Goal: Information Seeking & Learning: Learn about a topic

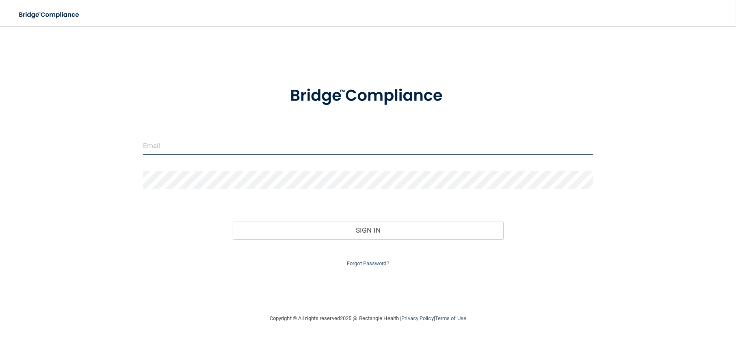
click at [175, 147] on input "email" at bounding box center [368, 145] width 450 height 18
type input "[EMAIL_ADDRESS][PERSON_NAME][PERSON_NAME][DOMAIN_NAME]"
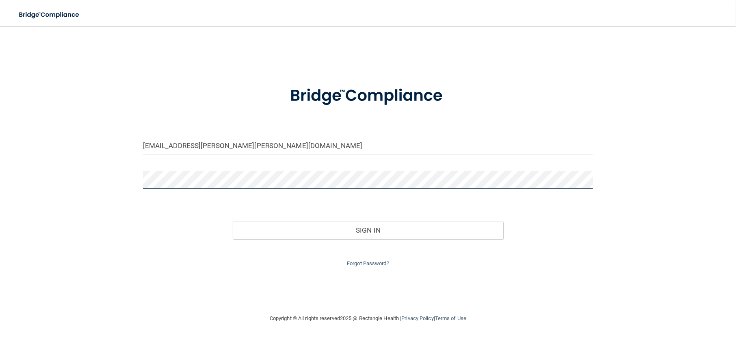
click at [233, 221] on button "Sign In" at bounding box center [368, 230] width 270 height 18
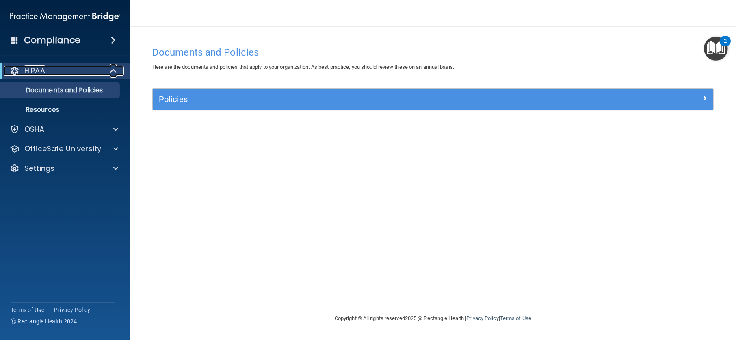
click at [113, 68] on span at bounding box center [114, 71] width 7 height 10
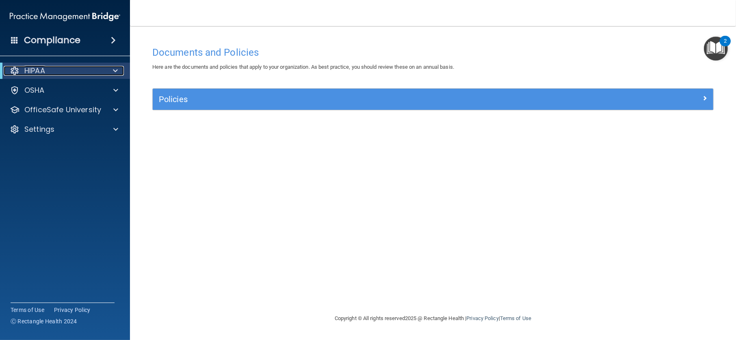
click at [113, 68] on span at bounding box center [115, 71] width 5 height 10
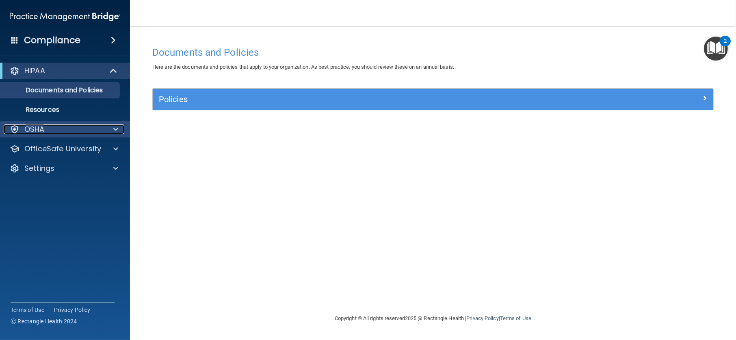
click at [115, 128] on span at bounding box center [115, 129] width 5 height 10
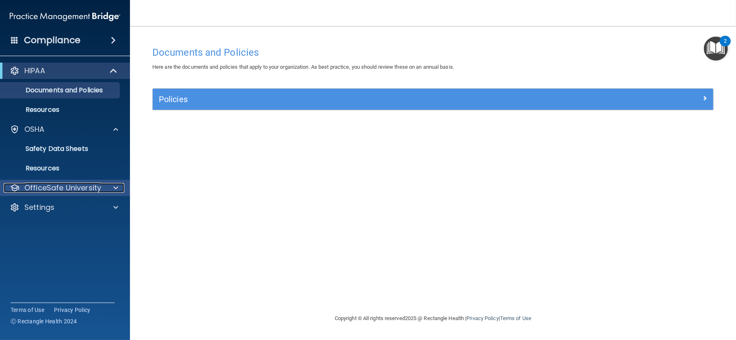
click at [115, 184] on span at bounding box center [115, 188] width 5 height 10
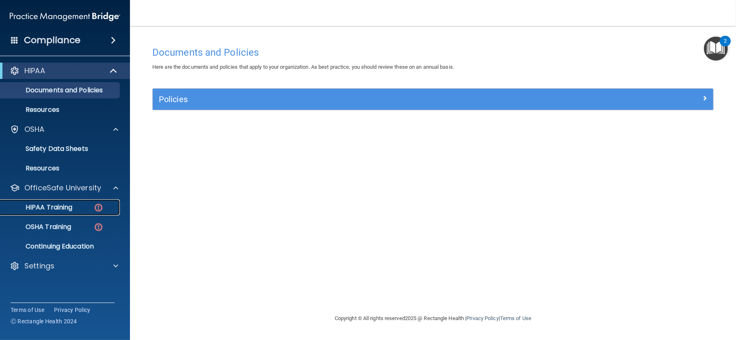
click at [65, 201] on link "HIPAA Training" at bounding box center [56, 207] width 128 height 16
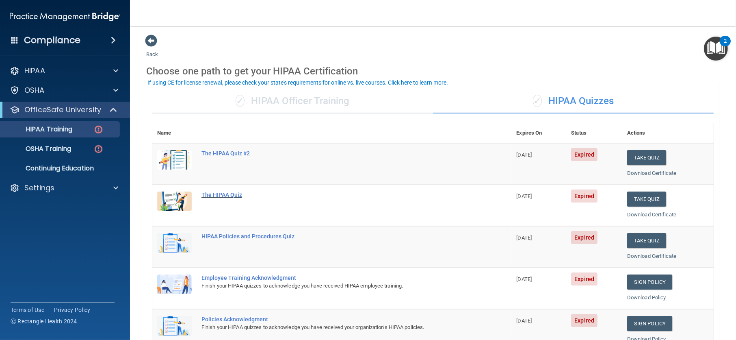
click at [226, 193] on div "The HIPAA Quiz" at bounding box center [336, 194] width 270 height 6
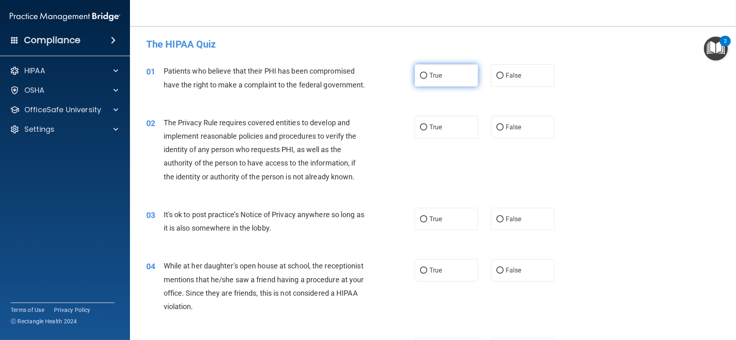
click at [423, 74] on input "True" at bounding box center [423, 76] width 7 height 6
radio input "true"
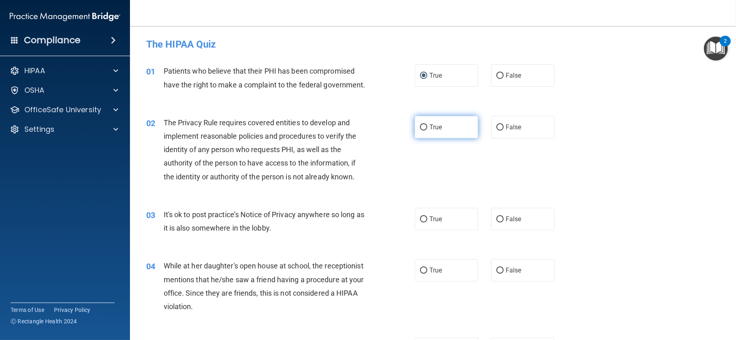
click at [420, 125] on input "True" at bounding box center [423, 127] width 7 height 6
radio input "true"
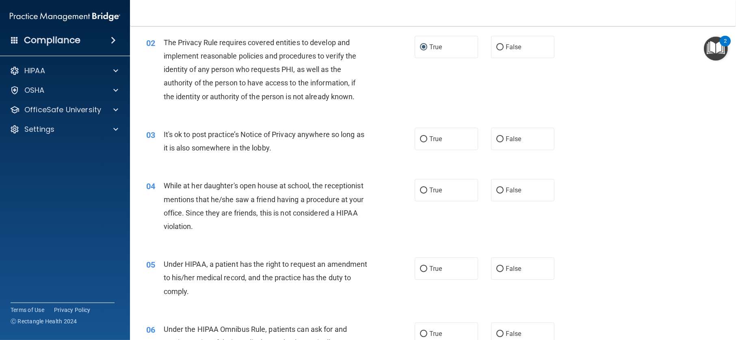
scroll to position [81, 0]
click at [422, 137] on input "True" at bounding box center [423, 138] width 7 height 6
radio input "true"
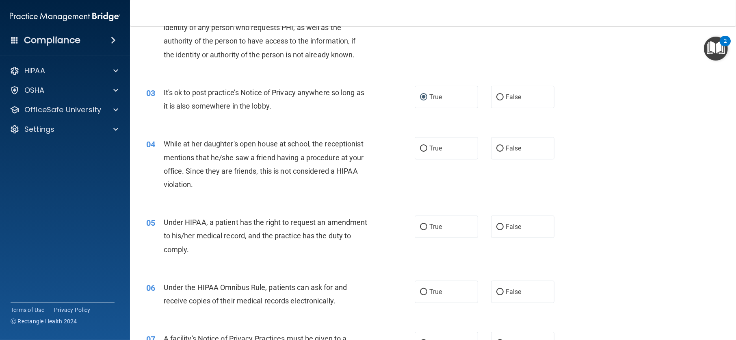
scroll to position [162, 0]
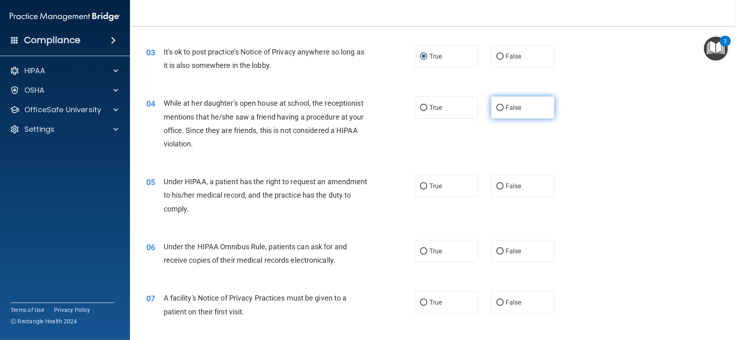
click at [497, 105] on input "False" at bounding box center [499, 108] width 7 height 6
radio input "true"
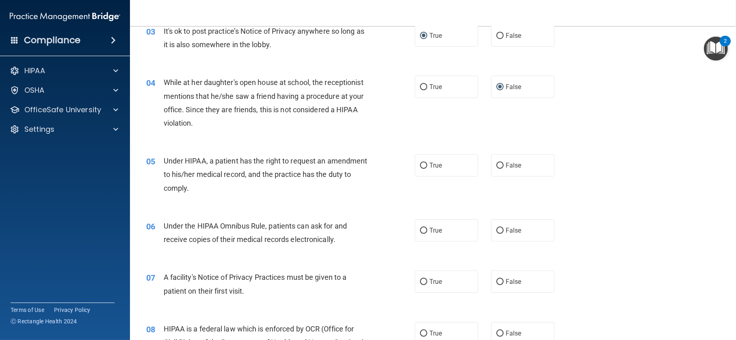
scroll to position [203, 0]
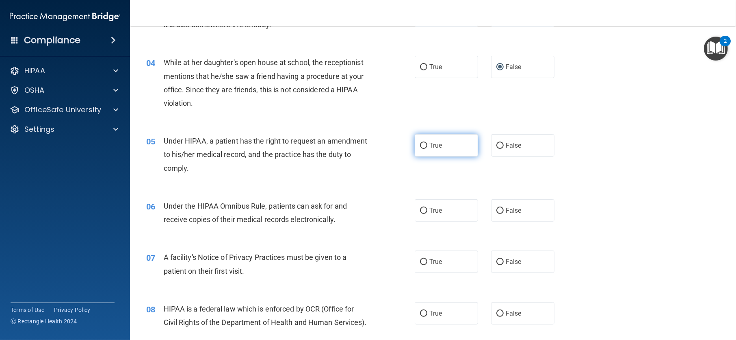
click at [423, 141] on label "True" at bounding box center [446, 145] width 63 height 22
click at [423, 143] on input "True" at bounding box center [423, 146] width 7 height 6
radio input "true"
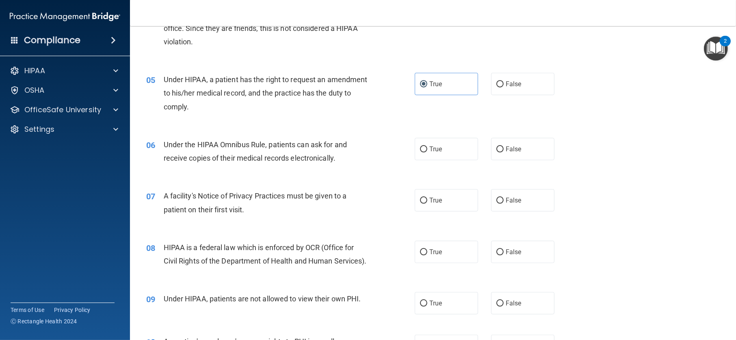
scroll to position [284, 0]
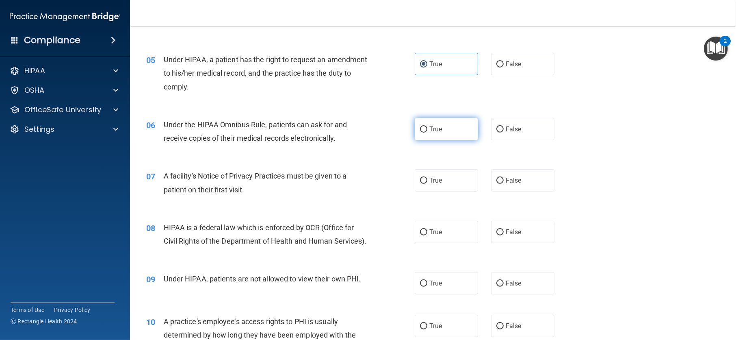
click at [420, 126] on input "True" at bounding box center [423, 129] width 7 height 6
radio input "true"
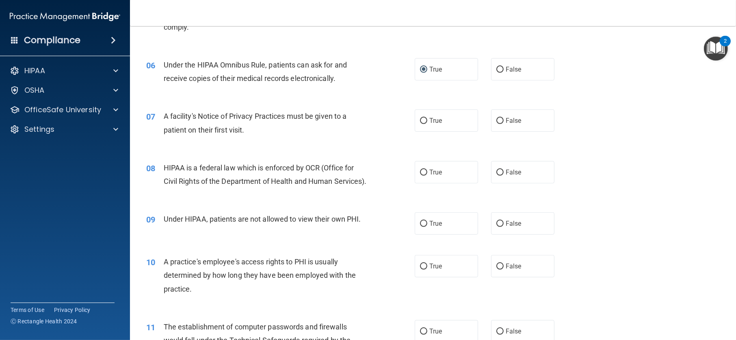
scroll to position [366, 0]
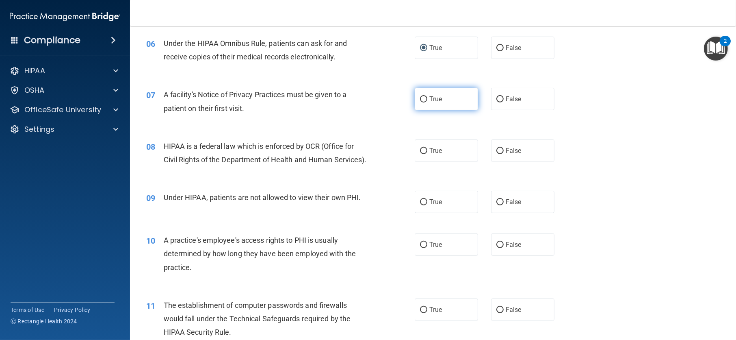
click at [420, 99] on input "True" at bounding box center [423, 99] width 7 height 6
radio input "true"
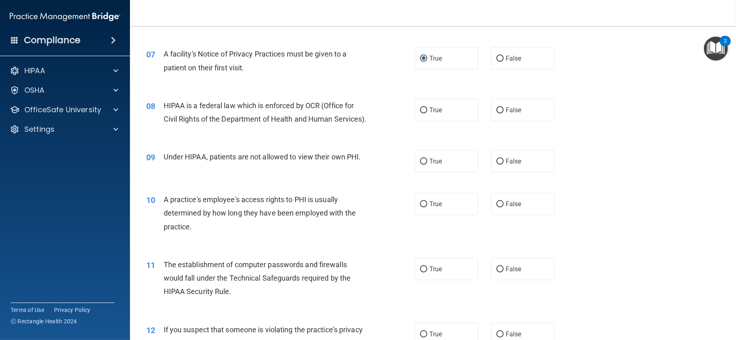
scroll to position [447, 0]
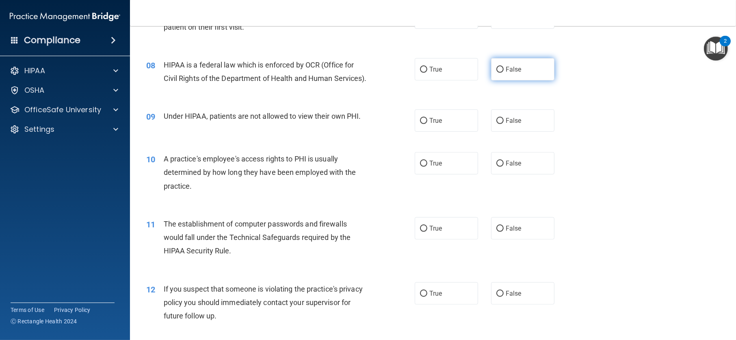
click at [496, 68] on input "False" at bounding box center [499, 70] width 7 height 6
radio input "true"
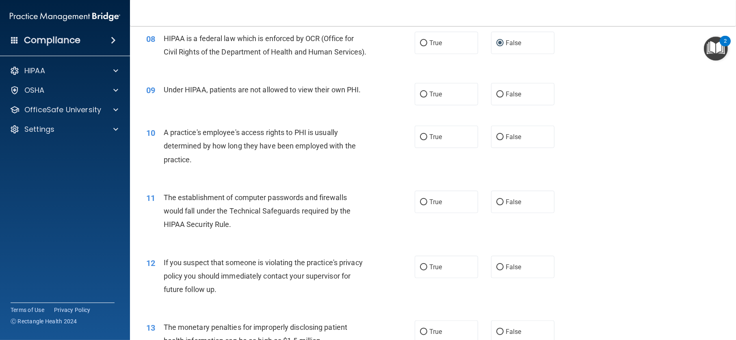
scroll to position [487, 0]
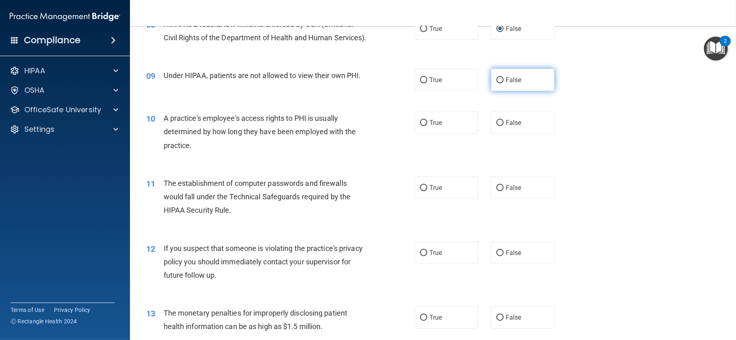
click at [496, 83] on input "False" at bounding box center [499, 80] width 7 height 6
radio input "true"
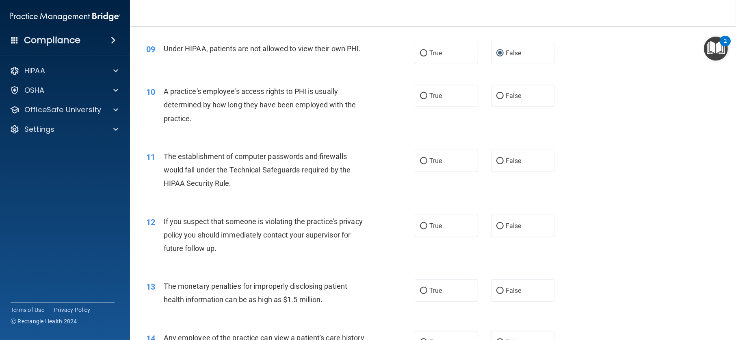
scroll to position [528, 0]
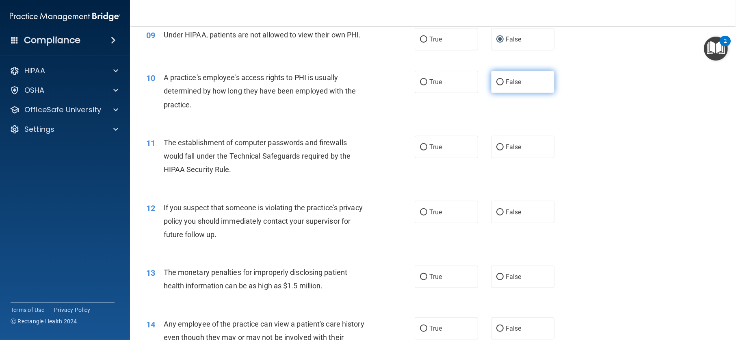
click at [496, 85] on input "False" at bounding box center [499, 82] width 7 height 6
radio input "true"
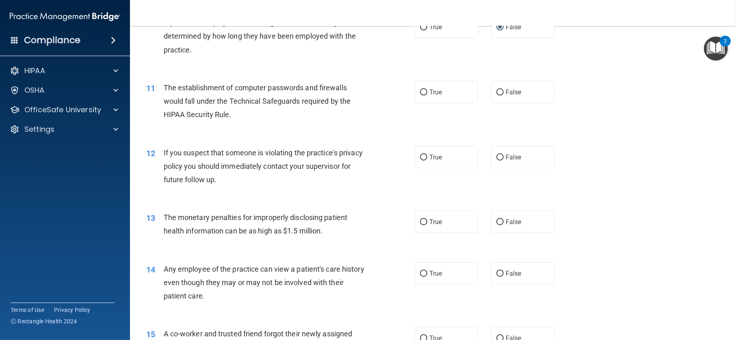
scroll to position [609, 0]
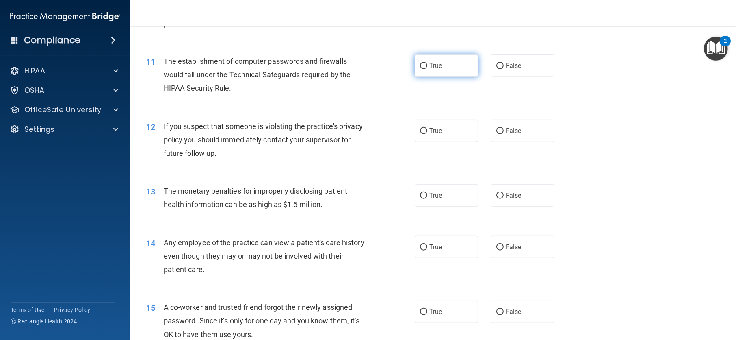
click at [422, 69] on input "True" at bounding box center [423, 66] width 7 height 6
radio input "true"
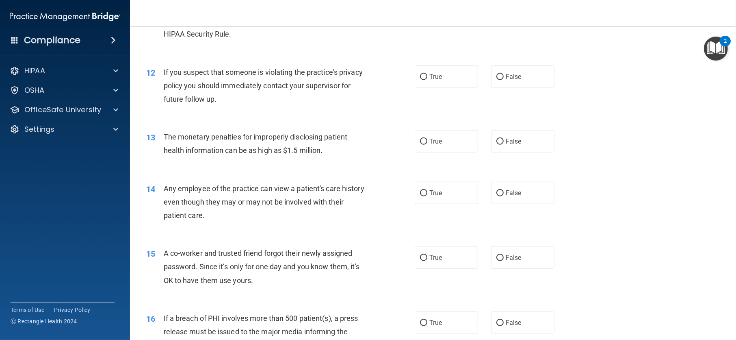
scroll to position [690, 0]
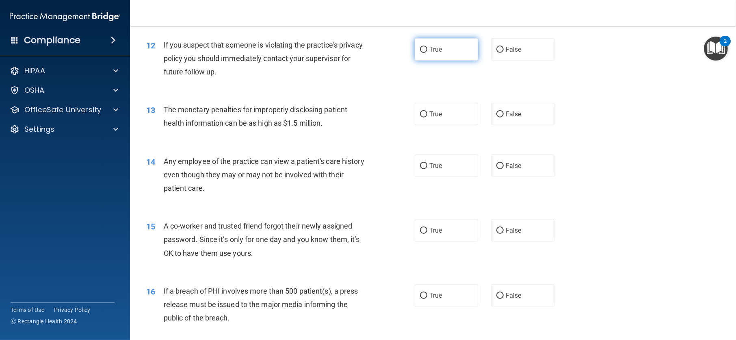
click at [420, 53] on input "True" at bounding box center [423, 50] width 7 height 6
radio input "true"
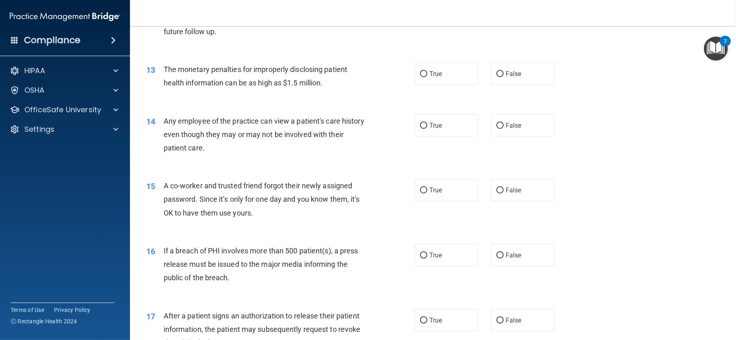
scroll to position [731, 0]
click at [498, 77] on input "False" at bounding box center [499, 74] width 7 height 6
radio input "true"
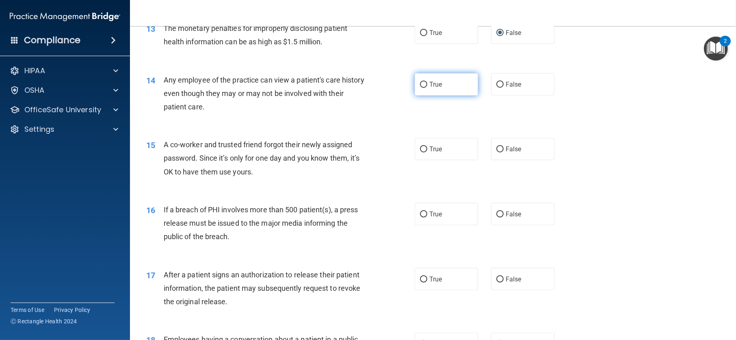
click at [420, 88] on input "True" at bounding box center [423, 85] width 7 height 6
radio input "true"
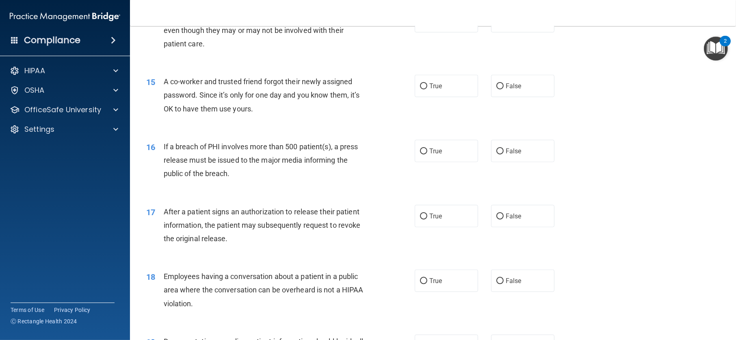
scroll to position [853, 0]
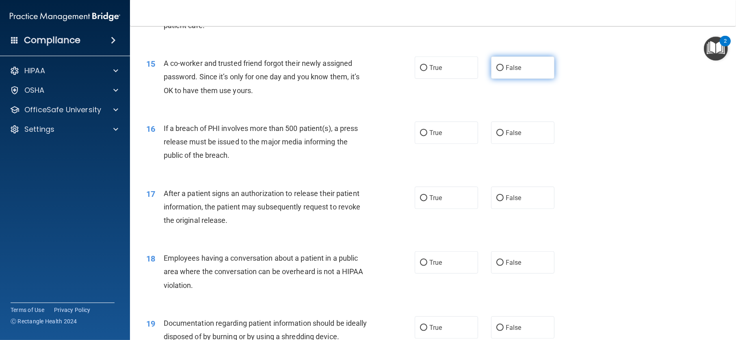
click at [492, 78] on label "False" at bounding box center [522, 67] width 63 height 22
click at [496, 71] on input "False" at bounding box center [499, 68] width 7 height 6
radio input "true"
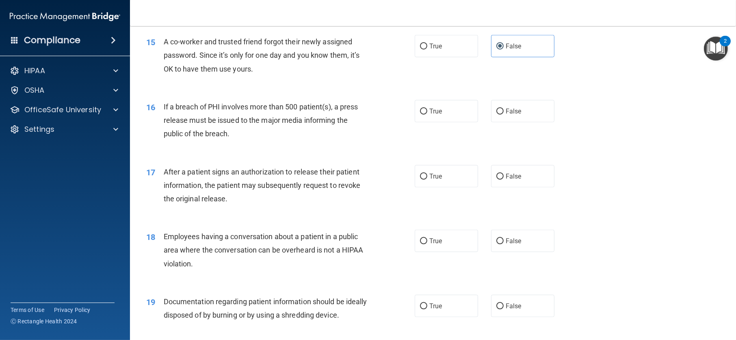
scroll to position [894, 0]
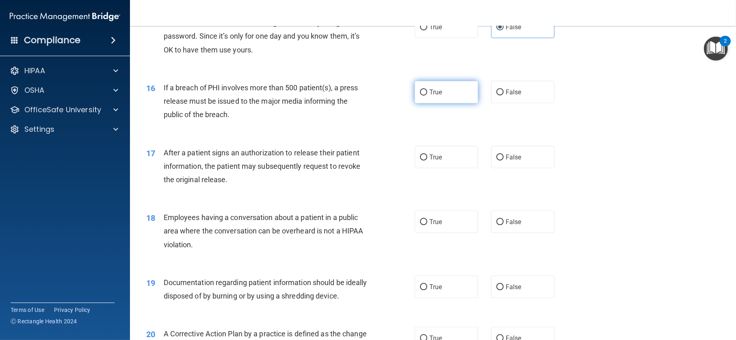
click at [424, 101] on label "True" at bounding box center [446, 92] width 63 height 22
click at [424, 95] on input "True" at bounding box center [423, 92] width 7 height 6
radio input "true"
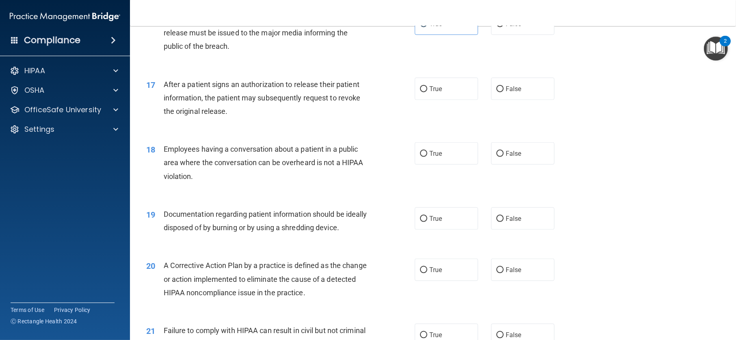
scroll to position [975, 0]
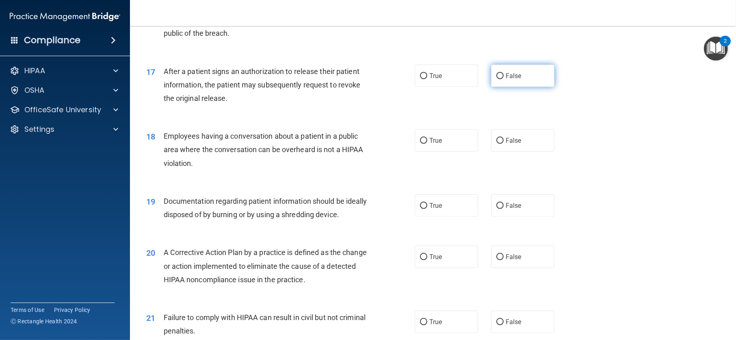
click at [496, 79] on input "False" at bounding box center [499, 76] width 7 height 6
radio input "true"
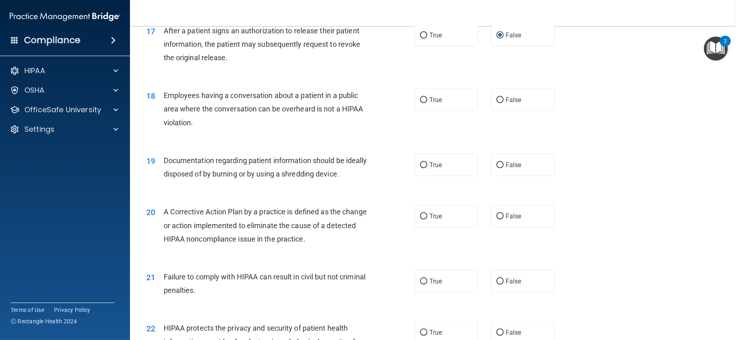
scroll to position [1056, 0]
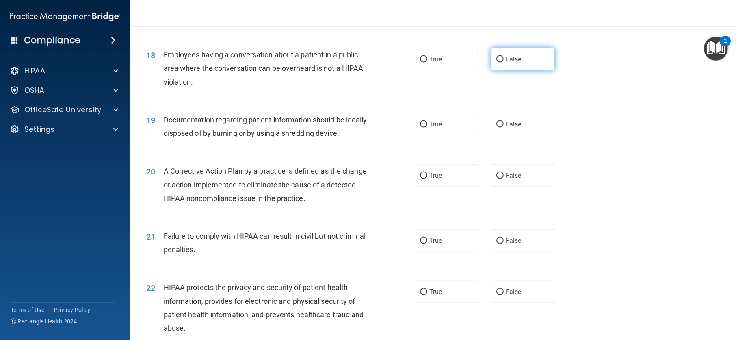
click at [493, 65] on label "False" at bounding box center [522, 59] width 63 height 22
click at [496, 63] on input "False" at bounding box center [499, 59] width 7 height 6
radio input "true"
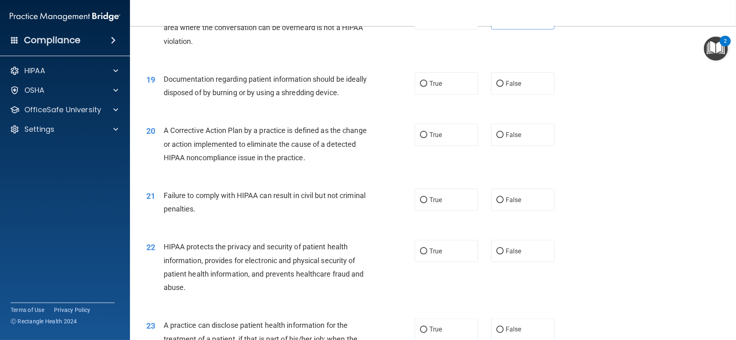
scroll to position [1137, 0]
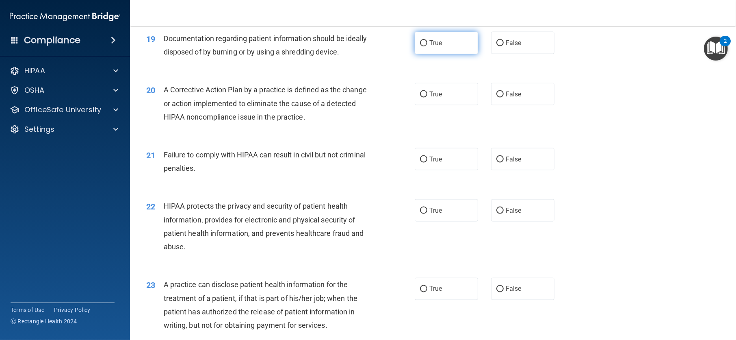
click at [420, 46] on input "True" at bounding box center [423, 43] width 7 height 6
radio input "true"
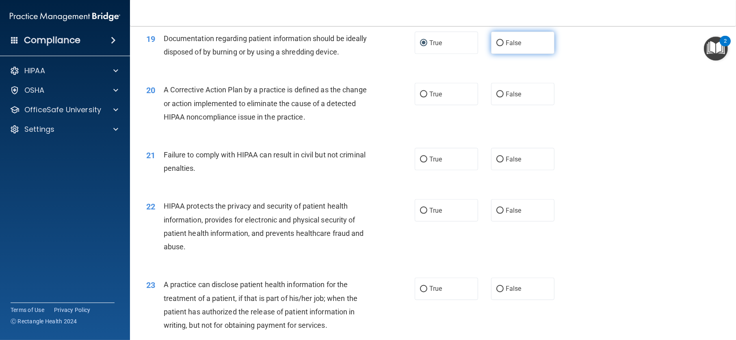
click at [499, 46] on input "False" at bounding box center [499, 43] width 7 height 6
radio input "true"
radio input "false"
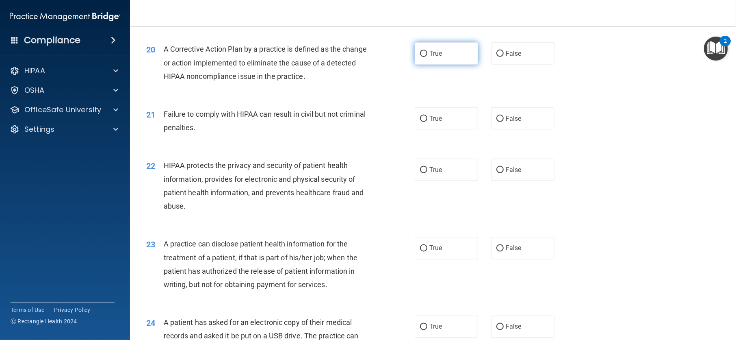
click at [420, 57] on input "True" at bounding box center [423, 54] width 7 height 6
radio input "true"
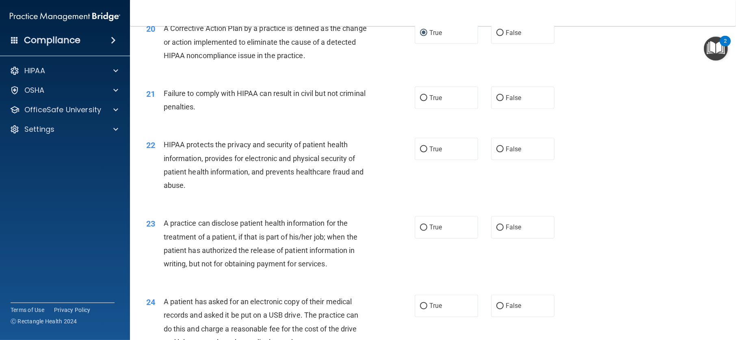
scroll to position [1218, 0]
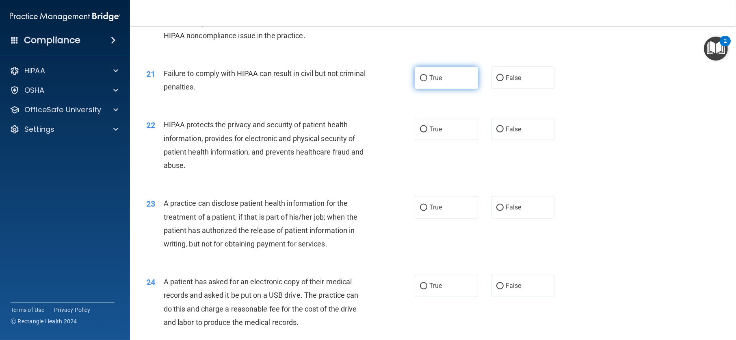
click at [420, 81] on input "True" at bounding box center [423, 78] width 7 height 6
radio input "true"
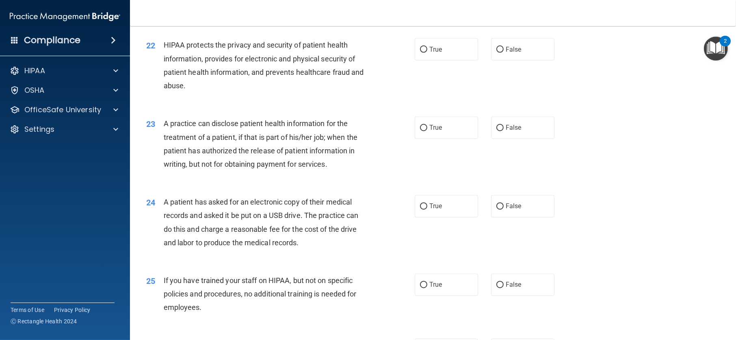
scroll to position [1300, 0]
click at [420, 51] on input "True" at bounding box center [423, 48] width 7 height 6
radio input "true"
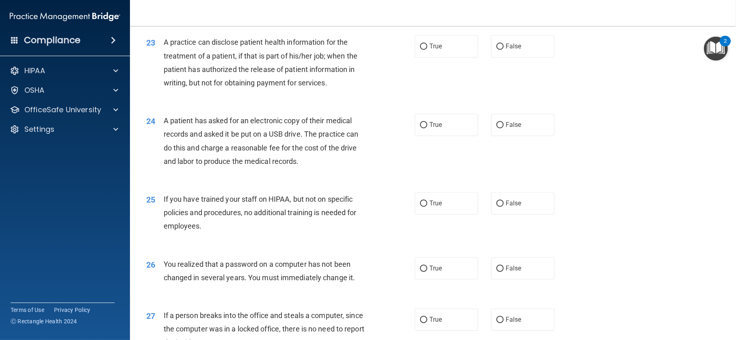
scroll to position [1381, 0]
click at [422, 48] on input "True" at bounding box center [423, 45] width 7 height 6
radio input "true"
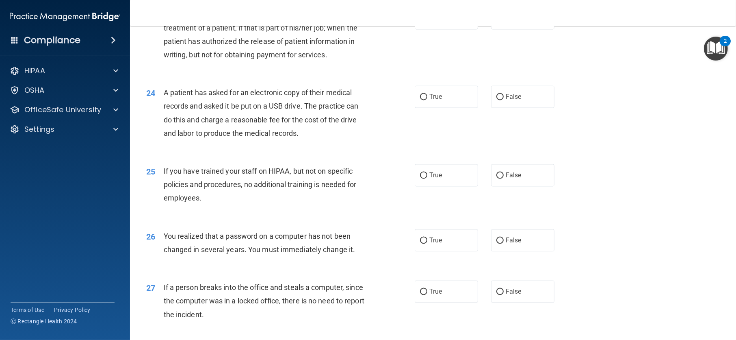
scroll to position [1422, 0]
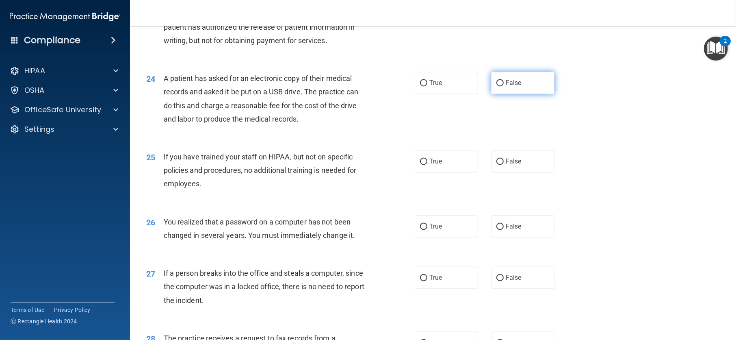
click at [492, 93] on label "False" at bounding box center [522, 82] width 63 height 22
click at [496, 86] on input "False" at bounding box center [499, 83] width 7 height 6
radio input "true"
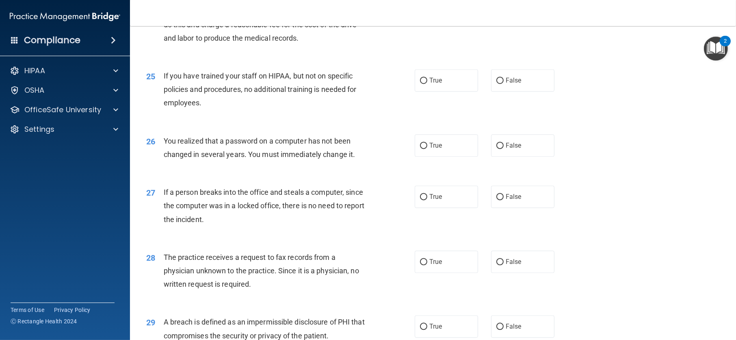
scroll to position [1503, 0]
click at [499, 89] on label "False" at bounding box center [522, 80] width 63 height 22
click at [499, 83] on input "False" at bounding box center [499, 80] width 7 height 6
radio input "true"
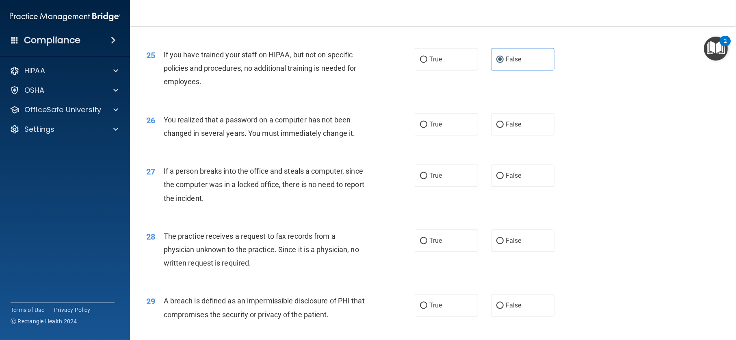
scroll to position [1543, 0]
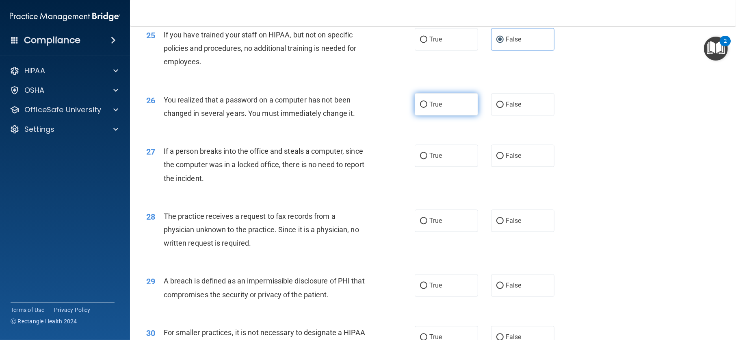
drag, startPoint x: 495, startPoint y: 114, endPoint x: 464, endPoint y: 113, distance: 30.9
click at [496, 108] on input "False" at bounding box center [499, 105] width 7 height 6
radio input "true"
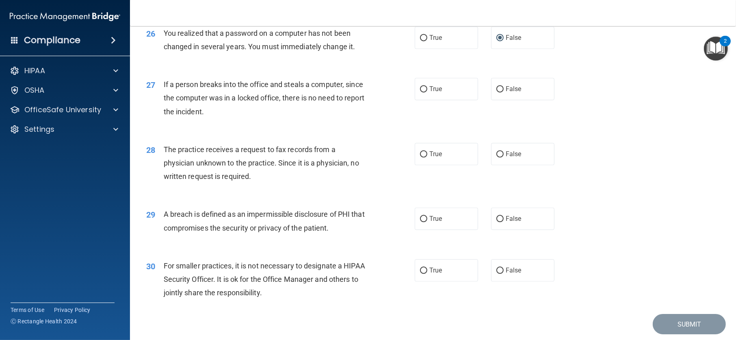
scroll to position [1625, 0]
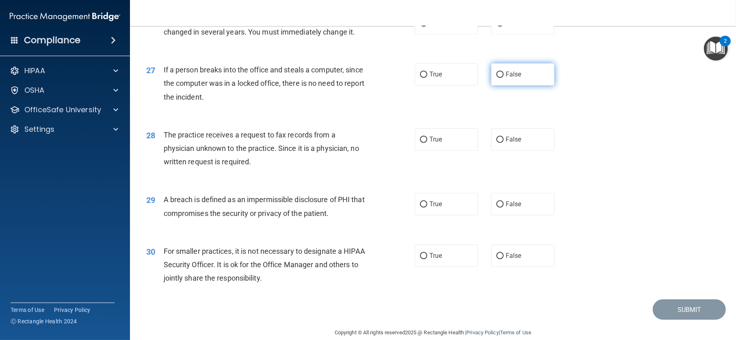
click at [506, 78] on span "False" at bounding box center [514, 74] width 16 height 8
click at [502, 78] on input "False" at bounding box center [499, 74] width 7 height 6
radio input "true"
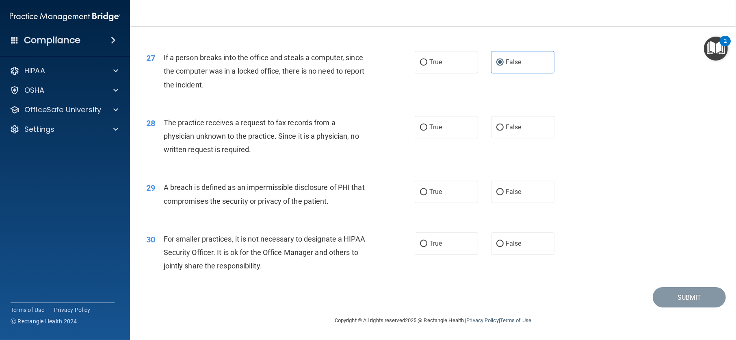
scroll to position [1649, 0]
click at [497, 124] on input "False" at bounding box center [499, 127] width 7 height 6
radio input "true"
click at [420, 192] on input "True" at bounding box center [423, 192] width 7 height 6
radio input "true"
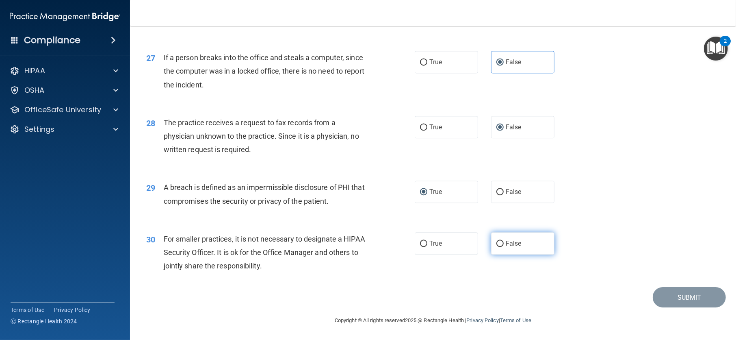
click at [497, 243] on input "False" at bounding box center [499, 243] width 7 height 6
radio input "true"
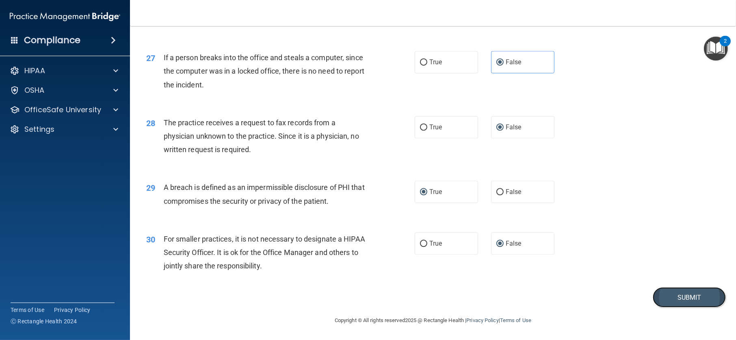
click at [671, 293] on button "Submit" at bounding box center [689, 297] width 73 height 21
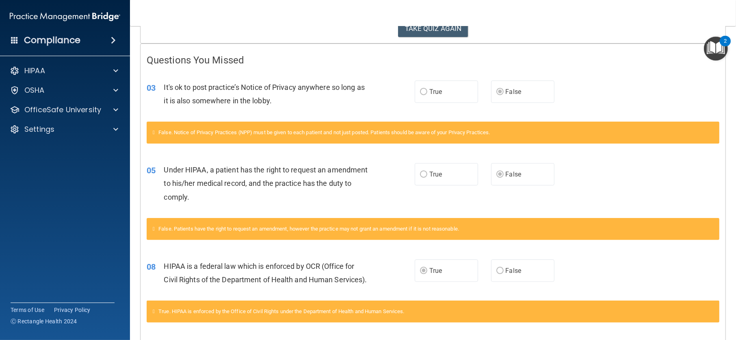
scroll to position [40, 0]
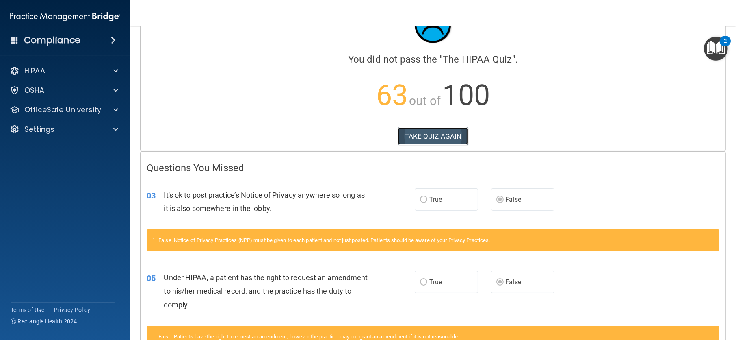
click at [440, 133] on button "TAKE QUIZ AGAIN" at bounding box center [433, 136] width 70 height 18
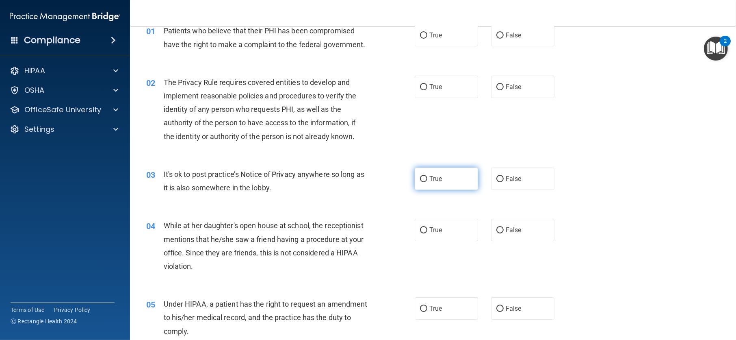
click at [420, 177] on input "True" at bounding box center [423, 179] width 7 height 6
radio input "true"
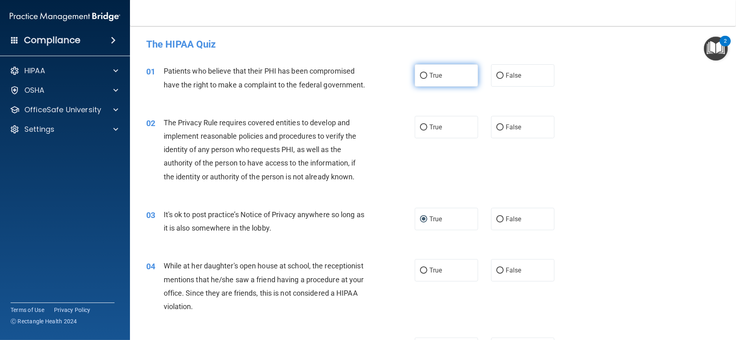
click at [420, 76] on input "True" at bounding box center [423, 76] width 7 height 6
radio input "true"
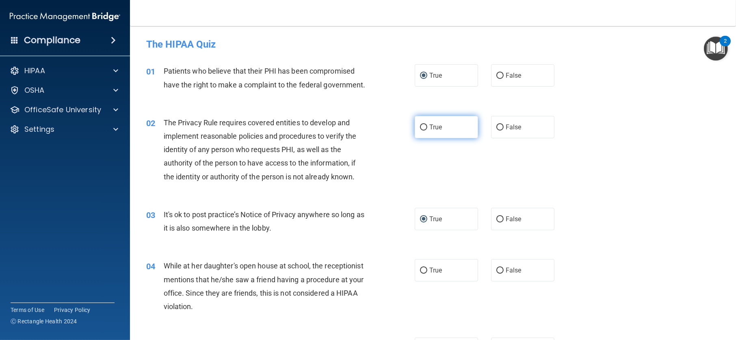
click at [420, 126] on input "True" at bounding box center [423, 127] width 7 height 6
radio input "true"
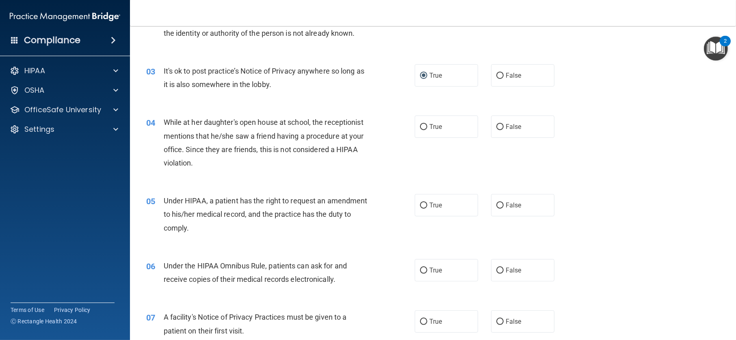
scroll to position [162, 0]
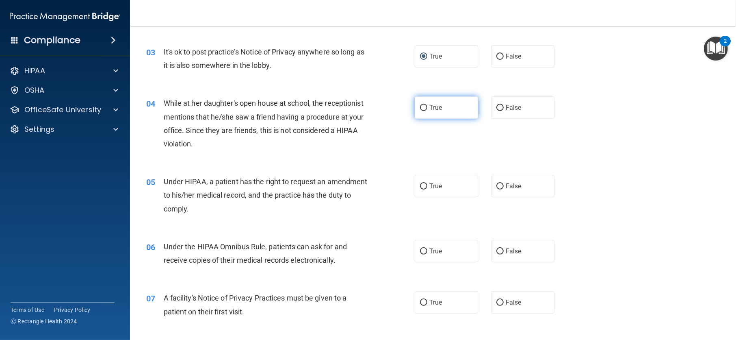
click at [423, 105] on input "True" at bounding box center [423, 108] width 7 height 6
radio input "true"
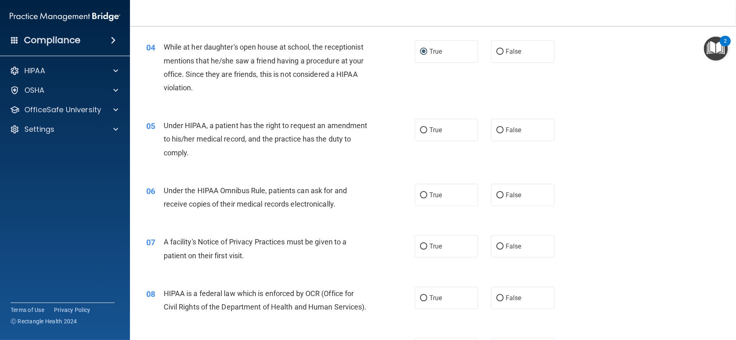
scroll to position [244, 0]
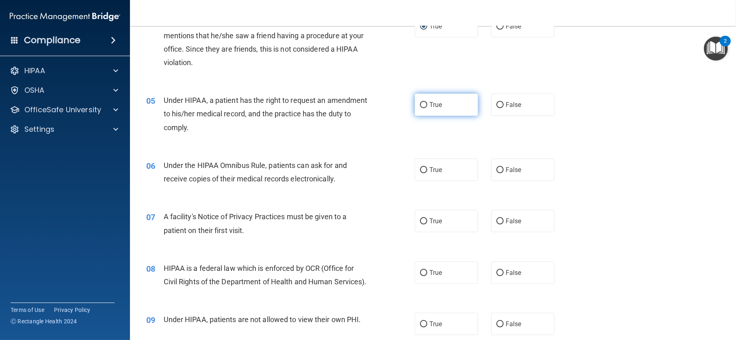
click at [429, 103] on span "True" at bounding box center [435, 105] width 13 height 8
click at [427, 103] on input "True" at bounding box center [423, 105] width 7 height 6
radio input "true"
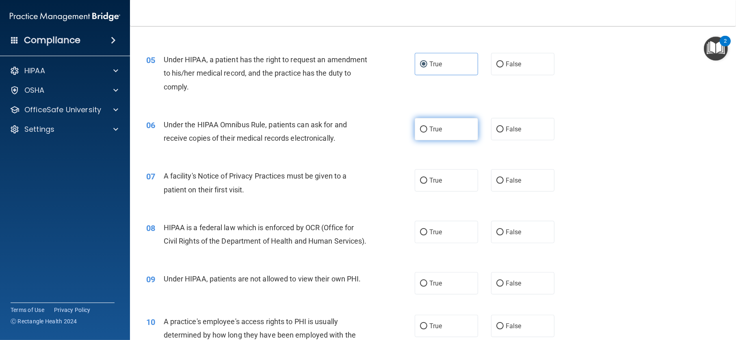
click at [423, 124] on label "True" at bounding box center [446, 129] width 63 height 22
click at [423, 126] on input "True" at bounding box center [423, 129] width 7 height 6
radio input "true"
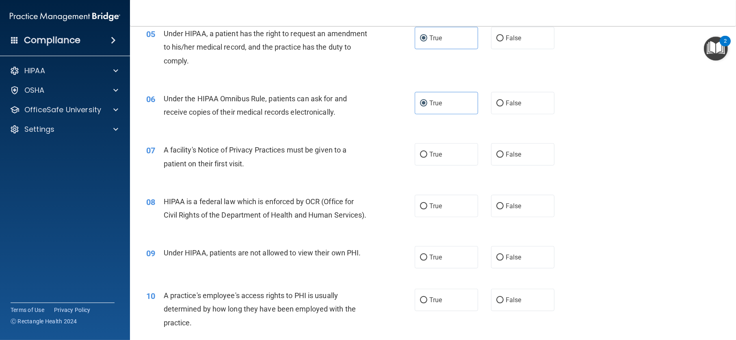
scroll to position [366, 0]
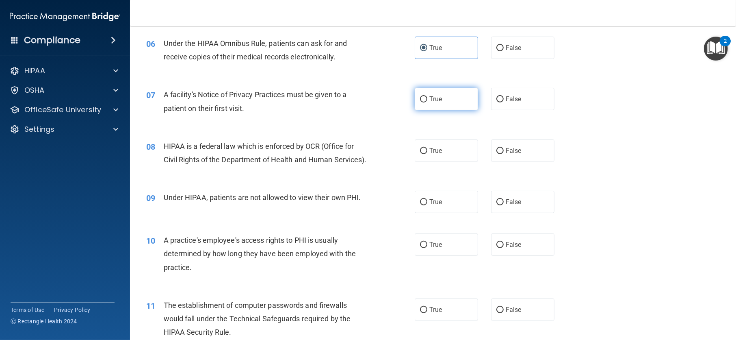
click at [420, 96] on input "True" at bounding box center [423, 99] width 7 height 6
radio input "true"
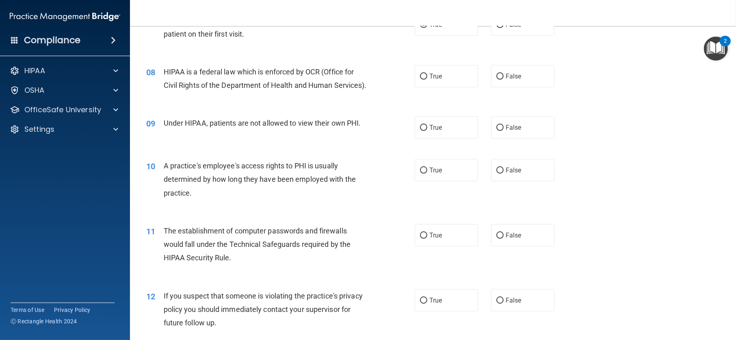
scroll to position [447, 0]
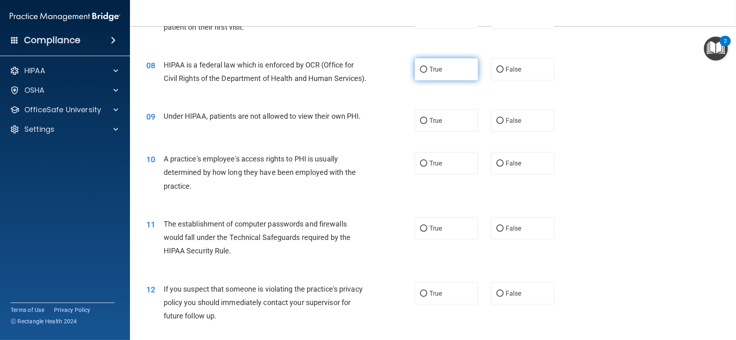
click at [428, 76] on label "True" at bounding box center [446, 69] width 63 height 22
click at [427, 73] on input "True" at bounding box center [423, 70] width 7 height 6
radio input "true"
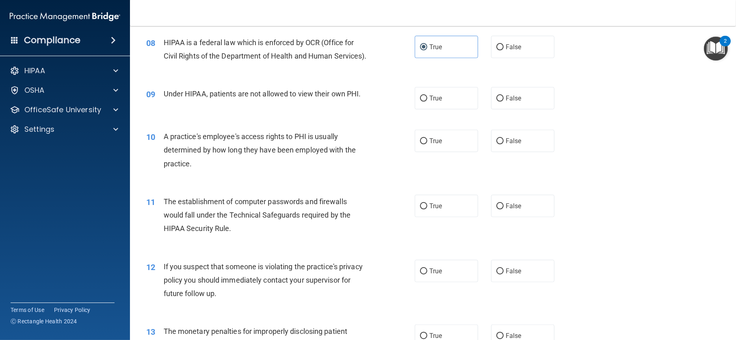
scroll to position [487, 0]
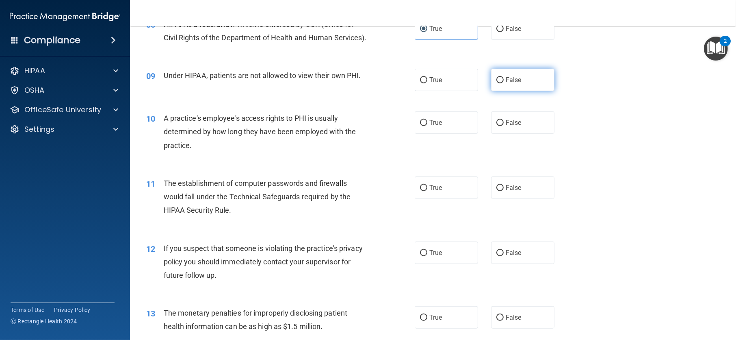
click at [496, 83] on input "False" at bounding box center [499, 80] width 7 height 6
radio input "true"
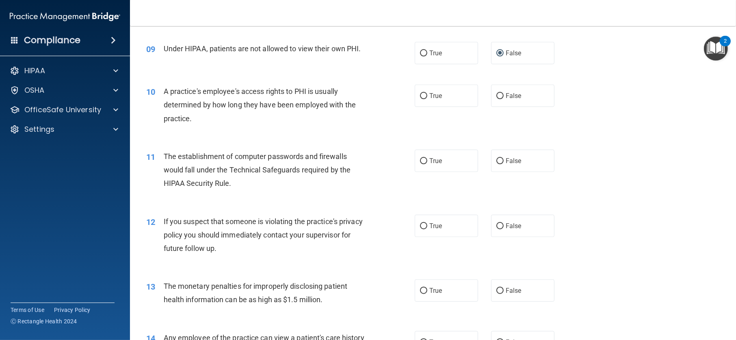
scroll to position [528, 0]
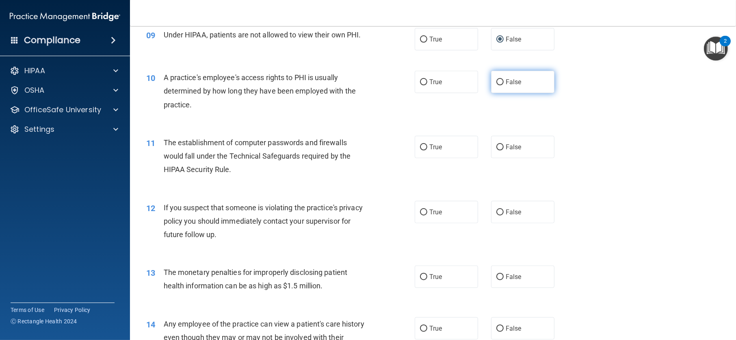
click at [500, 93] on label "False" at bounding box center [522, 82] width 63 height 22
click at [500, 85] on input "False" at bounding box center [499, 82] width 7 height 6
radio input "true"
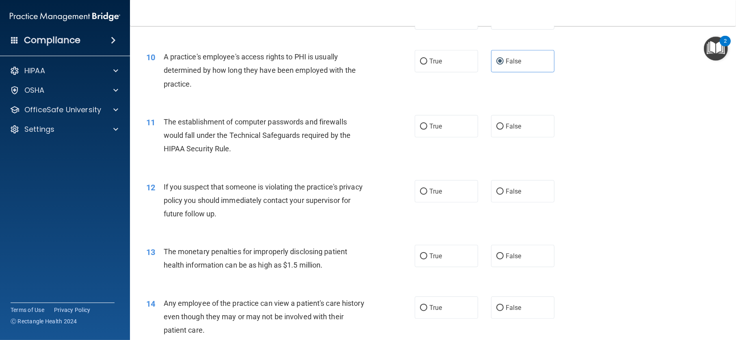
scroll to position [609, 0]
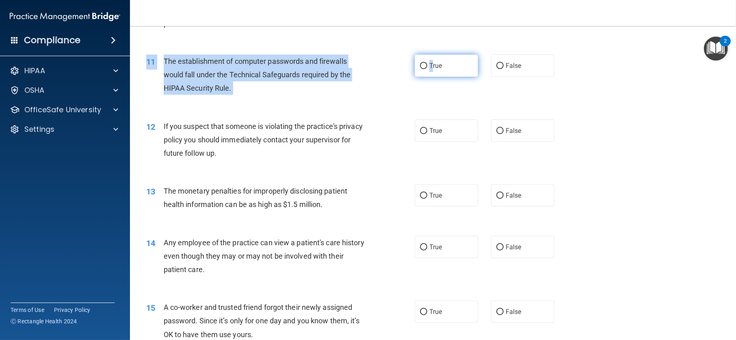
drag, startPoint x: 429, startPoint y: 77, endPoint x: 439, endPoint y: 84, distance: 12.5
click at [445, 100] on div "11 The establishment of computer passwords and firewalls would fall under the T…" at bounding box center [433, 76] width 586 height 65
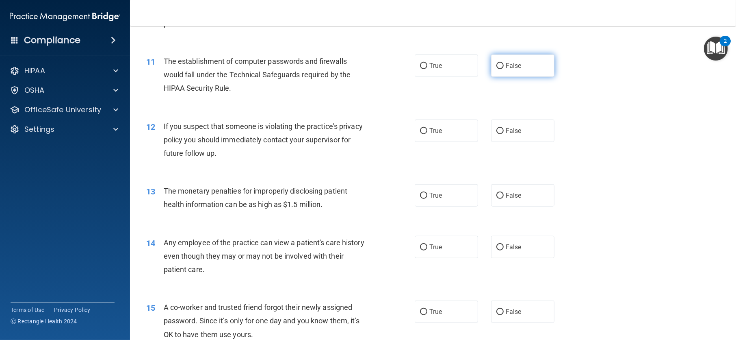
click at [500, 77] on label "False" at bounding box center [522, 65] width 63 height 22
click at [500, 69] on input "False" at bounding box center [499, 66] width 7 height 6
radio input "true"
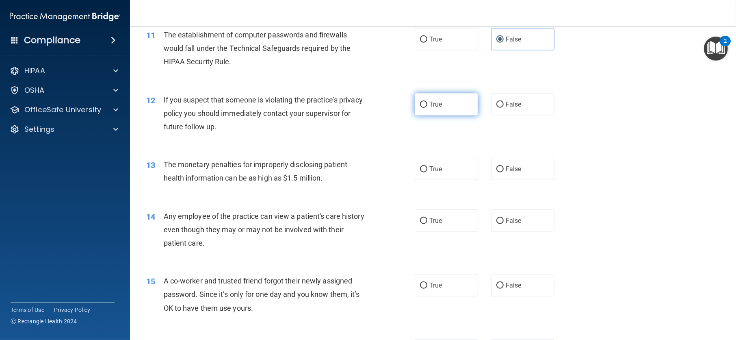
scroll to position [650, 0]
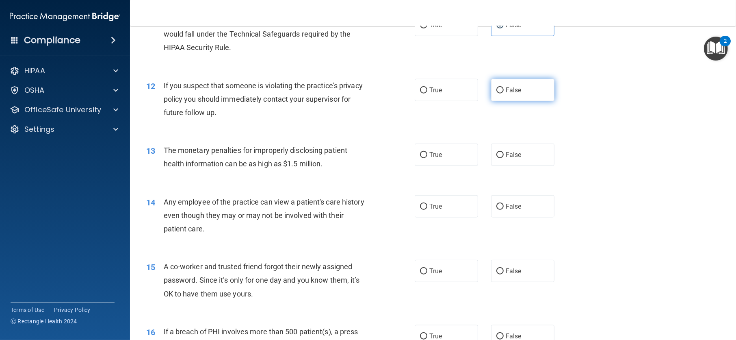
click at [507, 94] on span "False" at bounding box center [514, 90] width 16 height 8
click at [504, 93] on input "False" at bounding box center [499, 90] width 7 height 6
radio input "true"
click at [437, 160] on label "True" at bounding box center [446, 154] width 63 height 22
click at [427, 158] on input "True" at bounding box center [423, 155] width 7 height 6
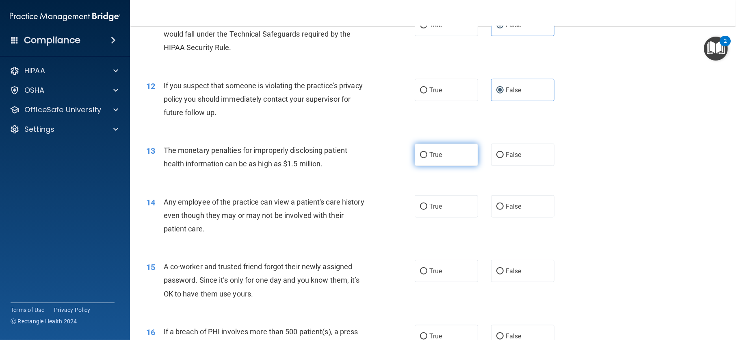
radio input "true"
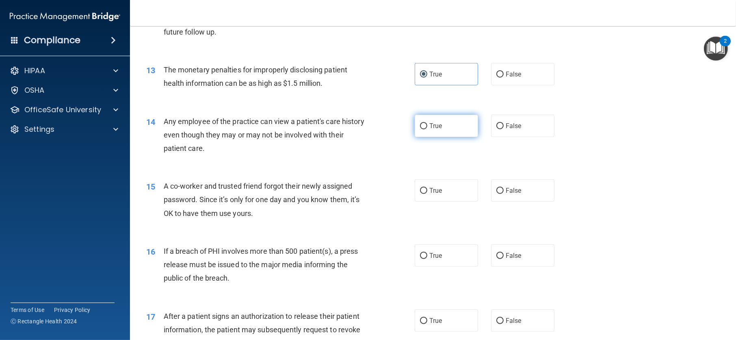
scroll to position [731, 0]
click at [433, 129] on span "True" at bounding box center [435, 125] width 13 height 8
click at [427, 128] on input "True" at bounding box center [423, 125] width 7 height 6
radio input "true"
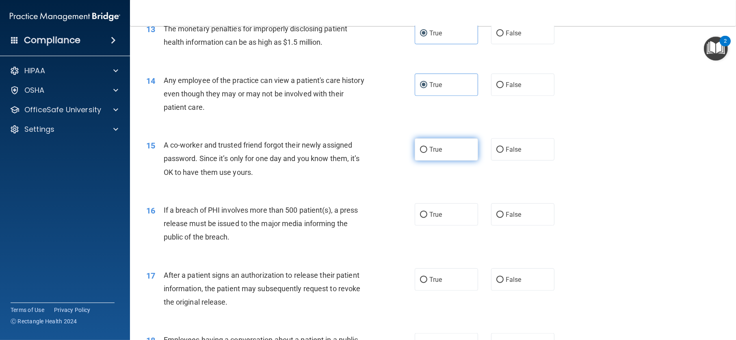
scroll to position [772, 0]
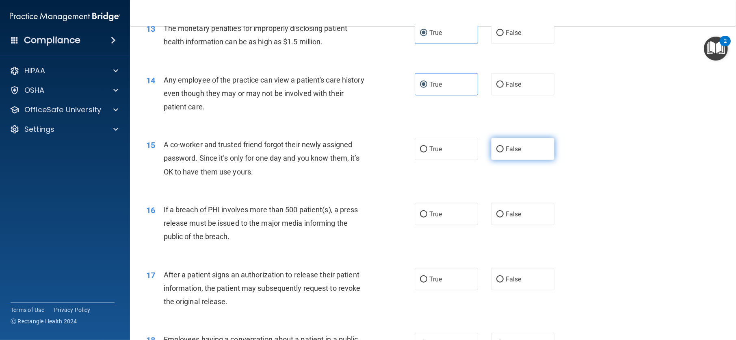
click at [519, 160] on label "False" at bounding box center [522, 149] width 63 height 22
click at [504, 152] on input "False" at bounding box center [499, 149] width 7 height 6
radio input "true"
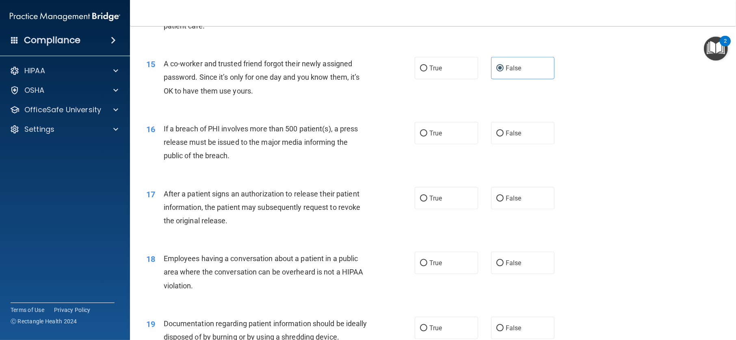
scroll to position [853, 0]
click at [528, 139] on label "False" at bounding box center [522, 132] width 63 height 22
click at [504, 136] on input "False" at bounding box center [499, 133] width 7 height 6
radio input "true"
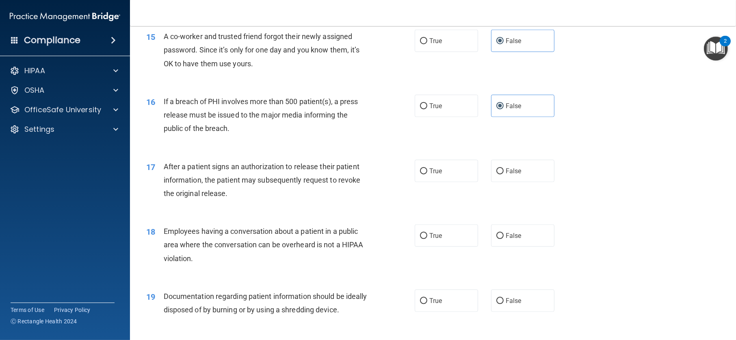
scroll to position [934, 0]
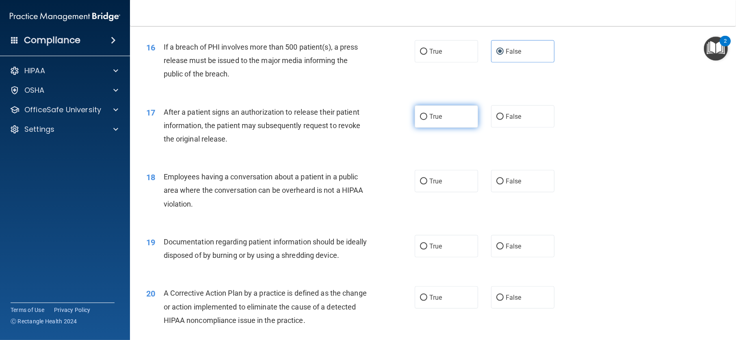
click at [441, 128] on label "True" at bounding box center [446, 116] width 63 height 22
click at [427, 120] on input "True" at bounding box center [423, 117] width 7 height 6
radio input "true"
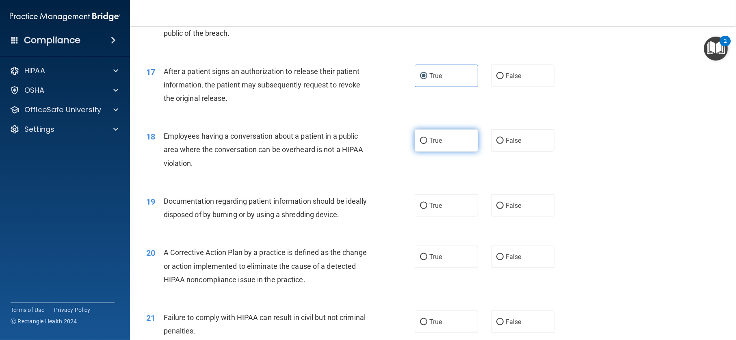
click at [431, 151] on label "True" at bounding box center [446, 140] width 63 height 22
click at [427, 144] on input "True" at bounding box center [423, 141] width 7 height 6
radio input "true"
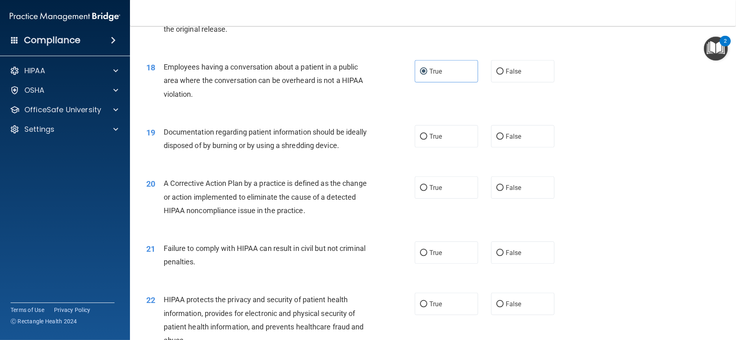
scroll to position [1056, 0]
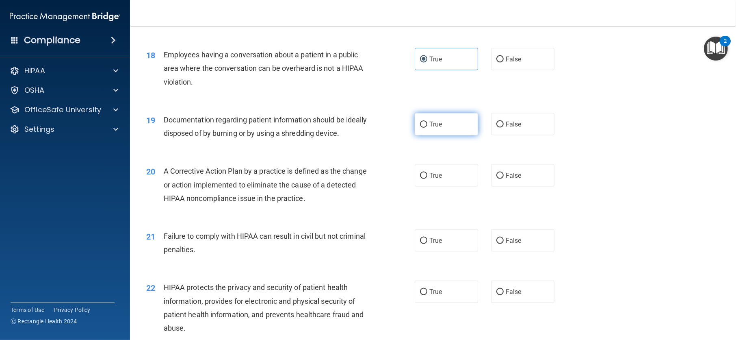
click at [447, 135] on label "True" at bounding box center [446, 124] width 63 height 22
click at [427, 128] on input "True" at bounding box center [423, 124] width 7 height 6
radio input "true"
click at [507, 180] on label "False" at bounding box center [522, 175] width 63 height 22
click at [504, 179] on input "False" at bounding box center [499, 176] width 7 height 6
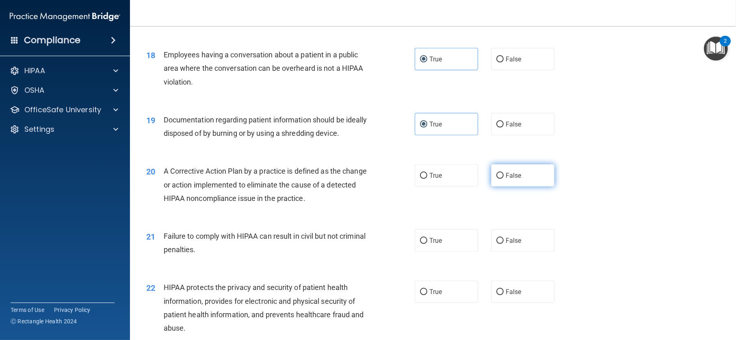
radio input "true"
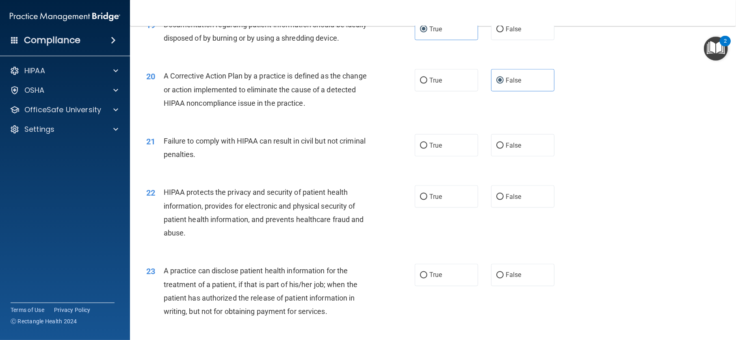
scroll to position [1178, 0]
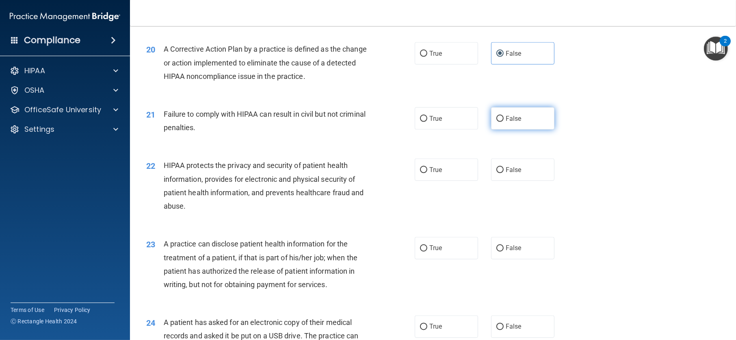
click at [491, 130] on label "False" at bounding box center [522, 118] width 63 height 22
click at [496, 122] on input "False" at bounding box center [499, 119] width 7 height 6
radio input "true"
click at [444, 177] on label "True" at bounding box center [446, 169] width 63 height 22
click at [427, 173] on input "True" at bounding box center [423, 170] width 7 height 6
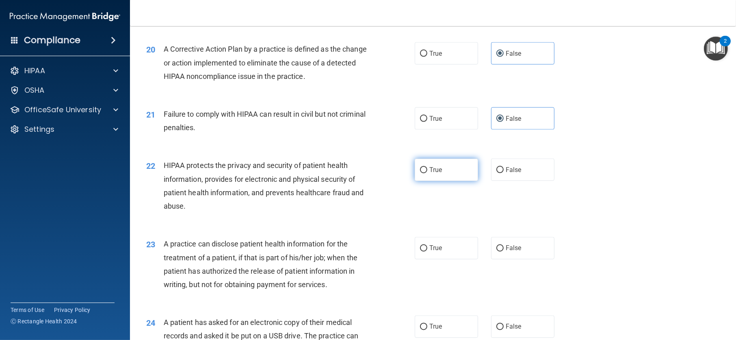
radio input "true"
drag, startPoint x: 445, startPoint y: 258, endPoint x: 449, endPoint y: 252, distance: 7.0
click at [445, 257] on label "True" at bounding box center [446, 248] width 63 height 22
click at [427, 251] on input "True" at bounding box center [423, 248] width 7 height 6
radio input "true"
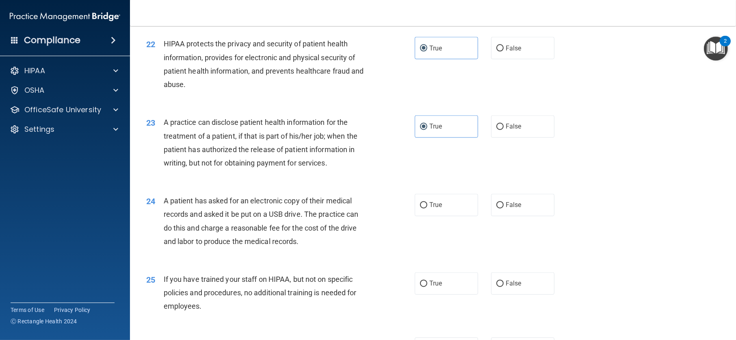
scroll to position [1300, 0]
click at [496, 208] on input "False" at bounding box center [499, 205] width 7 height 6
radio input "true"
click at [429, 287] on span "True" at bounding box center [435, 283] width 13 height 8
click at [427, 286] on input "True" at bounding box center [423, 283] width 7 height 6
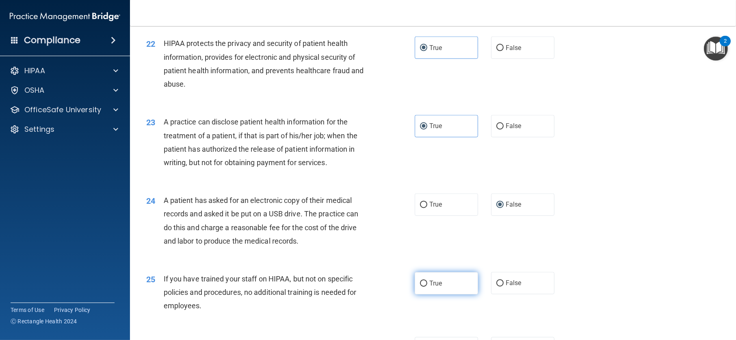
radio input "true"
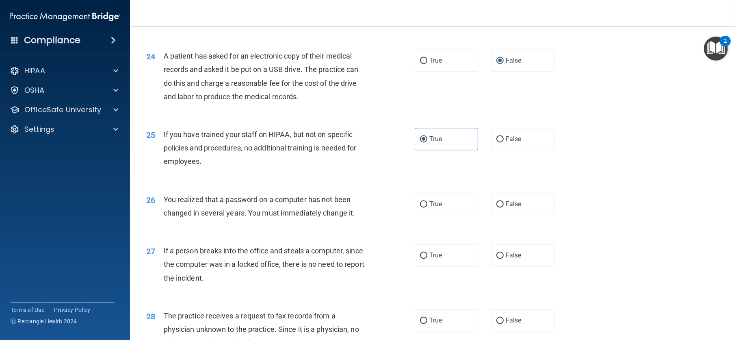
scroll to position [1462, 0]
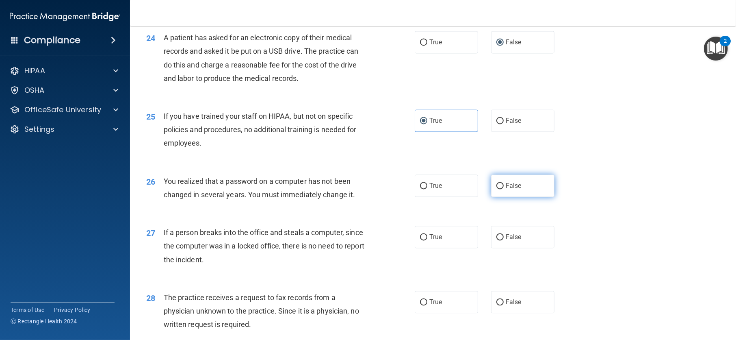
click at [511, 197] on label "False" at bounding box center [522, 185] width 63 height 22
click at [504, 189] on input "False" at bounding box center [499, 186] width 7 height 6
radio input "true"
drag, startPoint x: 445, startPoint y: 257, endPoint x: 465, endPoint y: 249, distance: 21.9
click at [444, 248] on label "True" at bounding box center [446, 236] width 63 height 22
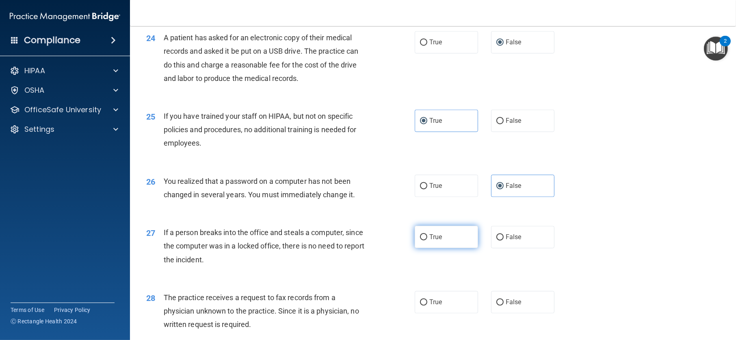
click at [427, 240] on input "True" at bounding box center [423, 237] width 7 height 6
radio input "true"
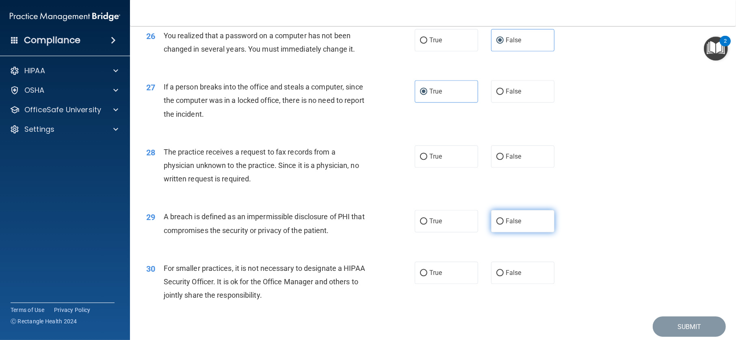
scroll to position [1625, 0]
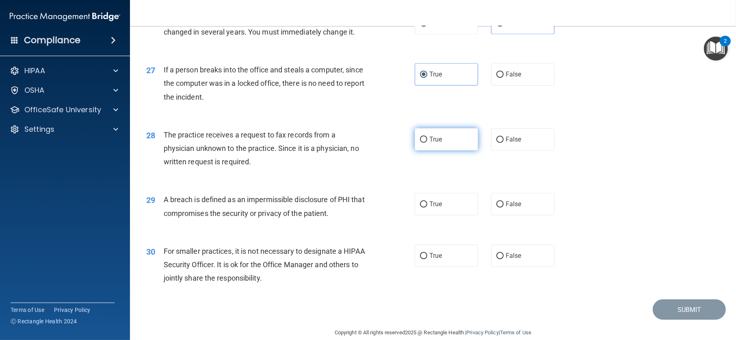
click at [442, 149] on label "True" at bounding box center [446, 139] width 63 height 22
click at [427, 143] on input "True" at bounding box center [423, 139] width 7 height 6
radio input "true"
click at [443, 215] on label "True" at bounding box center [446, 204] width 63 height 22
click at [427, 207] on input "True" at bounding box center [423, 204] width 7 height 6
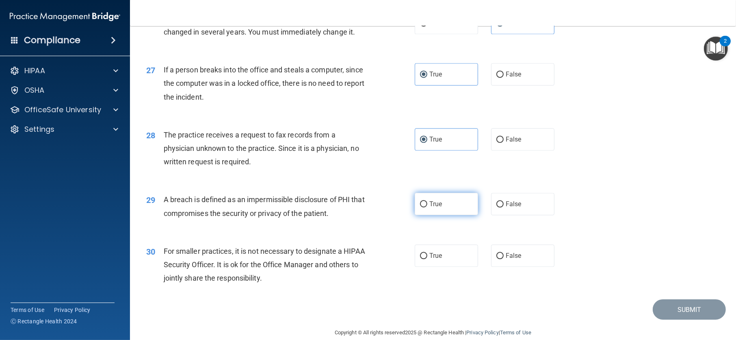
radio input "true"
click at [453, 266] on label "True" at bounding box center [446, 255] width 63 height 22
click at [427, 259] on input "True" at bounding box center [423, 256] width 7 height 6
radio input "true"
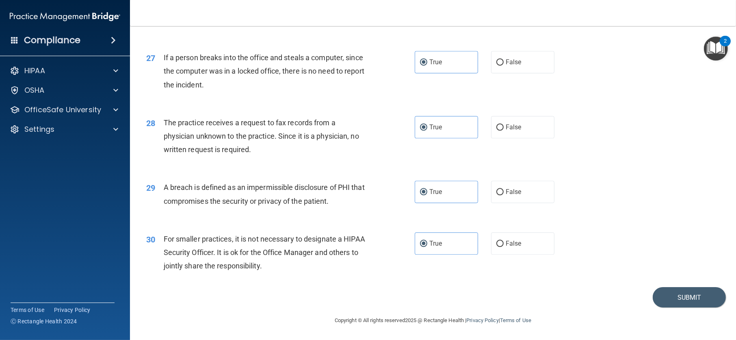
scroll to position [1649, 0]
click at [673, 289] on button "Submit" at bounding box center [689, 297] width 73 height 21
click at [676, 295] on button "Submit" at bounding box center [689, 297] width 73 height 21
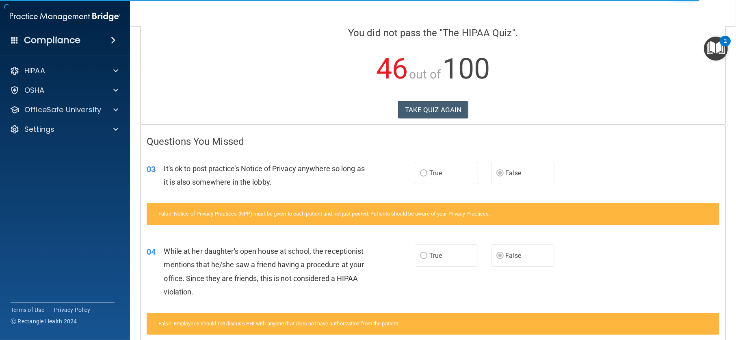
scroll to position [81, 0]
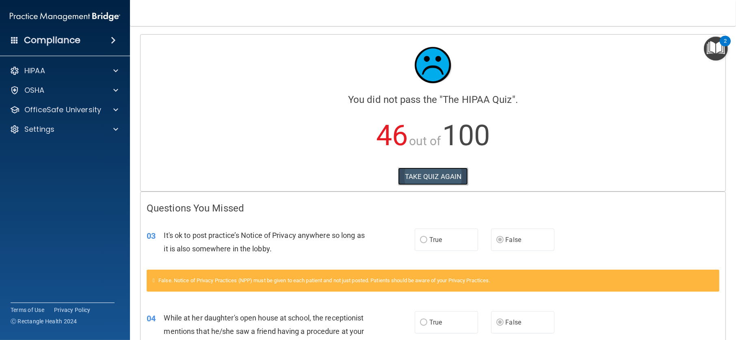
click at [422, 174] on button "TAKE QUIZ AGAIN" at bounding box center [433, 176] width 70 height 18
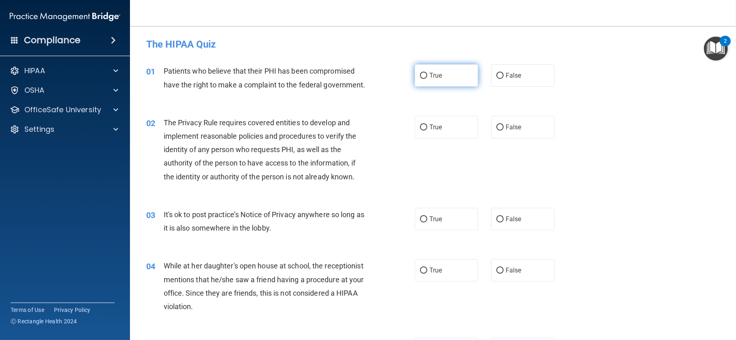
click at [420, 77] on input "True" at bounding box center [423, 76] width 7 height 6
radio input "true"
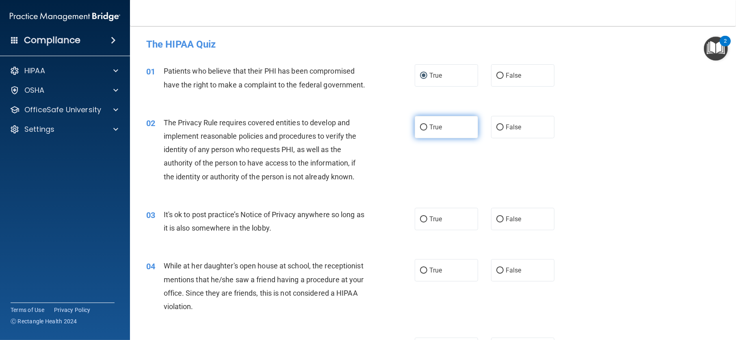
click at [422, 127] on input "True" at bounding box center [423, 127] width 7 height 6
radio input "true"
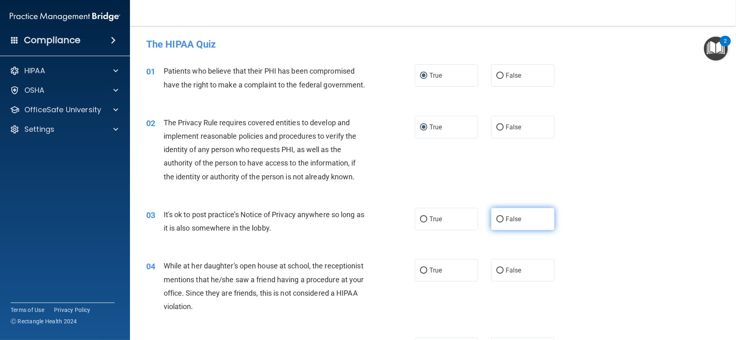
click at [507, 219] on span "False" at bounding box center [514, 219] width 16 height 8
click at [504, 219] on input "False" at bounding box center [499, 219] width 7 height 6
radio input "true"
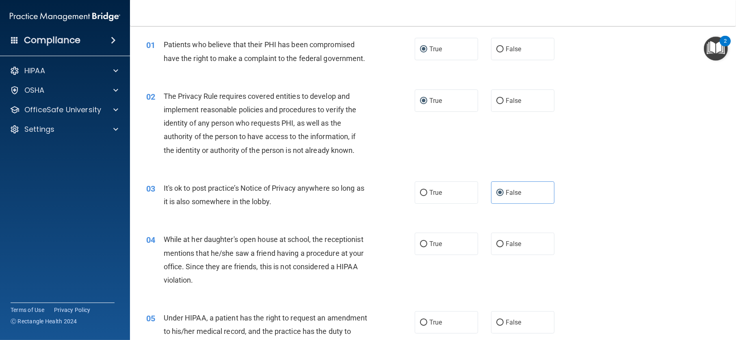
scroll to position [41, 0]
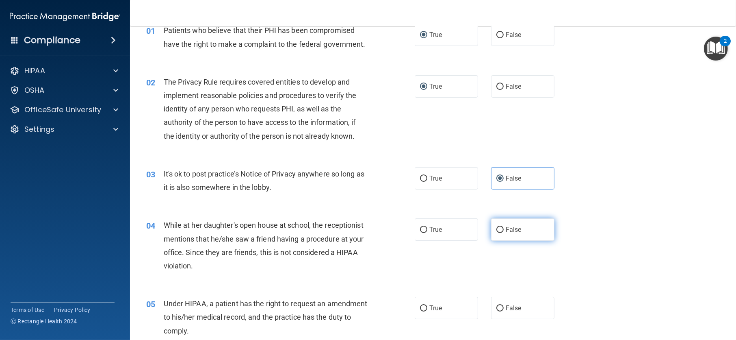
click at [519, 224] on label "False" at bounding box center [522, 229] width 63 height 22
click at [504, 227] on input "False" at bounding box center [499, 230] width 7 height 6
radio input "true"
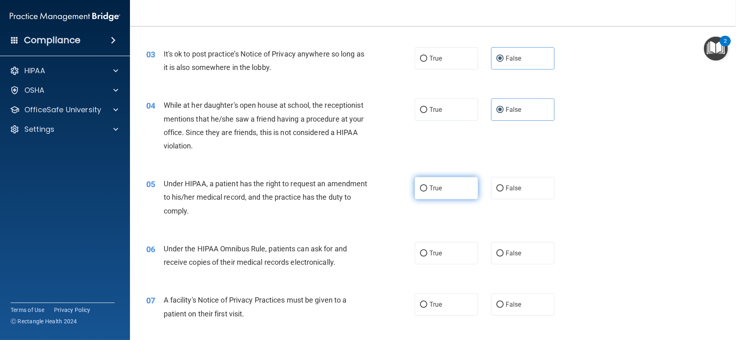
scroll to position [162, 0]
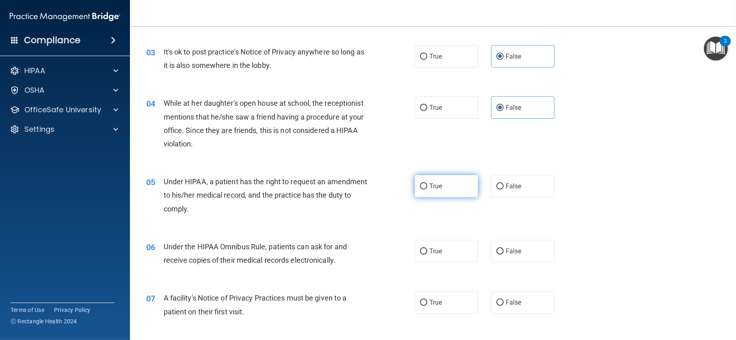
click at [446, 180] on label "True" at bounding box center [446, 186] width 63 height 22
click at [427, 183] on input "True" at bounding box center [423, 186] width 7 height 6
radio input "true"
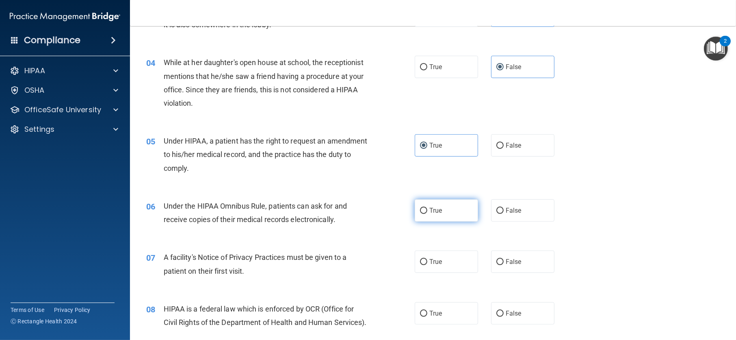
click at [446, 202] on label "True" at bounding box center [446, 210] width 63 height 22
click at [427, 208] on input "True" at bounding box center [423, 211] width 7 height 6
radio input "true"
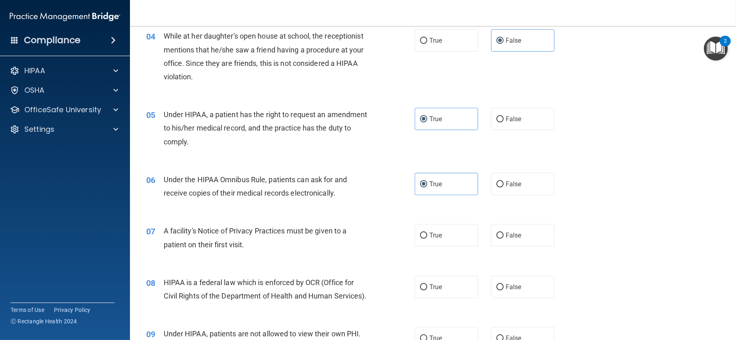
scroll to position [284, 0]
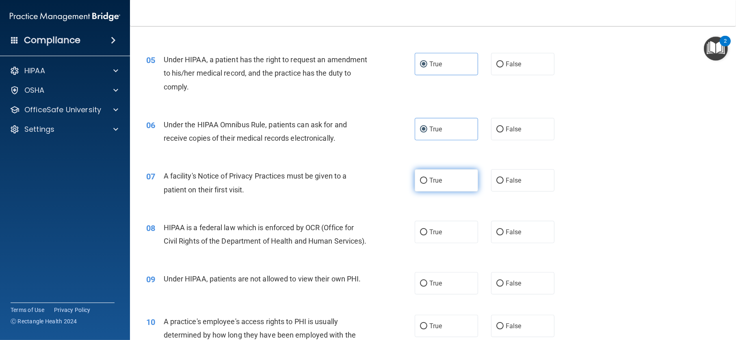
click at [459, 181] on label "True" at bounding box center [446, 180] width 63 height 22
click at [427, 181] on input "True" at bounding box center [423, 180] width 7 height 6
radio input "true"
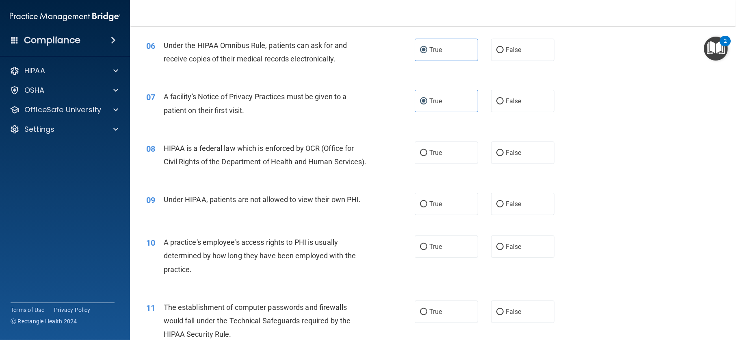
scroll to position [366, 0]
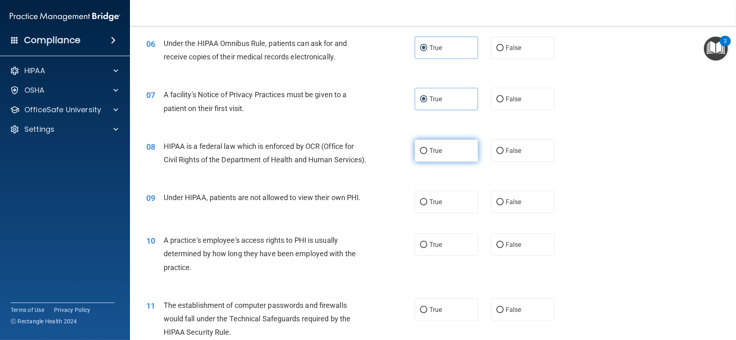
click at [445, 155] on label "True" at bounding box center [446, 150] width 63 height 22
click at [427, 154] on input "True" at bounding box center [423, 151] width 7 height 6
radio input "true"
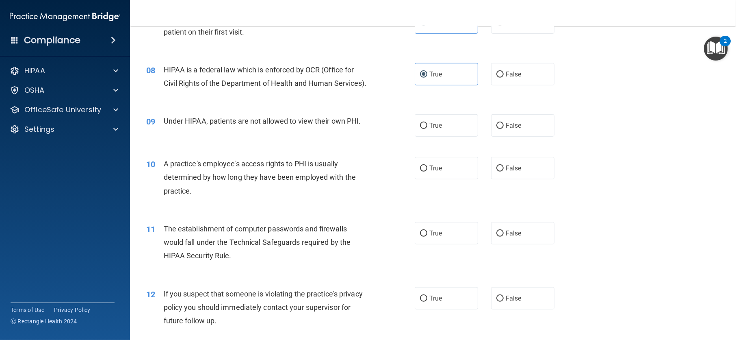
scroll to position [447, 0]
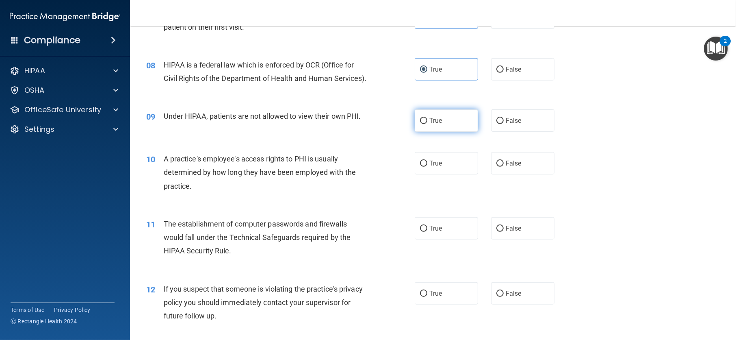
click at [439, 124] on span "True" at bounding box center [435, 121] width 13 height 8
click at [427, 124] on input "True" at bounding box center [423, 121] width 7 height 6
radio input "true"
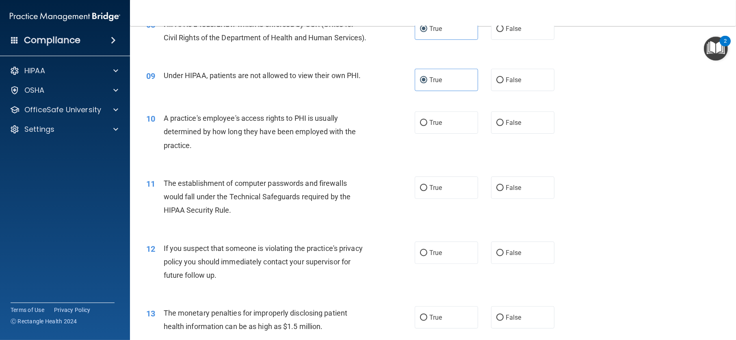
scroll to position [528, 0]
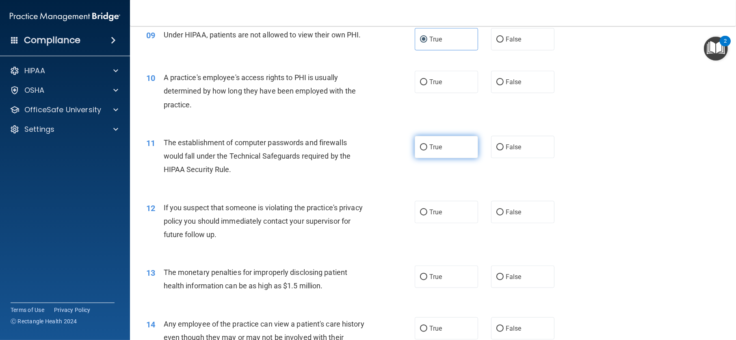
click at [445, 158] on label "True" at bounding box center [446, 147] width 63 height 22
click at [427, 150] on input "True" at bounding box center [423, 147] width 7 height 6
radio input "true"
click at [500, 93] on label "False" at bounding box center [522, 82] width 63 height 22
click at [500, 85] on input "False" at bounding box center [499, 82] width 7 height 6
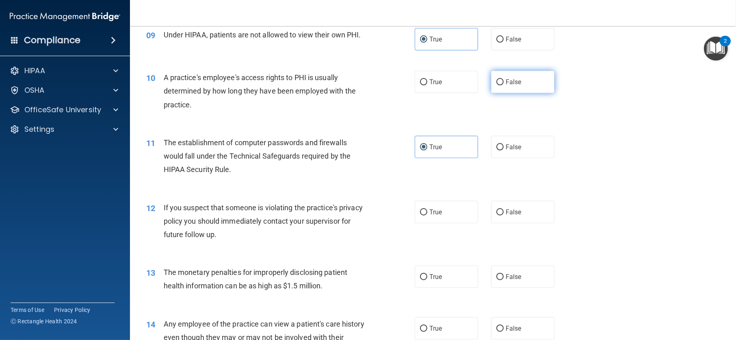
radio input "true"
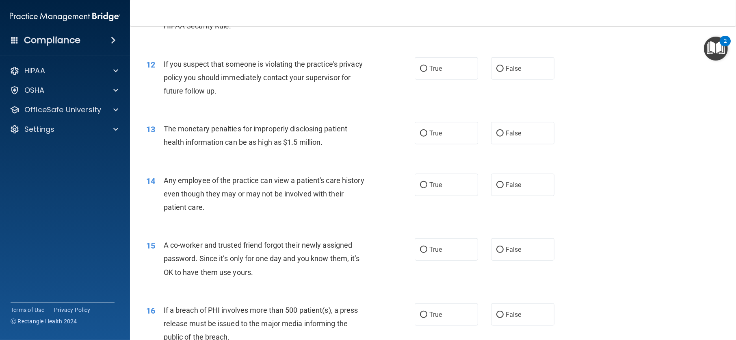
scroll to position [690, 0]
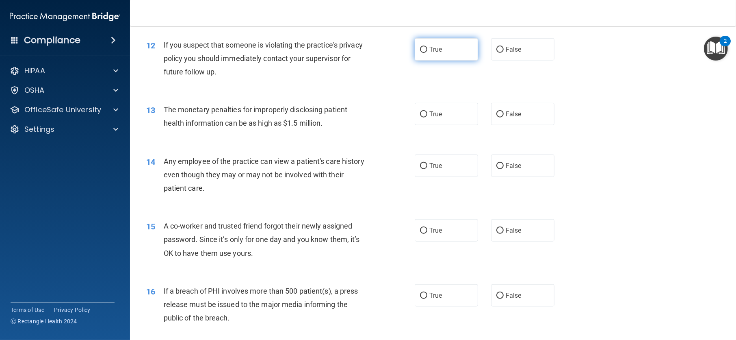
click at [416, 61] on label "True" at bounding box center [446, 49] width 63 height 22
click at [420, 53] on input "True" at bounding box center [423, 50] width 7 height 6
radio input "true"
click at [504, 121] on label "False" at bounding box center [522, 114] width 63 height 22
click at [504, 117] on input "False" at bounding box center [499, 114] width 7 height 6
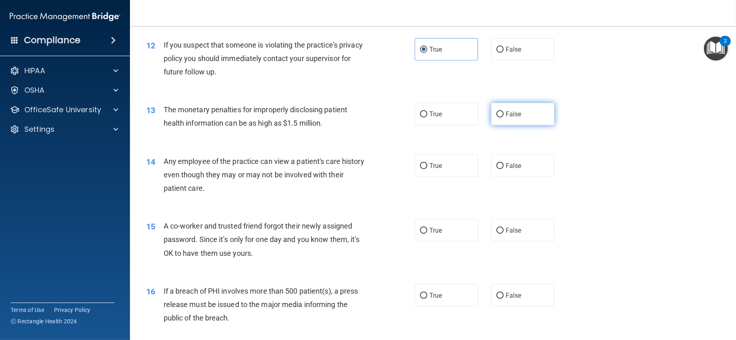
radio input "true"
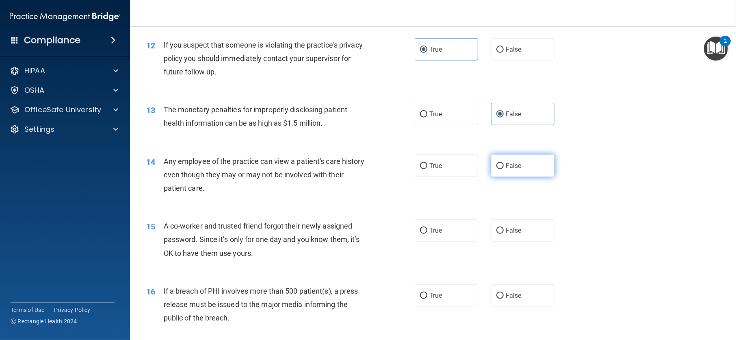
click at [534, 176] on label "False" at bounding box center [522, 165] width 63 height 22
click at [504, 169] on input "False" at bounding box center [499, 166] width 7 height 6
radio input "true"
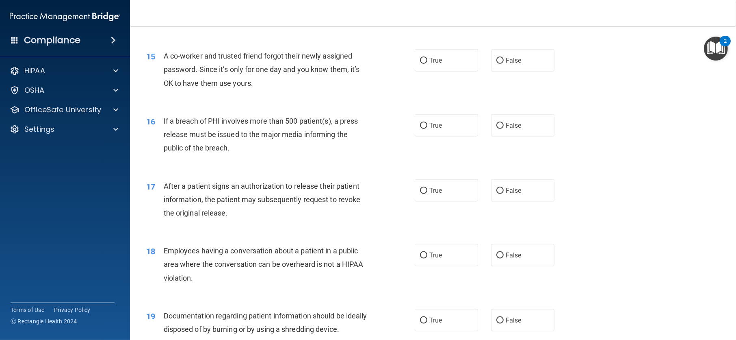
scroll to position [894, 0]
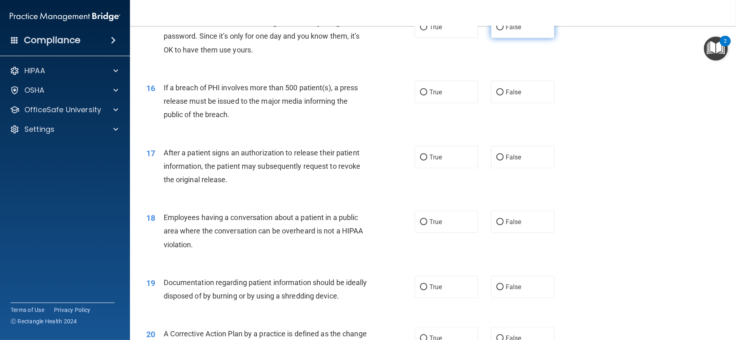
click at [500, 38] on label "False" at bounding box center [522, 27] width 63 height 22
click at [500, 30] on input "False" at bounding box center [499, 27] width 7 height 6
radio input "true"
click at [437, 96] on span "True" at bounding box center [435, 92] width 13 height 8
click at [427, 95] on input "True" at bounding box center [423, 92] width 7 height 6
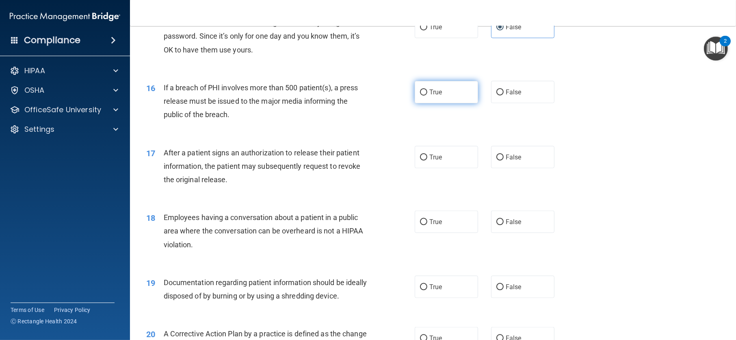
radio input "true"
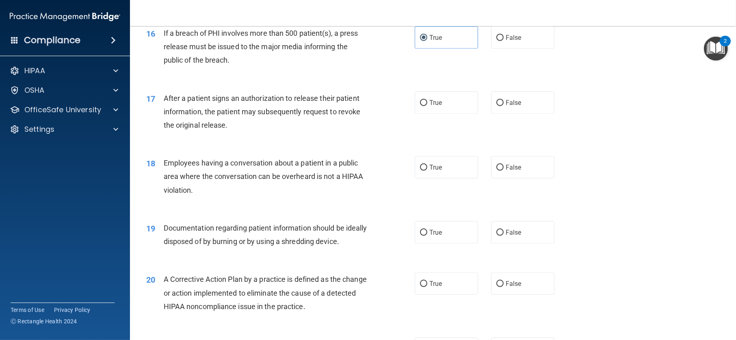
scroll to position [934, 0]
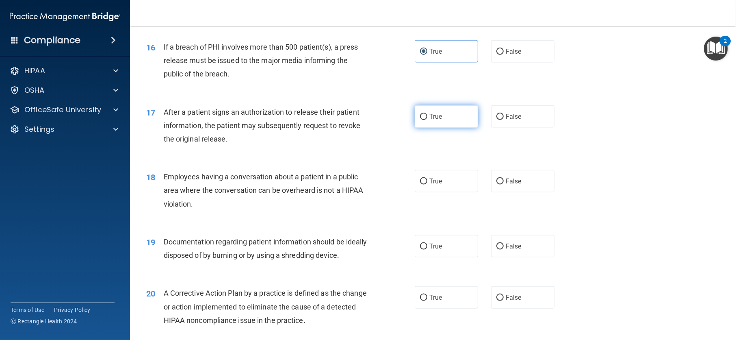
click at [446, 128] on label "True" at bounding box center [446, 116] width 63 height 22
click at [427, 120] on input "True" at bounding box center [423, 117] width 7 height 6
radio input "true"
click at [506, 185] on span "False" at bounding box center [514, 181] width 16 height 8
click at [504, 184] on input "False" at bounding box center [499, 181] width 7 height 6
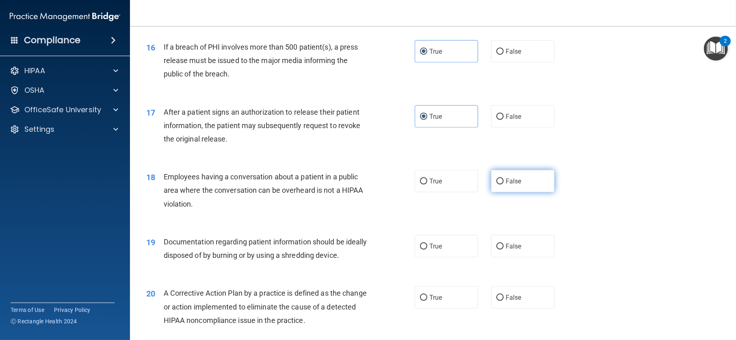
radio input "true"
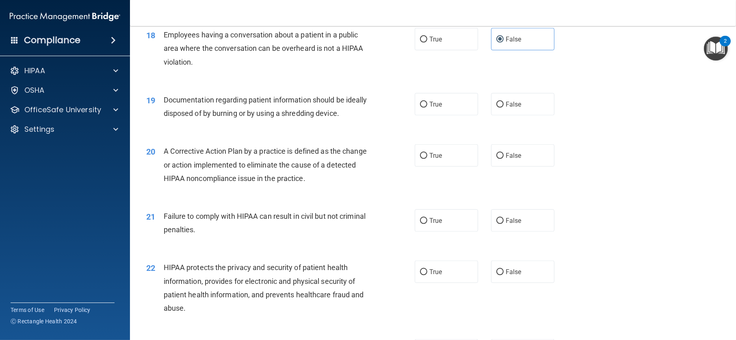
scroll to position [1097, 0]
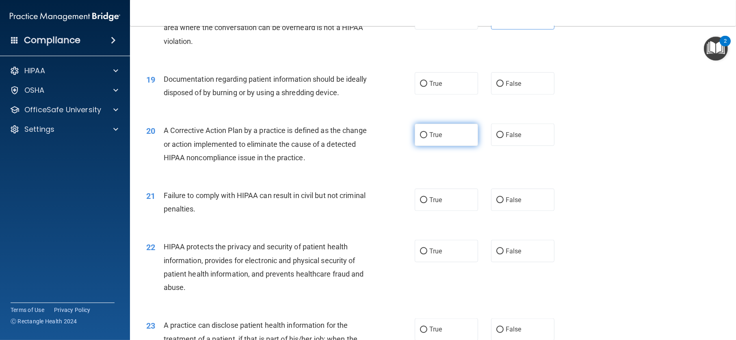
click at [441, 144] on label "True" at bounding box center [446, 134] width 63 height 22
click at [427, 138] on input "True" at bounding box center [423, 135] width 7 height 6
radio input "true"
click at [504, 91] on label "False" at bounding box center [522, 83] width 63 height 22
click at [504, 87] on input "False" at bounding box center [499, 84] width 7 height 6
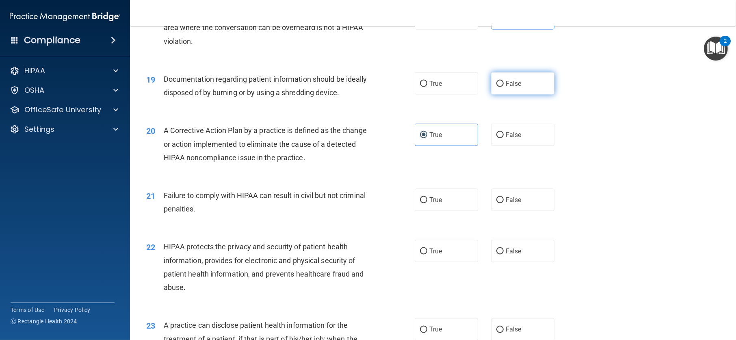
radio input "true"
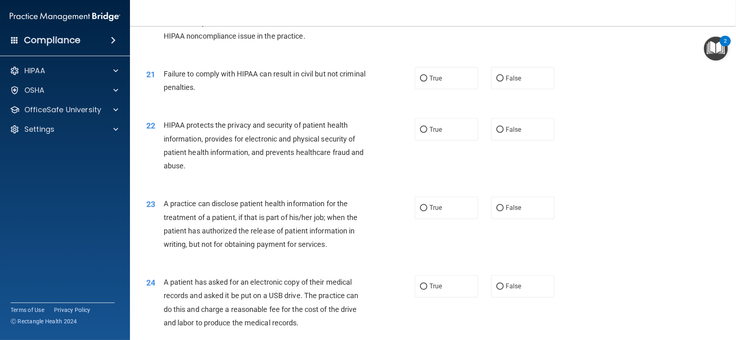
scroll to position [1218, 0]
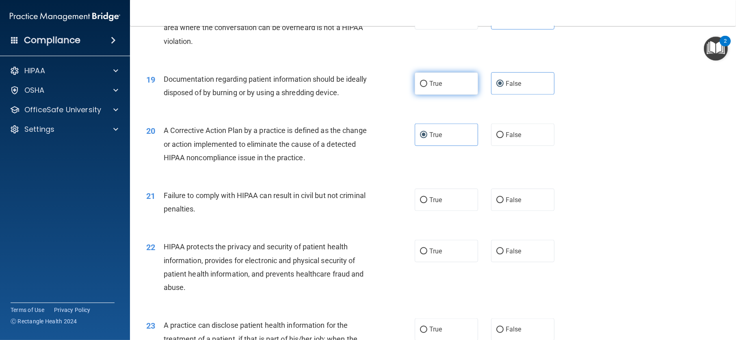
click at [431, 95] on label "True" at bounding box center [446, 83] width 63 height 22
click at [427, 87] on input "True" at bounding box center [423, 84] width 7 height 6
radio input "true"
radio input "false"
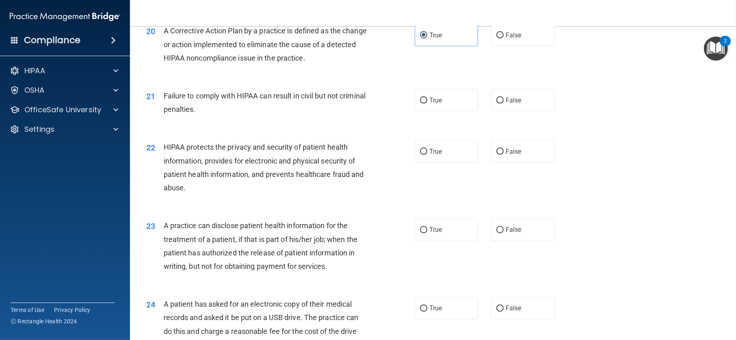
scroll to position [1178, 0]
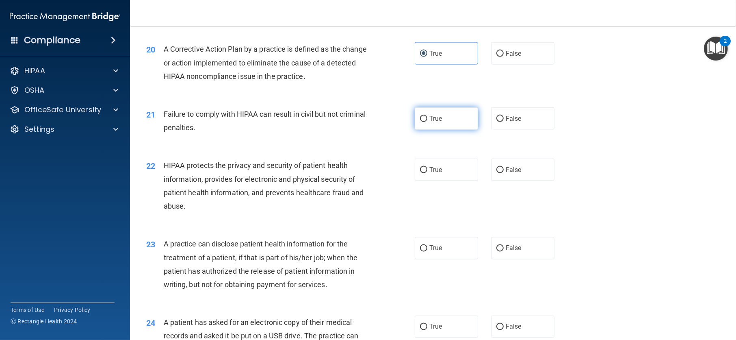
click at [464, 130] on label "True" at bounding box center [446, 118] width 63 height 22
click at [427, 122] on input "True" at bounding box center [423, 119] width 7 height 6
radio input "true"
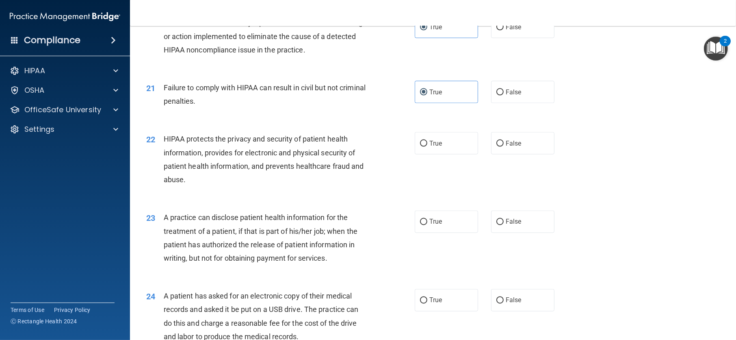
scroll to position [1218, 0]
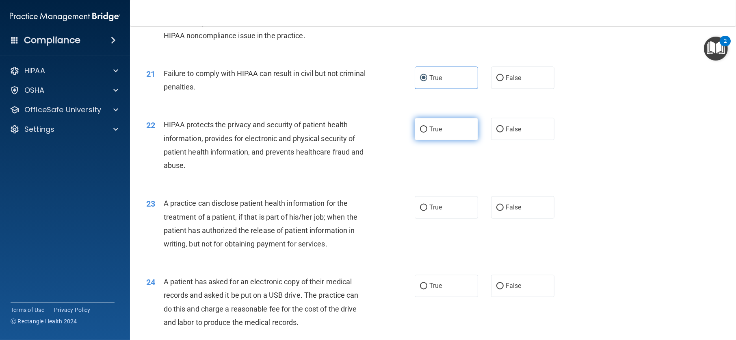
click at [422, 132] on input "True" at bounding box center [423, 129] width 7 height 6
radio input "true"
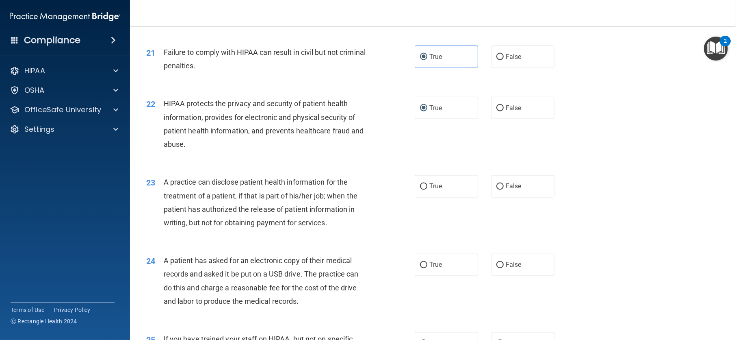
scroll to position [1259, 0]
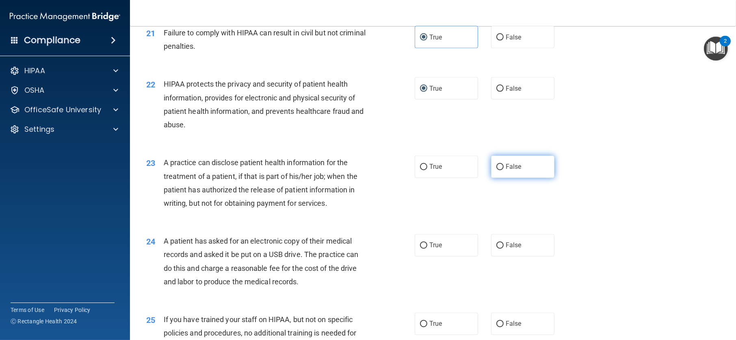
click at [512, 171] on span "False" at bounding box center [514, 167] width 16 height 8
click at [504, 170] on input "False" at bounding box center [499, 167] width 7 height 6
radio input "true"
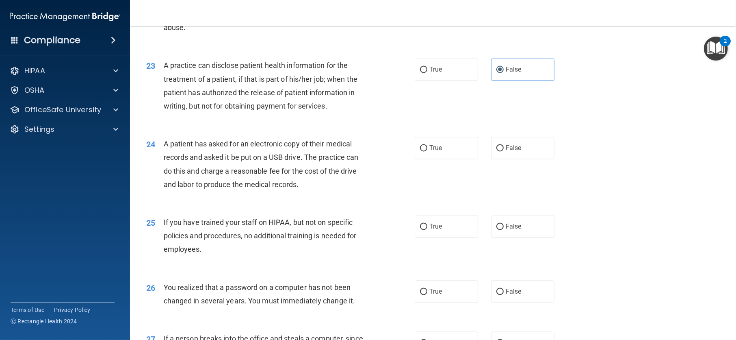
scroll to position [1381, 0]
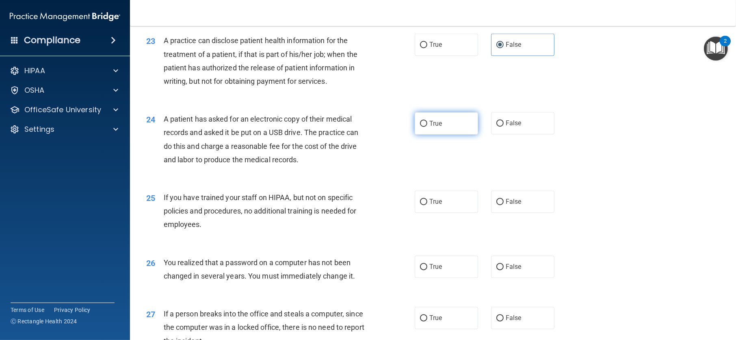
click at [429, 127] on span "True" at bounding box center [435, 123] width 13 height 8
click at [427, 127] on input "True" at bounding box center [423, 124] width 7 height 6
radio input "true"
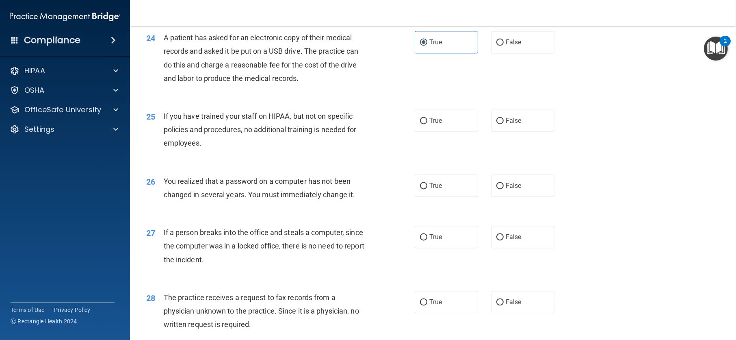
scroll to position [1503, 0]
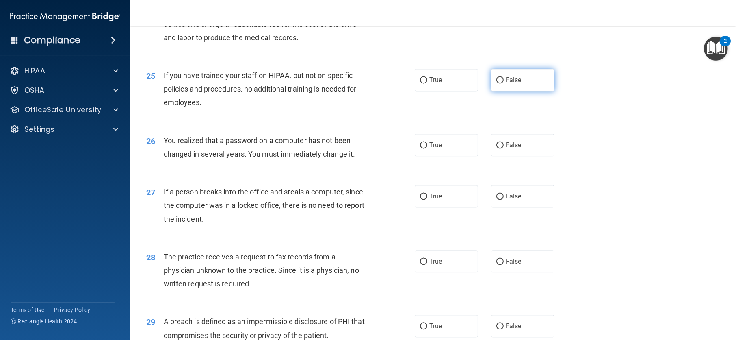
click at [524, 88] on label "False" at bounding box center [522, 80] width 63 height 22
click at [504, 83] on input "False" at bounding box center [499, 80] width 7 height 6
radio input "true"
click at [449, 156] on label "True" at bounding box center [446, 145] width 63 height 22
click at [427, 148] on input "True" at bounding box center [423, 145] width 7 height 6
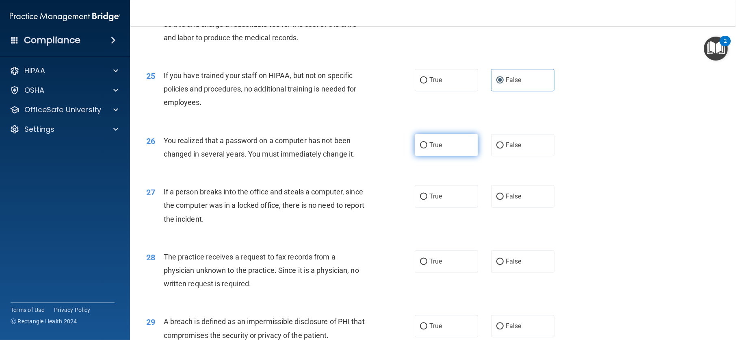
radio input "true"
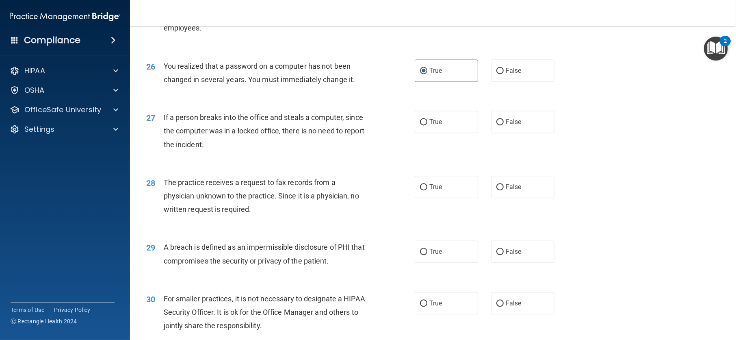
scroll to position [1625, 0]
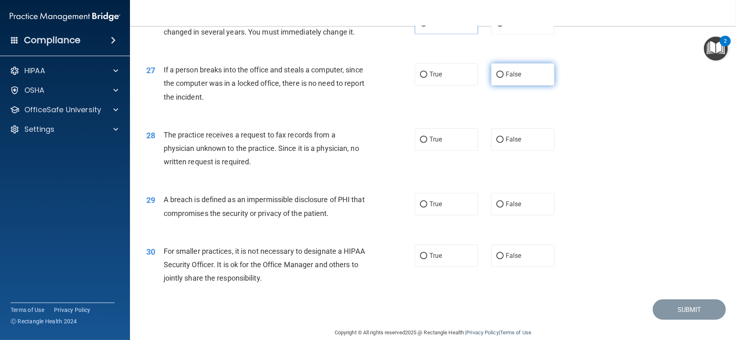
click at [518, 85] on label "False" at bounding box center [522, 74] width 63 height 22
click at [504, 78] on input "False" at bounding box center [499, 74] width 7 height 6
radio input "true"
click at [528, 150] on label "False" at bounding box center [522, 139] width 63 height 22
click at [504, 143] on input "False" at bounding box center [499, 139] width 7 height 6
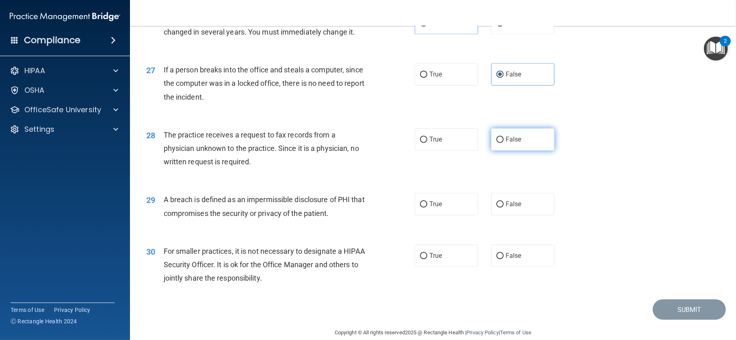
radio input "true"
click at [530, 255] on div "30 For smaller practices, it is not necessary to designate a HIPAA Security Off…" at bounding box center [433, 266] width 586 height 65
click at [533, 265] on label "False" at bounding box center [522, 255] width 63 height 22
click at [504, 259] on input "False" at bounding box center [499, 256] width 7 height 6
radio input "true"
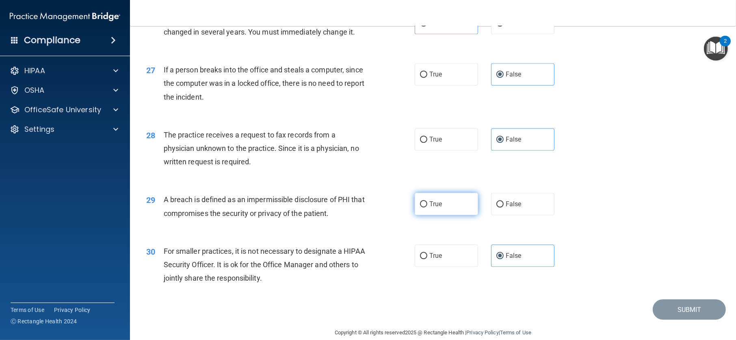
click at [433, 215] on label "True" at bounding box center [446, 204] width 63 height 22
click at [427, 207] on input "True" at bounding box center [423, 204] width 7 height 6
radio input "true"
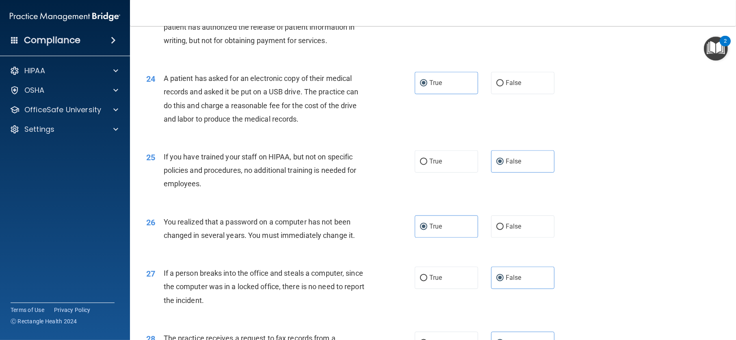
scroll to position [1649, 0]
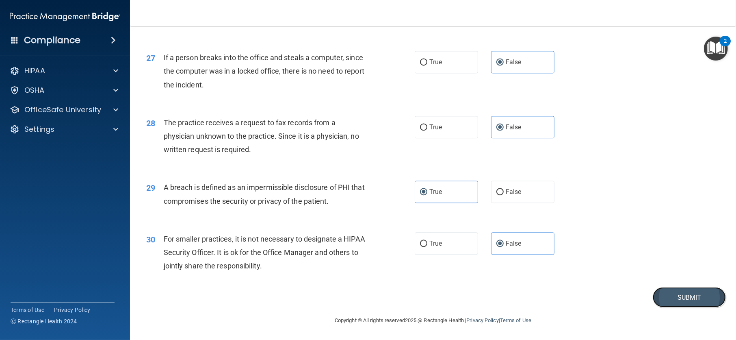
click at [668, 295] on button "Submit" at bounding box center [689, 297] width 73 height 21
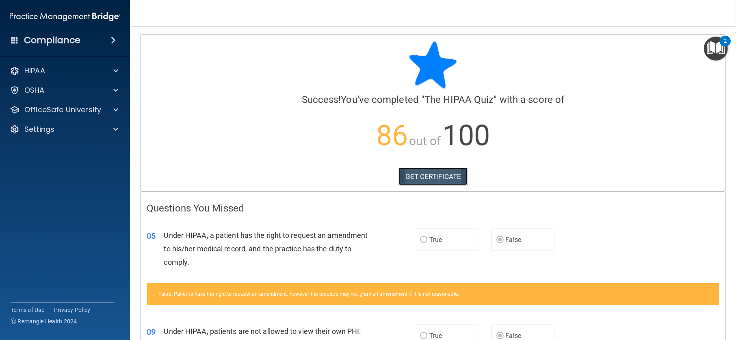
click at [431, 173] on link "GET CERTIFICATE" at bounding box center [432, 176] width 69 height 18
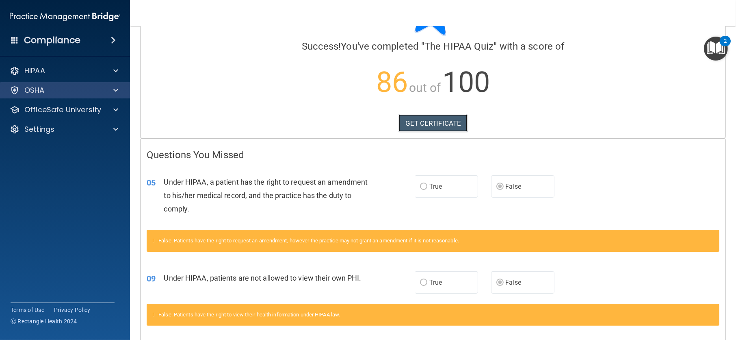
scroll to position [81, 0]
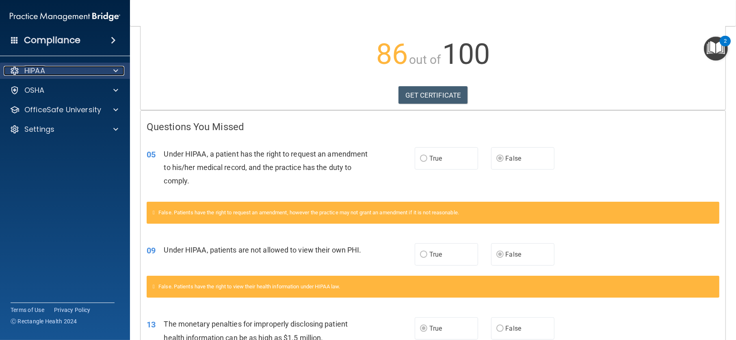
click at [115, 69] on span at bounding box center [115, 71] width 5 height 10
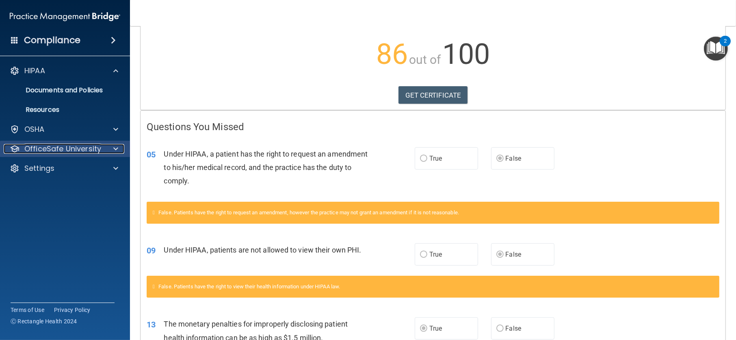
click at [113, 147] on div at bounding box center [114, 149] width 20 height 10
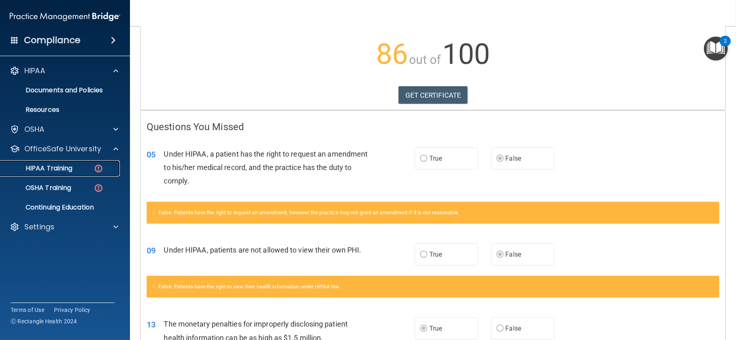
click at [95, 172] on img at bounding box center [98, 168] width 10 height 10
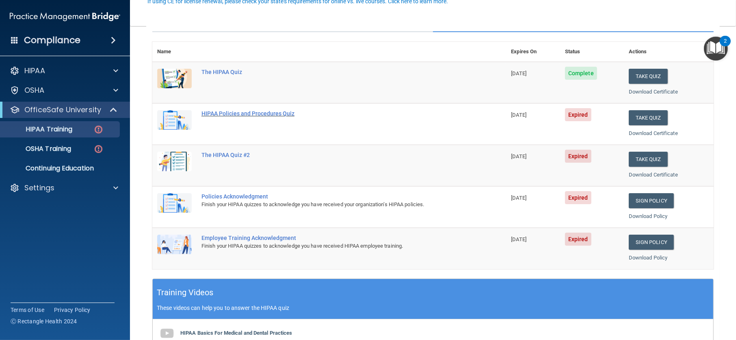
click at [256, 116] on div "HIPAA Policies and Procedures Quiz" at bounding box center [333, 113] width 264 height 6
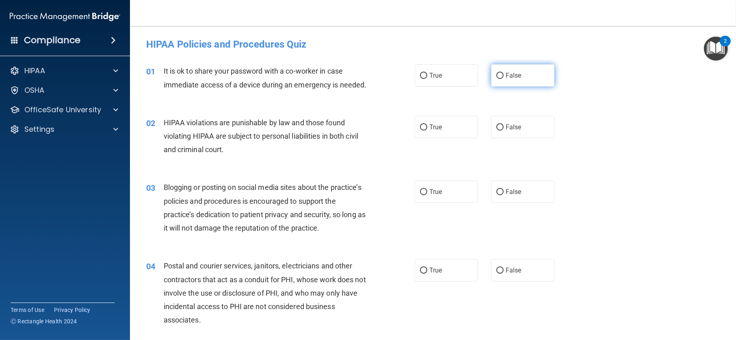
click at [510, 77] on span "False" at bounding box center [514, 75] width 16 height 8
click at [504, 77] on input "False" at bounding box center [499, 76] width 7 height 6
radio input "true"
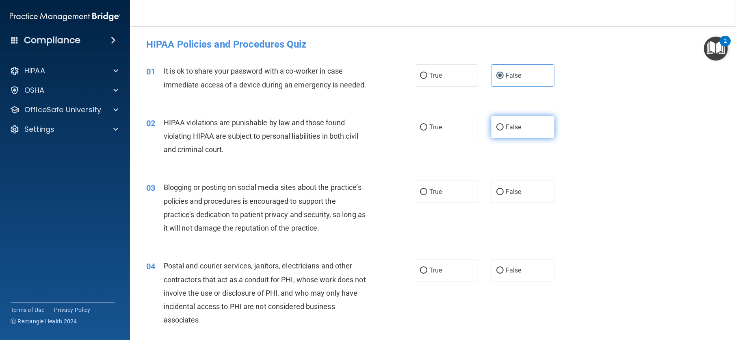
click at [496, 130] on input "False" at bounding box center [499, 127] width 7 height 6
radio input "true"
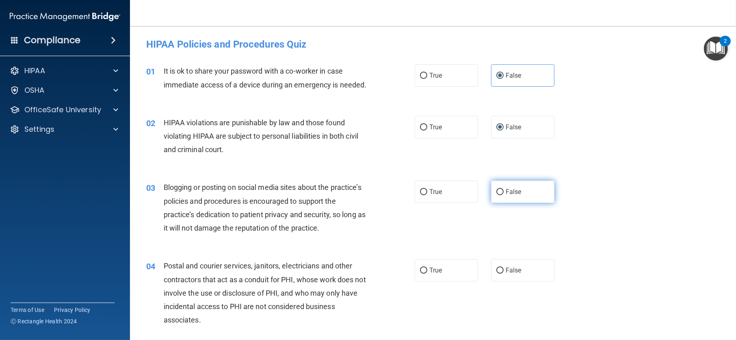
click at [496, 195] on input "False" at bounding box center [499, 192] width 7 height 6
radio input "true"
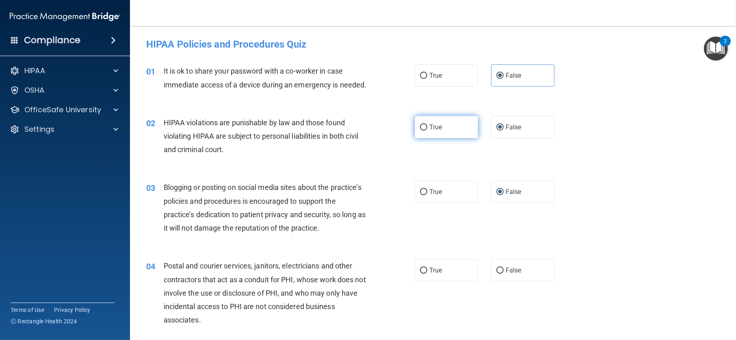
click at [421, 138] on label "True" at bounding box center [446, 127] width 63 height 22
click at [421, 130] on input "True" at bounding box center [423, 127] width 7 height 6
radio input "true"
radio input "false"
click at [420, 273] on input "True" at bounding box center [423, 270] width 7 height 6
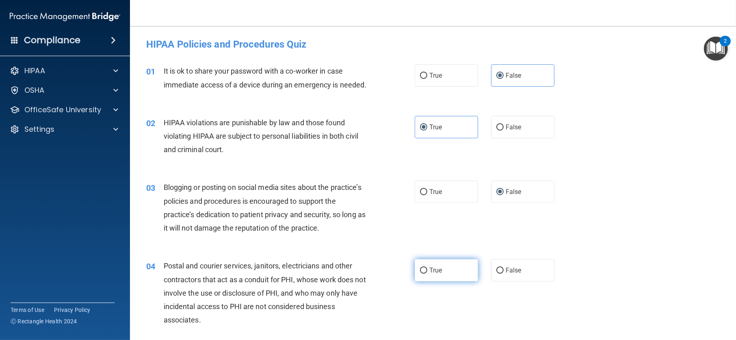
radio input "true"
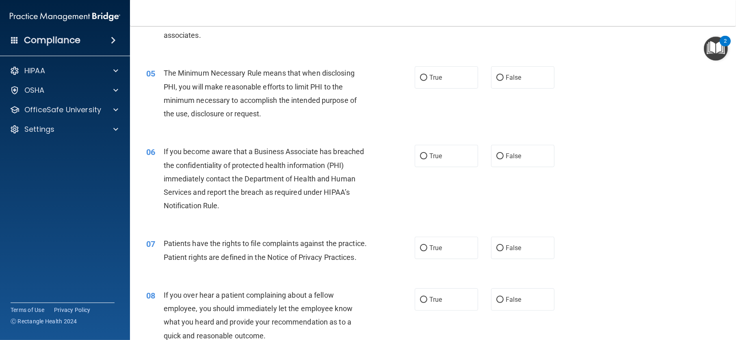
scroll to position [325, 0]
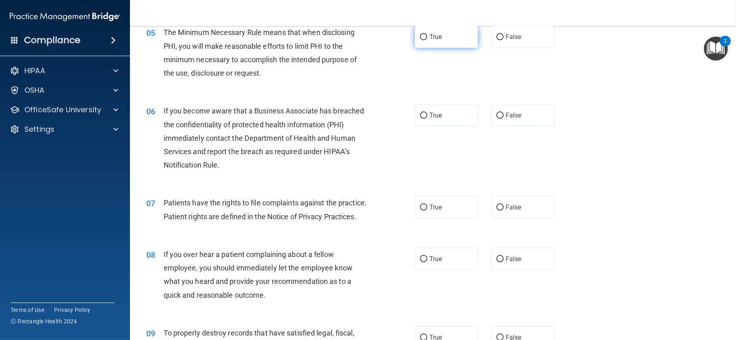
click at [424, 48] on label "True" at bounding box center [446, 37] width 63 height 22
click at [424, 40] on input "True" at bounding box center [423, 37] width 7 height 6
radio input "true"
click at [436, 121] on label "True" at bounding box center [446, 115] width 63 height 22
click at [427, 119] on input "True" at bounding box center [423, 116] width 7 height 6
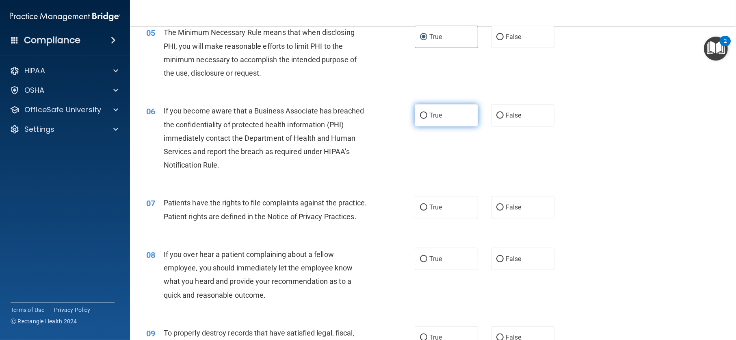
radio input "true"
click at [446, 218] on label "True" at bounding box center [446, 207] width 63 height 22
click at [427, 210] on input "True" at bounding box center [423, 207] width 7 height 6
radio input "true"
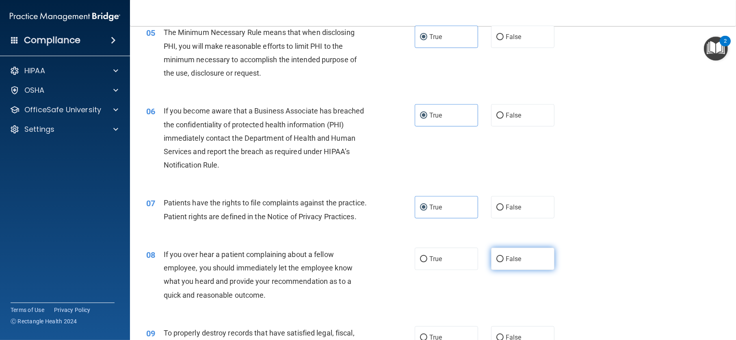
click at [514, 262] on span "False" at bounding box center [514, 259] width 16 height 8
click at [504, 262] on input "False" at bounding box center [499, 259] width 7 height 6
radio input "true"
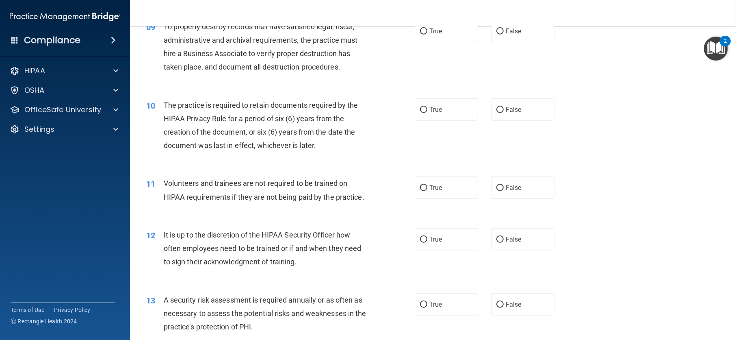
scroll to position [650, 0]
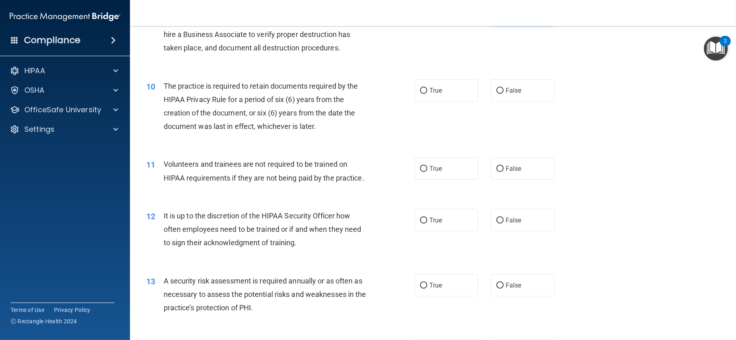
click at [515, 16] on span "False" at bounding box center [514, 12] width 16 height 8
click at [504, 15] on input "False" at bounding box center [499, 12] width 7 height 6
radio input "true"
click at [443, 102] on label "True" at bounding box center [446, 90] width 63 height 22
click at [427, 94] on input "True" at bounding box center [423, 91] width 7 height 6
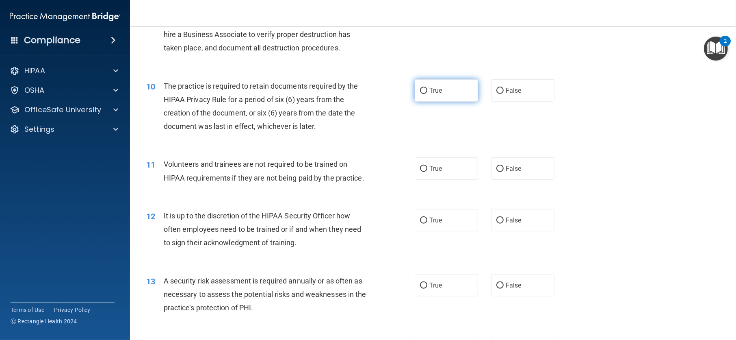
radio input "true"
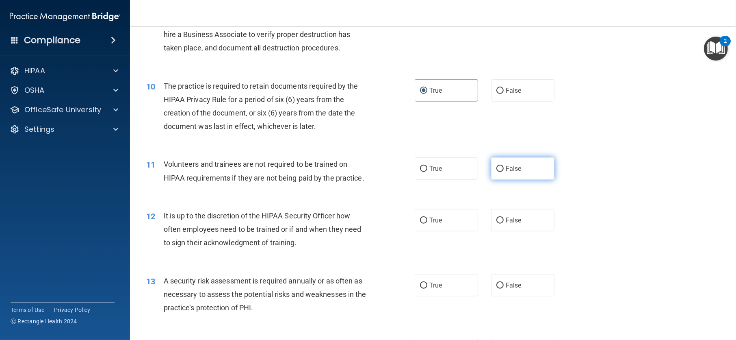
click at [501, 180] on label "False" at bounding box center [522, 168] width 63 height 22
click at [501, 172] on input "False" at bounding box center [499, 169] width 7 height 6
radio input "true"
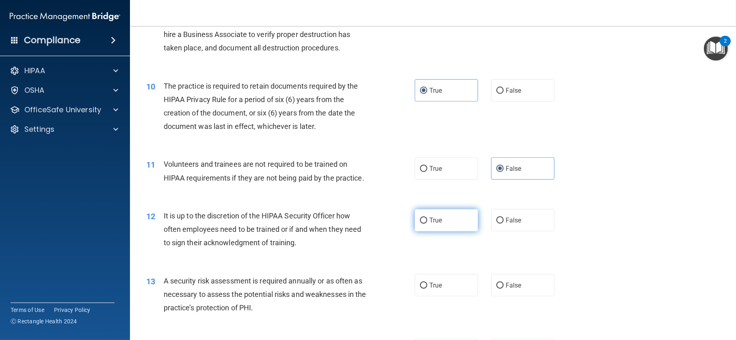
click at [453, 231] on label "True" at bounding box center [446, 220] width 63 height 22
click at [427, 223] on input "True" at bounding box center [423, 220] width 7 height 6
radio input "true"
click at [511, 289] on span "False" at bounding box center [514, 285] width 16 height 8
click at [504, 288] on input "False" at bounding box center [499, 285] width 7 height 6
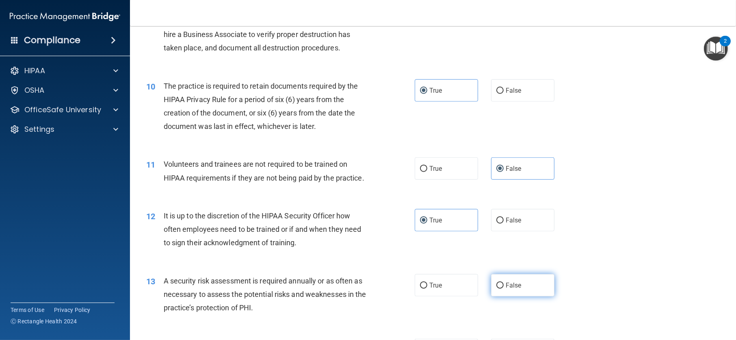
radio input "true"
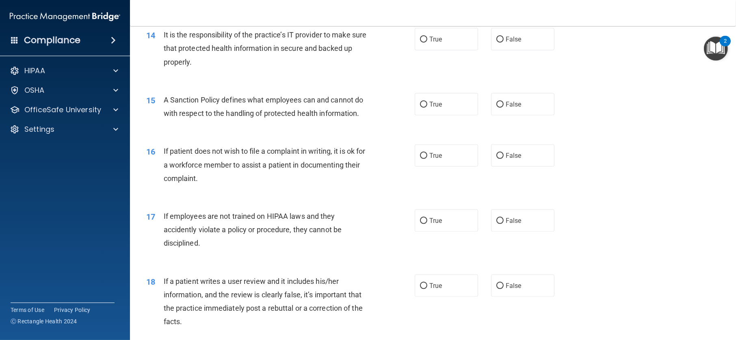
scroll to position [975, 0]
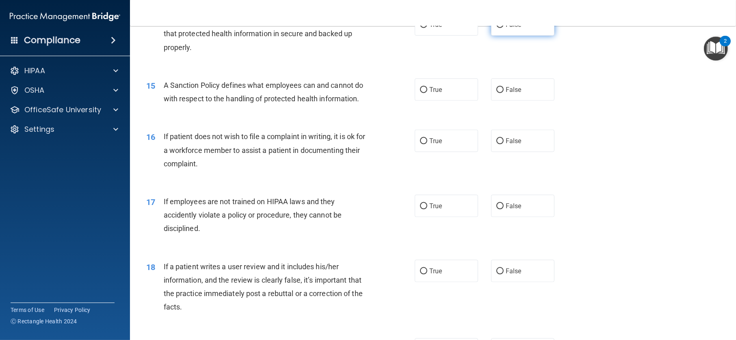
click at [499, 36] on label "False" at bounding box center [522, 24] width 63 height 22
click at [499, 28] on input "False" at bounding box center [499, 25] width 7 height 6
radio input "true"
click at [429, 28] on span "True" at bounding box center [435, 25] width 13 height 8
click at [427, 28] on input "True" at bounding box center [423, 25] width 7 height 6
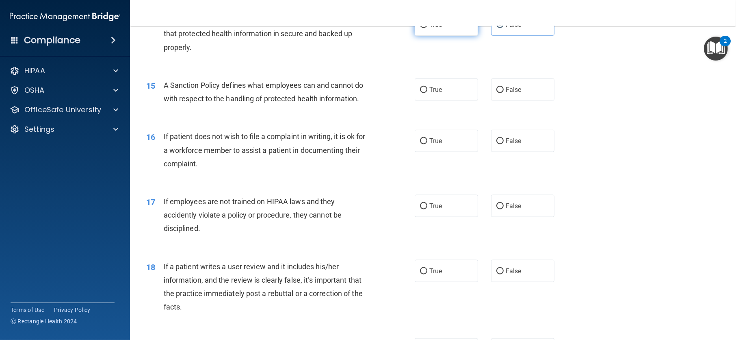
radio input "true"
radio input "false"
click at [505, 101] on label "False" at bounding box center [522, 89] width 63 height 22
click at [504, 93] on input "False" at bounding box center [499, 90] width 7 height 6
radio input "true"
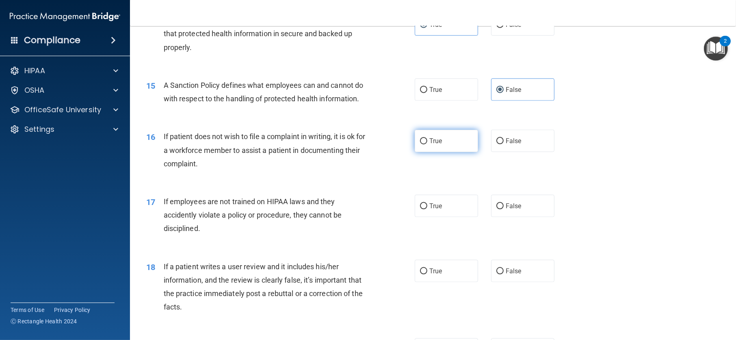
click at [451, 152] on label "True" at bounding box center [446, 141] width 63 height 22
click at [427, 144] on input "True" at bounding box center [423, 141] width 7 height 6
radio input "true"
click at [450, 217] on label "True" at bounding box center [446, 206] width 63 height 22
click at [427, 209] on input "True" at bounding box center [423, 206] width 7 height 6
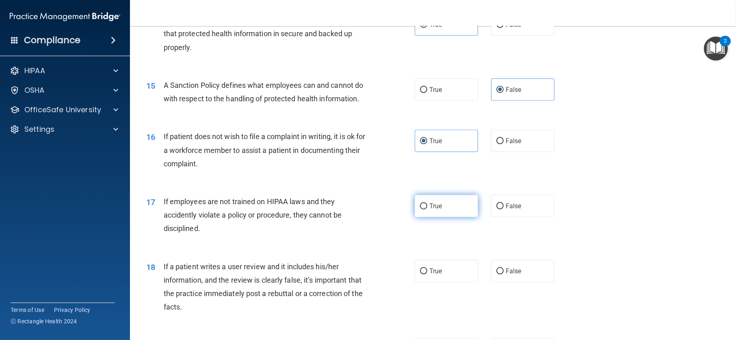
radio input "true"
click at [487, 282] on div "True False" at bounding box center [491, 271] width 153 height 22
click at [517, 282] on label "False" at bounding box center [522, 271] width 63 height 22
click at [504, 274] on input "False" at bounding box center [499, 271] width 7 height 6
radio input "true"
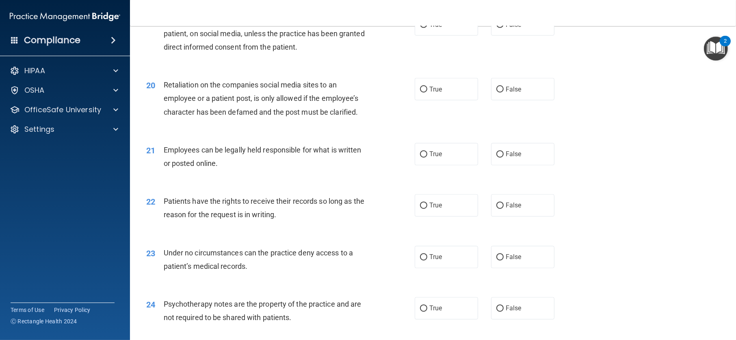
scroll to position [1300, 0]
click at [454, 35] on label "True" at bounding box center [446, 24] width 63 height 22
click at [427, 28] on input "True" at bounding box center [423, 25] width 7 height 6
radio input "true"
click at [511, 93] on span "False" at bounding box center [514, 89] width 16 height 8
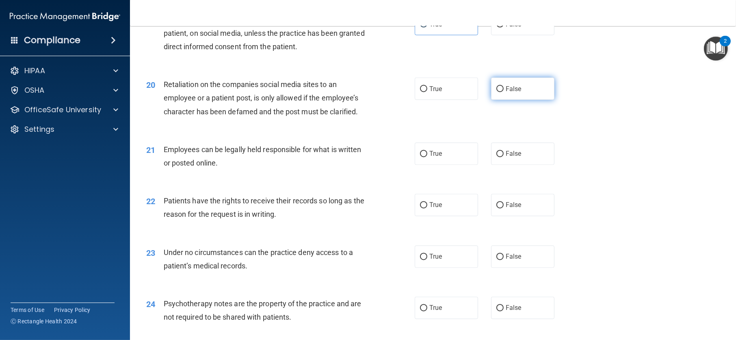
click at [504, 92] on input "False" at bounding box center [499, 89] width 7 height 6
radio input "true"
click at [449, 165] on label "True" at bounding box center [446, 154] width 63 height 22
click at [427, 157] on input "True" at bounding box center [423, 154] width 7 height 6
radio input "true"
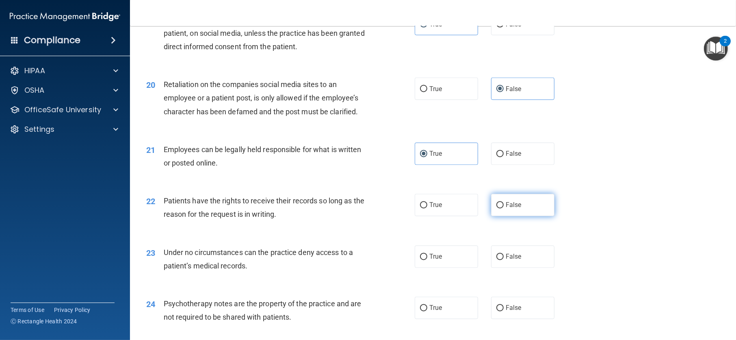
click at [512, 216] on label "False" at bounding box center [522, 205] width 63 height 22
click at [504, 208] on input "False" at bounding box center [499, 205] width 7 height 6
radio input "true"
click at [450, 268] on label "True" at bounding box center [446, 256] width 63 height 22
click at [427, 260] on input "True" at bounding box center [423, 257] width 7 height 6
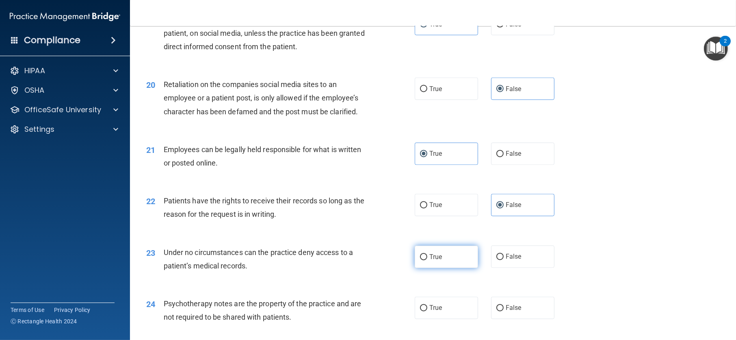
radio input "true"
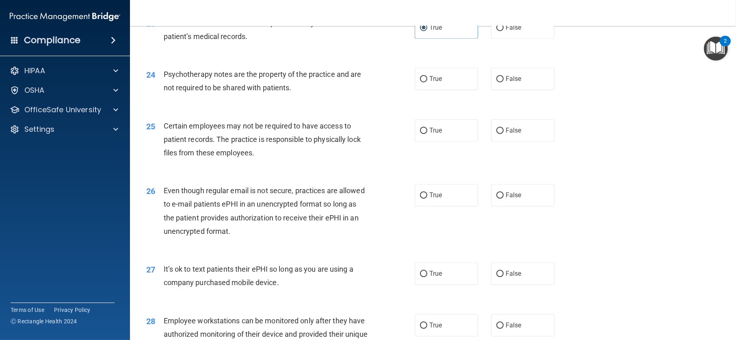
scroll to position [1543, 0]
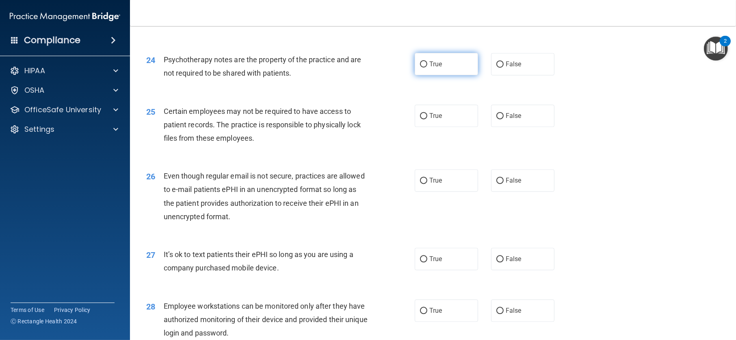
click at [456, 75] on label "True" at bounding box center [446, 64] width 63 height 22
click at [427, 67] on input "True" at bounding box center [423, 64] width 7 height 6
radio input "true"
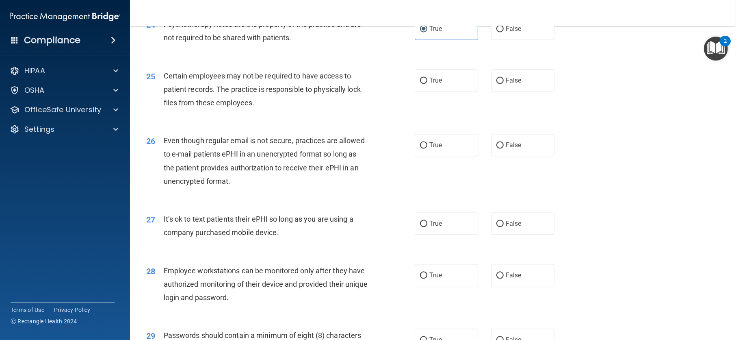
scroll to position [1584, 0]
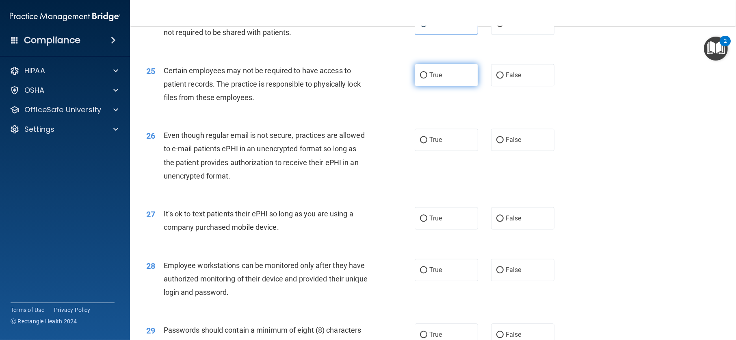
click at [445, 86] on label "True" at bounding box center [446, 75] width 63 height 22
click at [427, 78] on input "True" at bounding box center [423, 75] width 7 height 6
radio input "true"
click at [506, 151] on label "False" at bounding box center [522, 139] width 63 height 22
click at [504, 143] on input "False" at bounding box center [499, 140] width 7 height 6
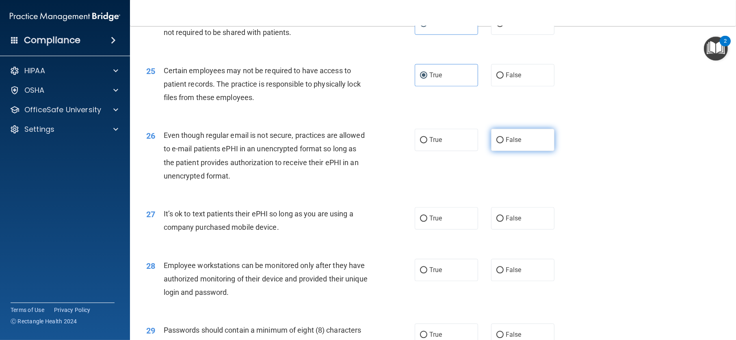
radio input "true"
click at [518, 229] on label "False" at bounding box center [522, 218] width 63 height 22
click at [504, 221] on input "False" at bounding box center [499, 218] width 7 height 6
radio input "true"
click at [500, 273] on input "False" at bounding box center [499, 270] width 7 height 6
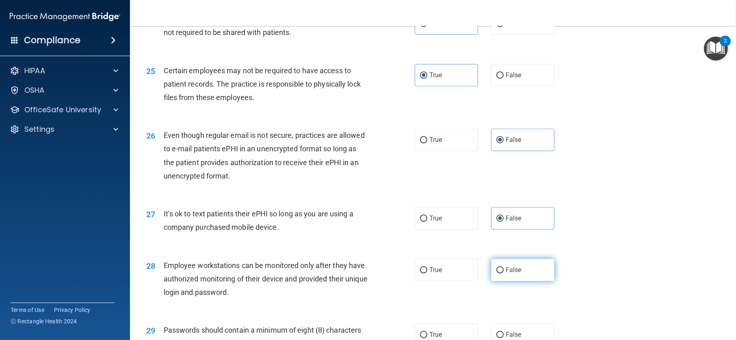
radio input "true"
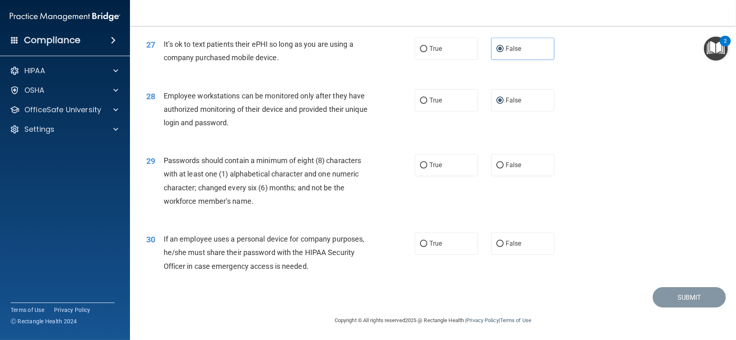
scroll to position [1780, 0]
click at [426, 164] on label "True" at bounding box center [446, 165] width 63 height 22
click at [426, 164] on input "True" at bounding box center [423, 165] width 7 height 6
radio input "true"
click at [509, 163] on span "False" at bounding box center [514, 165] width 16 height 8
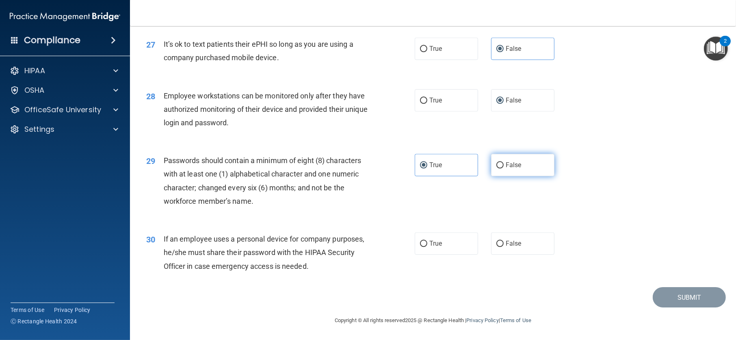
click at [504, 163] on input "False" at bounding box center [499, 165] width 7 height 6
radio input "true"
radio input "false"
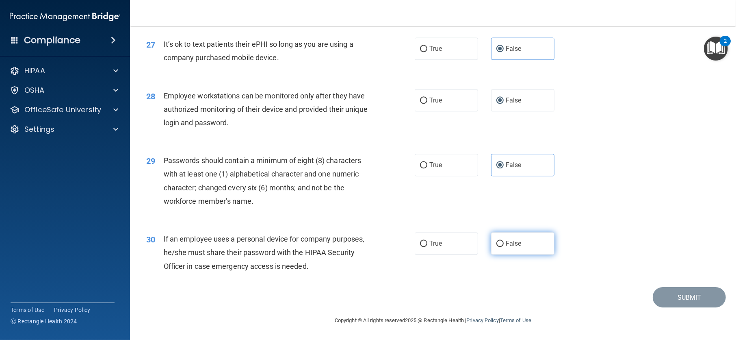
click at [506, 245] on span "False" at bounding box center [514, 243] width 16 height 8
click at [504, 245] on input "False" at bounding box center [499, 243] width 7 height 6
radio input "true"
click at [679, 301] on button "Submit" at bounding box center [689, 297] width 73 height 21
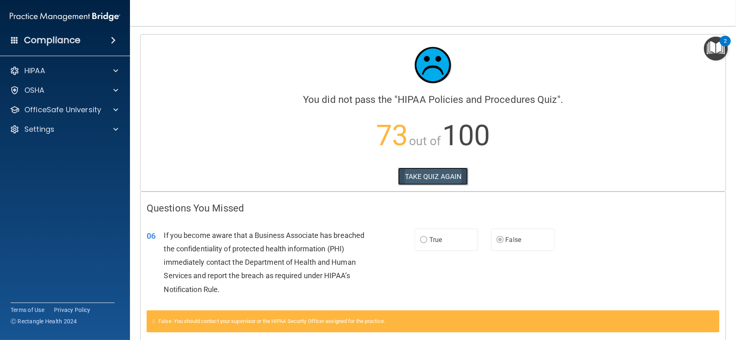
click at [439, 170] on button "TAKE QUIZ AGAIN" at bounding box center [433, 176] width 70 height 18
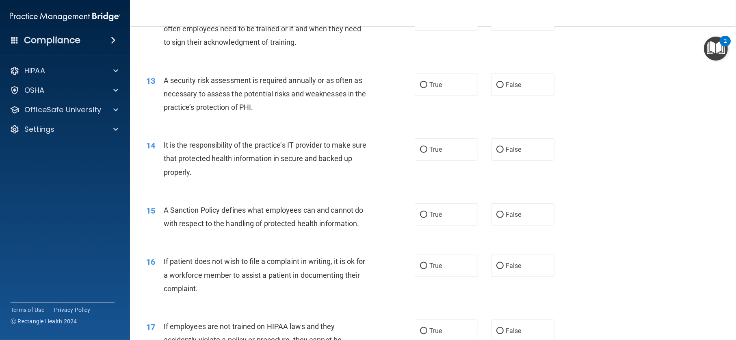
scroll to position [853, 0]
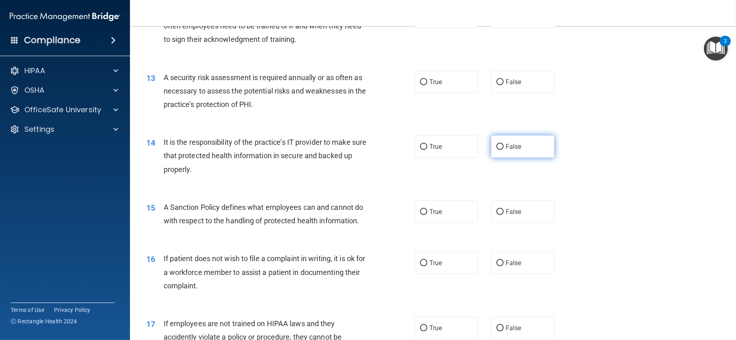
click at [506, 150] on span "False" at bounding box center [514, 147] width 16 height 8
click at [503, 150] on input "False" at bounding box center [499, 147] width 7 height 6
radio input "true"
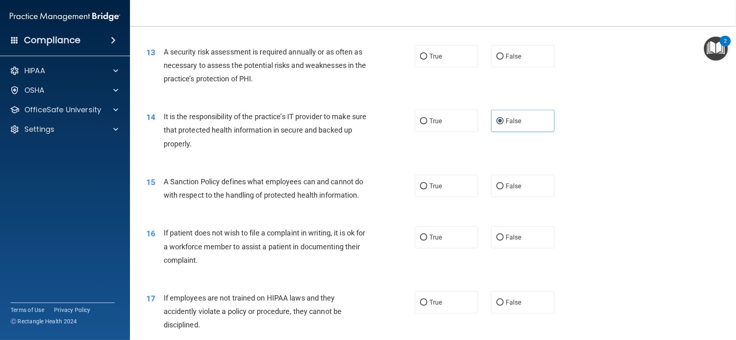
scroll to position [934, 0]
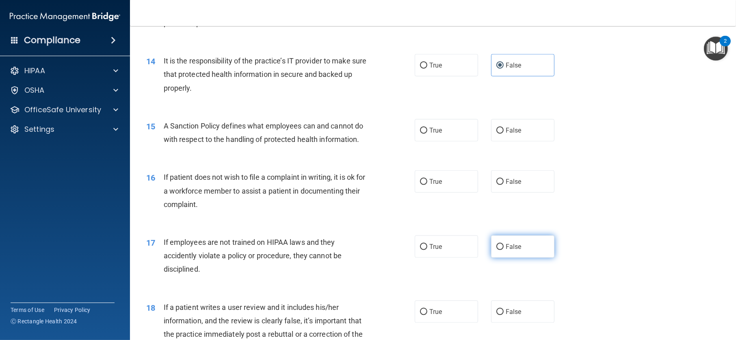
click at [520, 258] on label "False" at bounding box center [522, 246] width 63 height 22
click at [504, 250] on input "False" at bounding box center [499, 247] width 7 height 6
radio input "true"
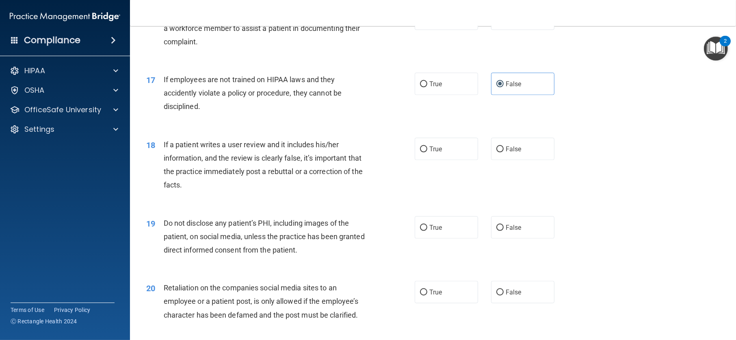
scroll to position [1300, 0]
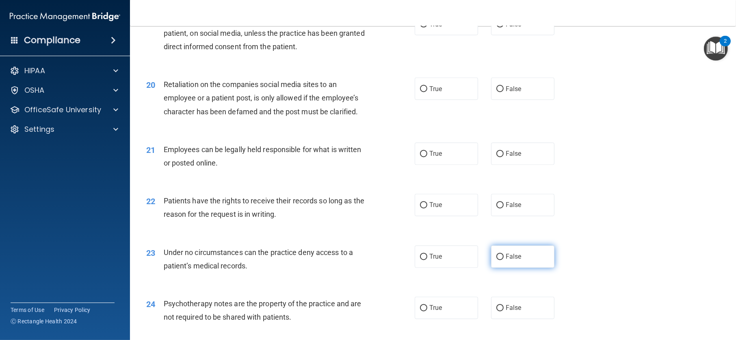
click at [520, 268] on label "False" at bounding box center [522, 256] width 63 height 22
click at [504, 260] on input "False" at bounding box center [499, 257] width 7 height 6
radio input "true"
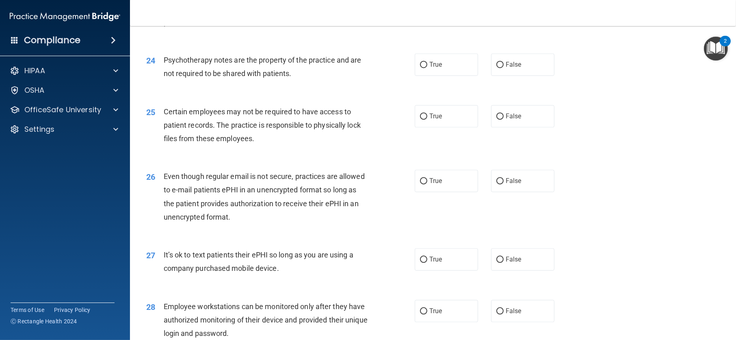
scroll to position [1543, 0]
click at [459, 191] on label "True" at bounding box center [446, 180] width 63 height 22
click at [427, 184] on input "True" at bounding box center [423, 180] width 7 height 6
radio input "true"
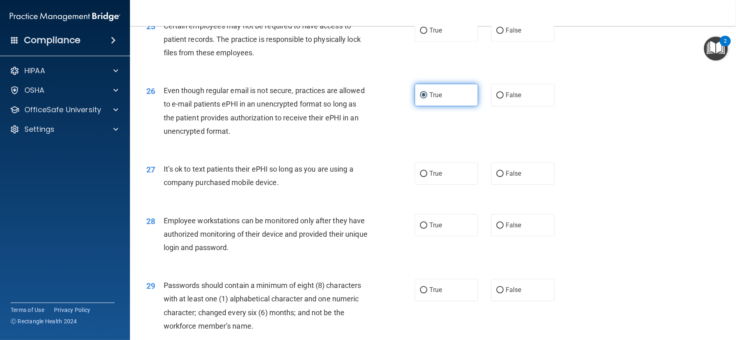
scroll to position [1706, 0]
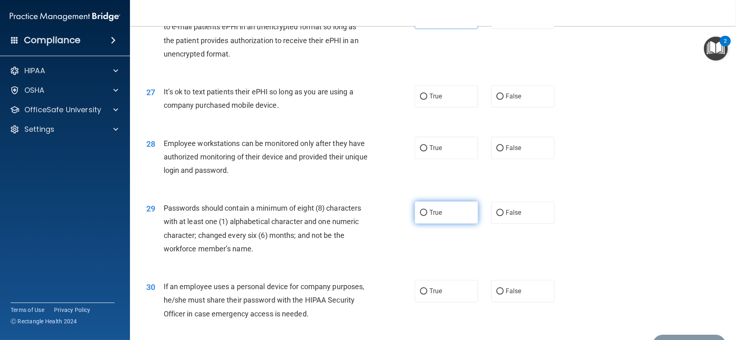
click at [438, 223] on label "True" at bounding box center [446, 212] width 63 height 22
click at [427, 216] on input "True" at bounding box center [423, 213] width 7 height 6
radio input "true"
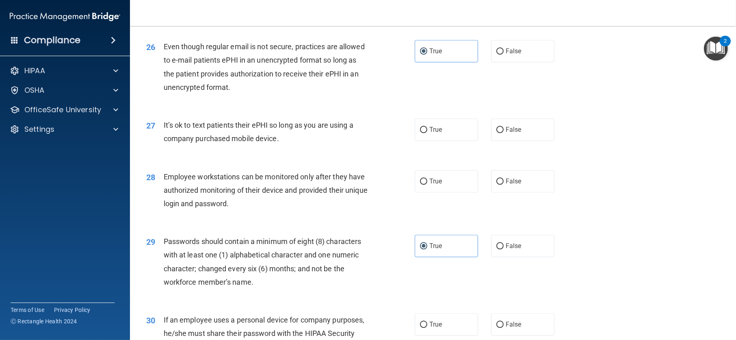
scroll to position [1780, 0]
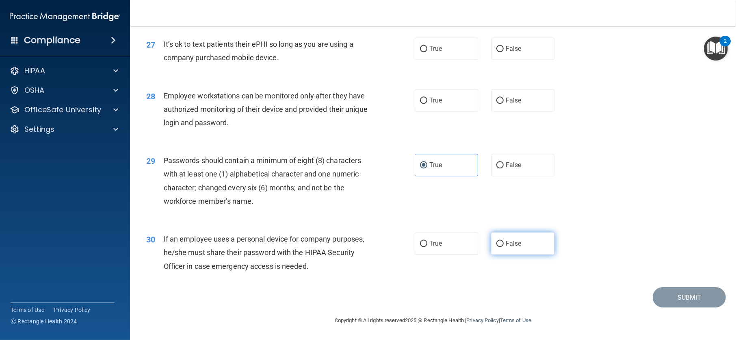
click at [508, 241] on span "False" at bounding box center [514, 243] width 16 height 8
click at [504, 241] on input "False" at bounding box center [499, 243] width 7 height 6
radio input "true"
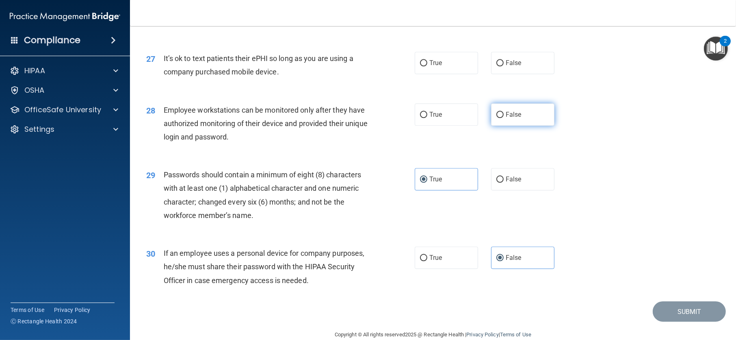
click at [523, 126] on label "False" at bounding box center [522, 114] width 63 height 22
click at [504, 118] on input "False" at bounding box center [499, 115] width 7 height 6
radio input "true"
click at [519, 74] on label "False" at bounding box center [522, 63] width 63 height 22
click at [504, 66] on input "False" at bounding box center [499, 63] width 7 height 6
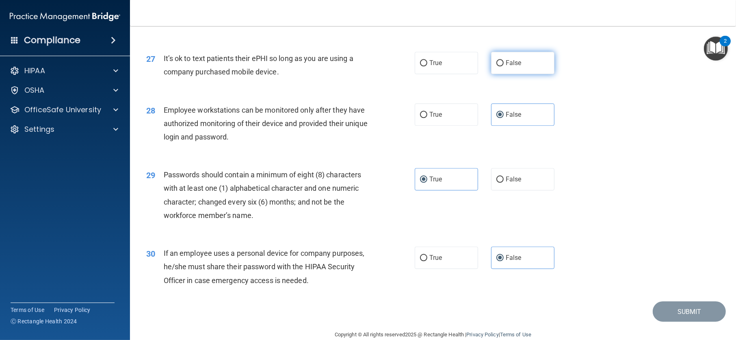
radio input "true"
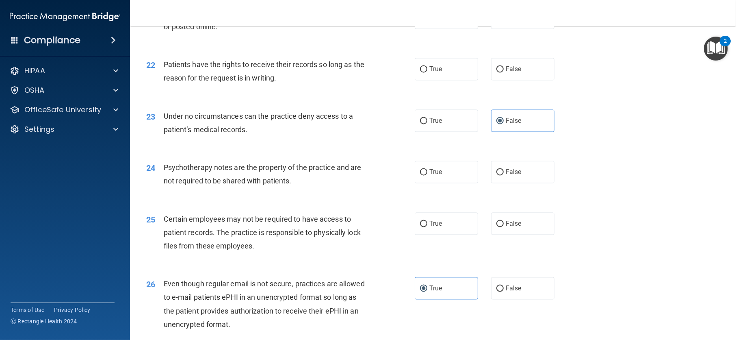
scroll to position [1414, 0]
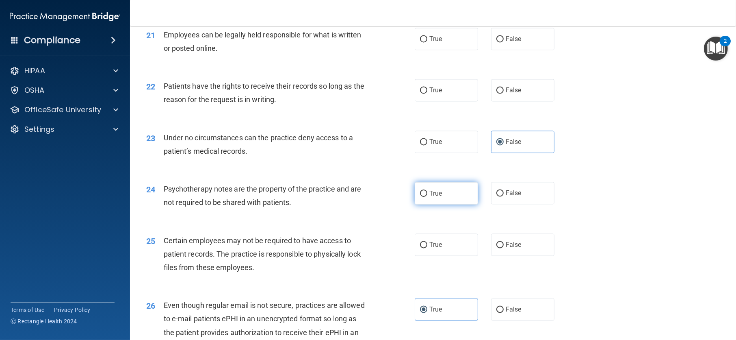
click at [438, 204] on label "True" at bounding box center [446, 193] width 63 height 22
click at [427, 197] on input "True" at bounding box center [423, 193] width 7 height 6
radio input "true"
click at [437, 249] on span "True" at bounding box center [435, 245] width 13 height 8
click at [427, 248] on input "True" at bounding box center [423, 245] width 7 height 6
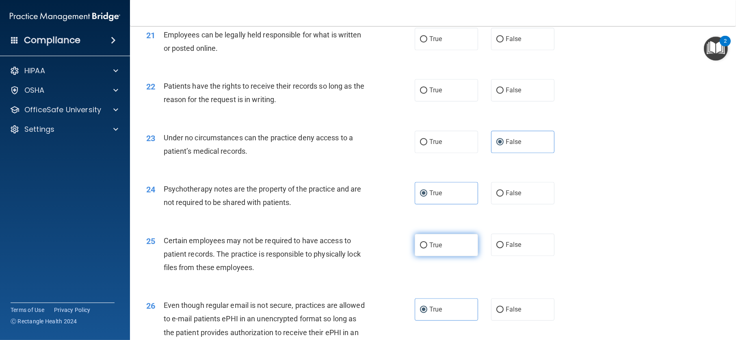
radio input "true"
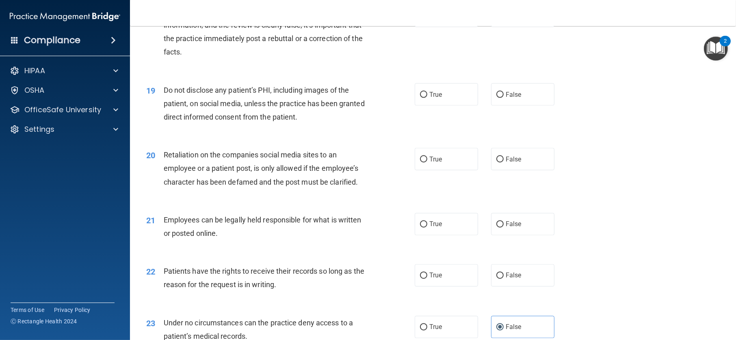
scroll to position [1211, 0]
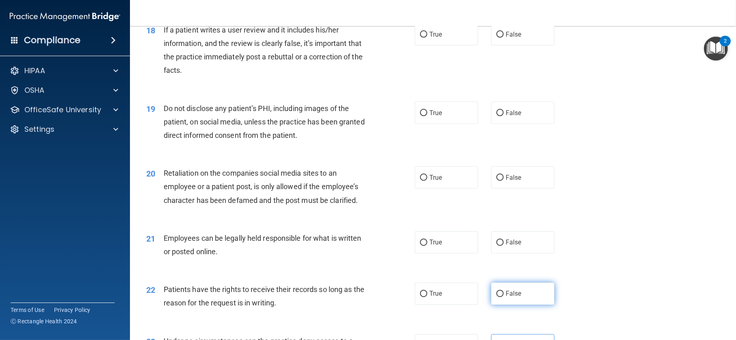
click at [509, 305] on label "False" at bounding box center [522, 293] width 63 height 22
click at [504, 297] on input "False" at bounding box center [499, 294] width 7 height 6
radio input "true"
click at [446, 253] on label "True" at bounding box center [446, 242] width 63 height 22
click at [427, 246] on input "True" at bounding box center [423, 243] width 7 height 6
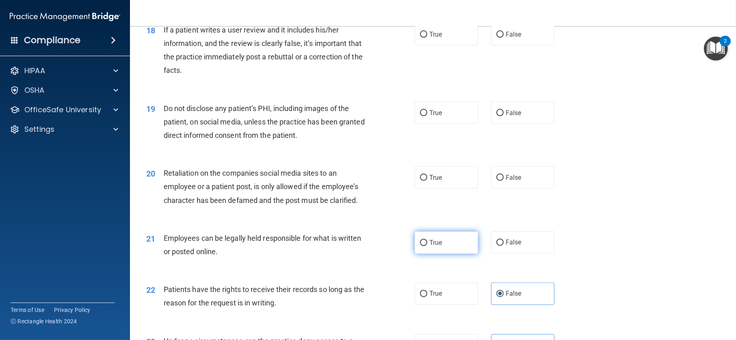
radio input "true"
click at [528, 188] on label "False" at bounding box center [522, 177] width 63 height 22
click at [504, 181] on input "False" at bounding box center [499, 178] width 7 height 6
radio input "true"
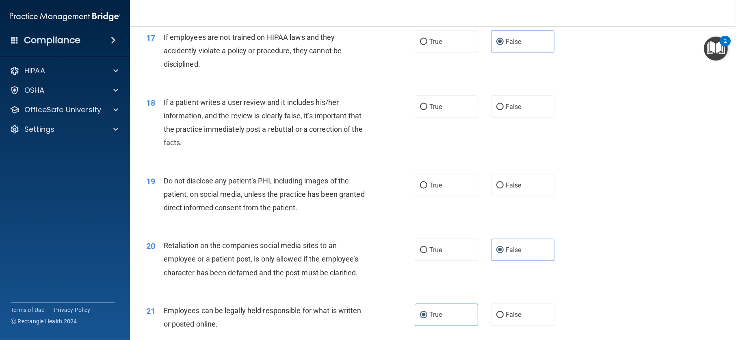
scroll to position [1089, 0]
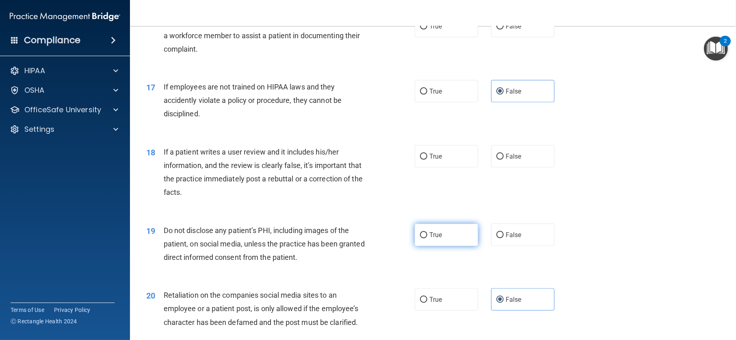
click at [438, 238] on span "True" at bounding box center [435, 235] width 13 height 8
click at [427, 238] on input "True" at bounding box center [423, 235] width 7 height 6
radio input "true"
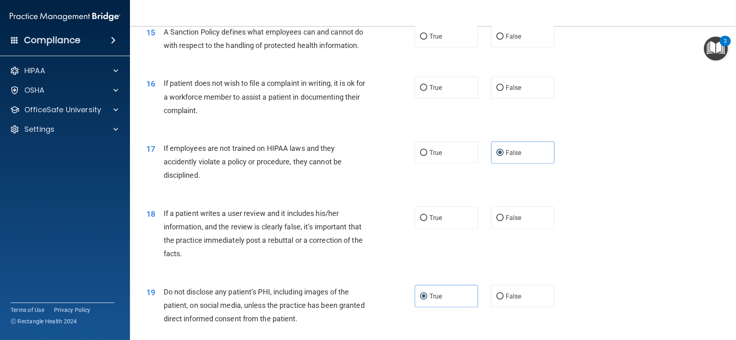
scroll to position [1008, 0]
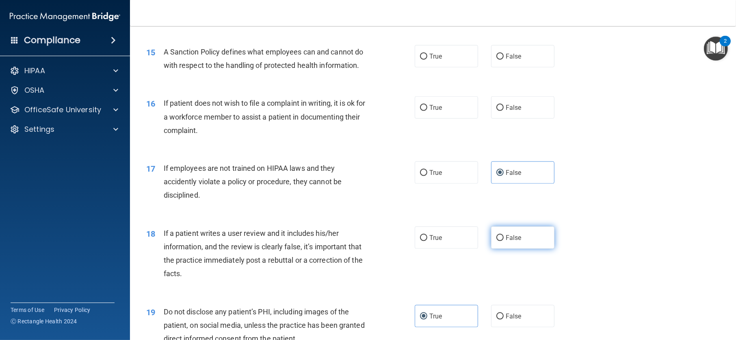
click at [522, 249] on label "False" at bounding box center [522, 237] width 63 height 22
click at [504, 241] on input "False" at bounding box center [499, 238] width 7 height 6
radio input "true"
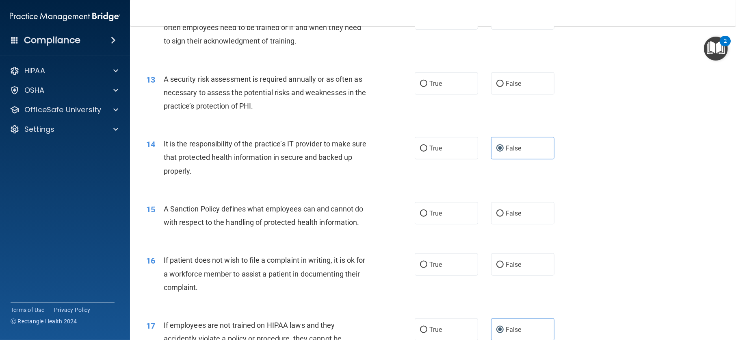
scroll to position [846, 0]
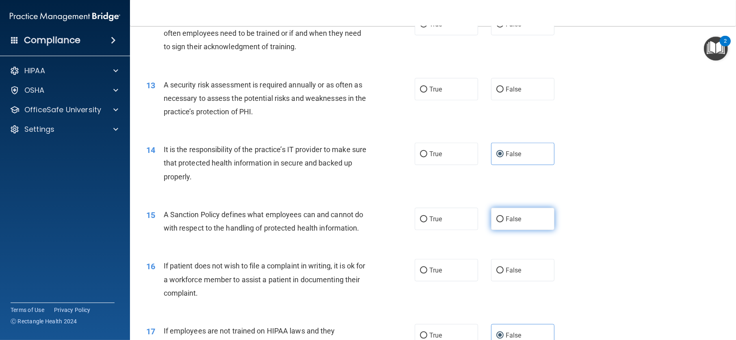
drag, startPoint x: 451, startPoint y: 296, endPoint x: 544, endPoint y: 248, distance: 104.1
click at [453, 281] on label "True" at bounding box center [446, 270] width 63 height 22
click at [427, 273] on input "True" at bounding box center [423, 270] width 7 height 6
radio input "true"
click at [541, 230] on label "False" at bounding box center [522, 219] width 63 height 22
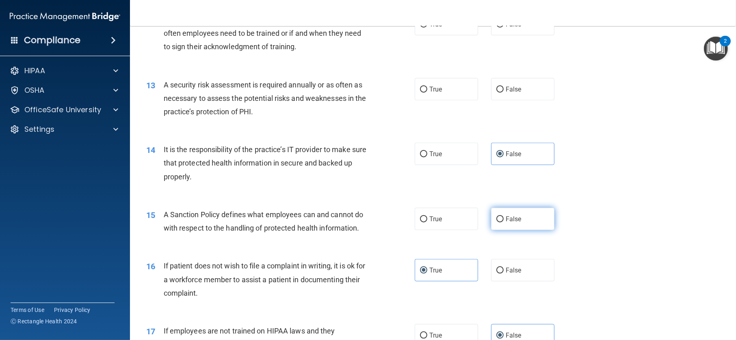
click at [504, 222] on input "False" at bounding box center [499, 219] width 7 height 6
radio input "true"
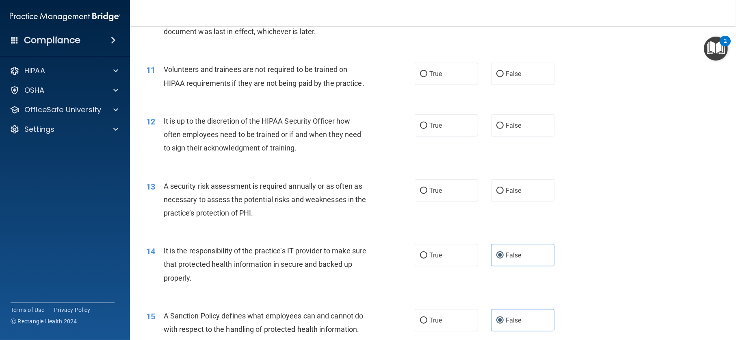
scroll to position [724, 0]
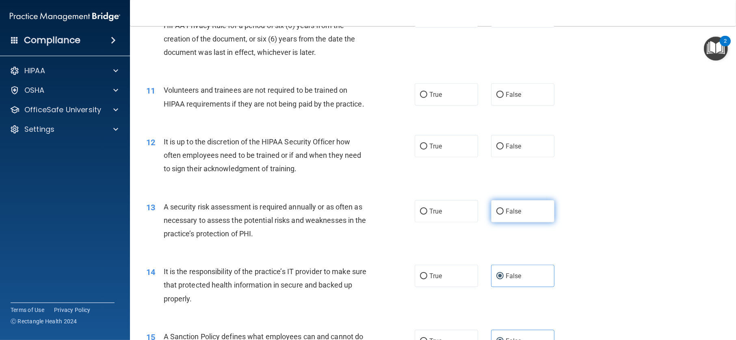
click at [531, 222] on label "False" at bounding box center [522, 211] width 63 height 22
click at [504, 214] on input "False" at bounding box center [499, 211] width 7 height 6
radio input "true"
click at [448, 157] on label "True" at bounding box center [446, 146] width 63 height 22
click at [427, 149] on input "True" at bounding box center [423, 146] width 7 height 6
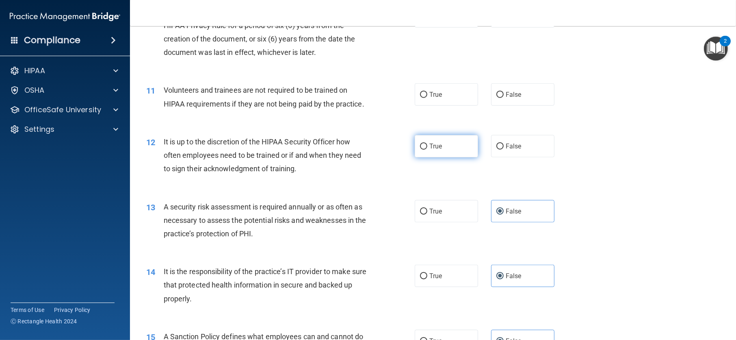
radio input "true"
click at [513, 98] on span "False" at bounding box center [514, 95] width 16 height 8
click at [504, 98] on input "False" at bounding box center [499, 95] width 7 height 6
radio input "true"
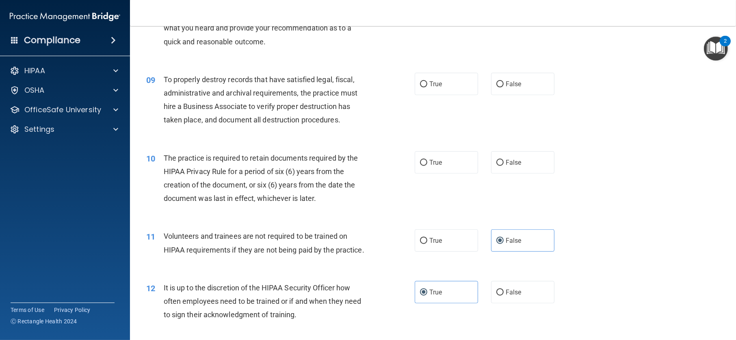
scroll to position [561, 0]
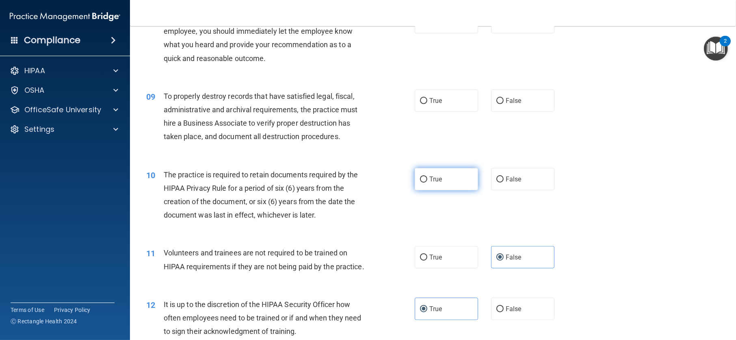
click at [449, 190] on label "True" at bounding box center [446, 179] width 63 height 22
click at [427, 182] on input "True" at bounding box center [423, 179] width 7 height 6
radio input "true"
click at [533, 112] on label "False" at bounding box center [522, 100] width 63 height 22
click at [504, 104] on input "False" at bounding box center [499, 101] width 7 height 6
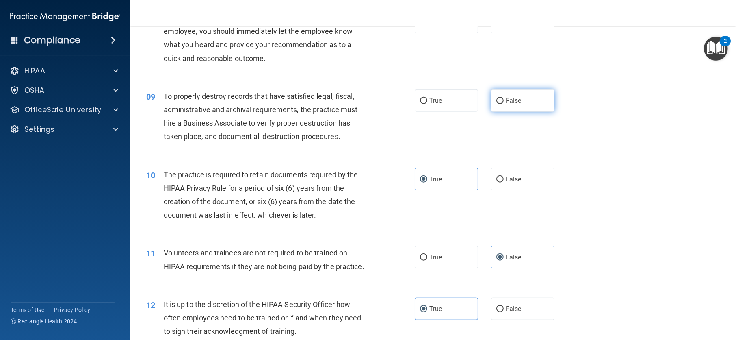
radio input "true"
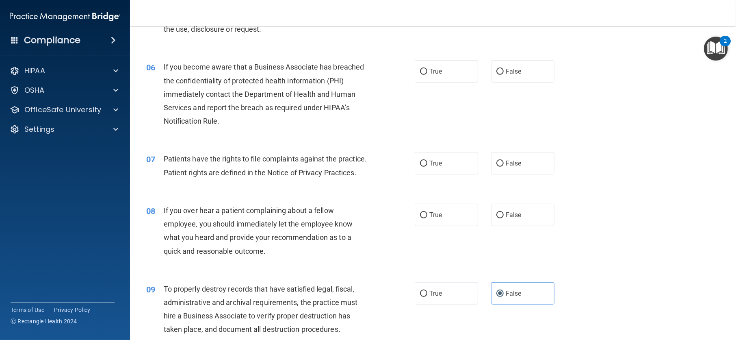
scroll to position [358, 0]
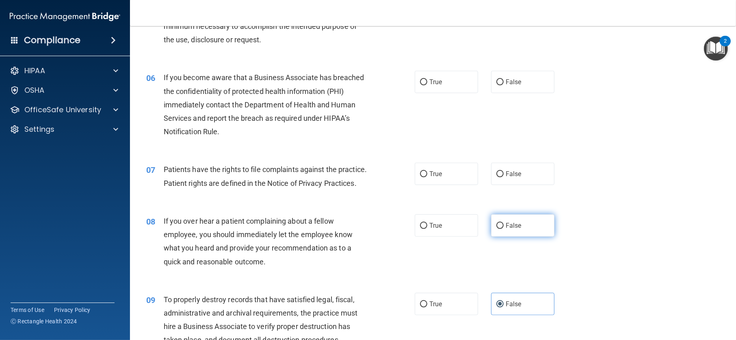
click at [522, 236] on label "False" at bounding box center [522, 225] width 63 height 22
click at [504, 229] on input "False" at bounding box center [499, 226] width 7 height 6
radio input "true"
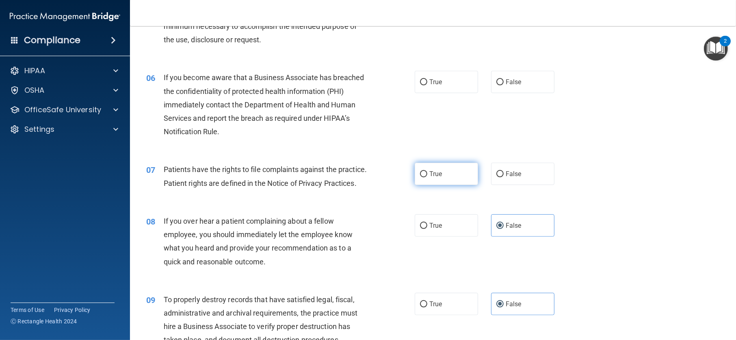
click at [455, 184] on label "True" at bounding box center [446, 173] width 63 height 22
click at [427, 177] on input "True" at bounding box center [423, 174] width 7 height 6
radio input "true"
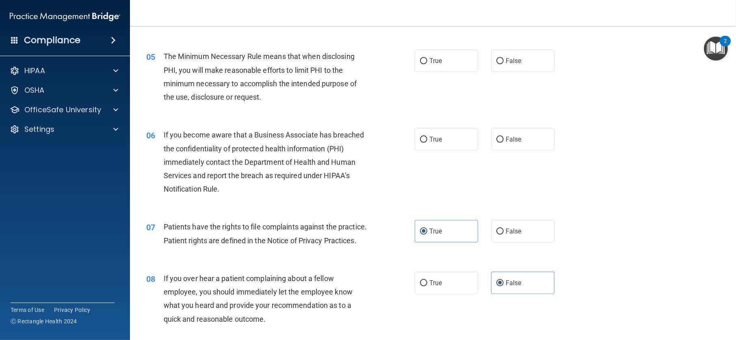
scroll to position [277, 0]
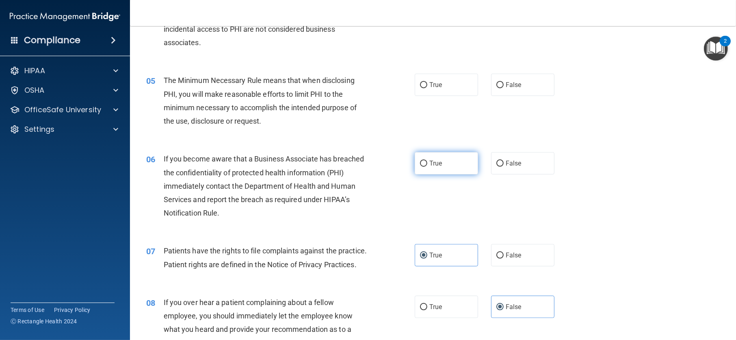
click at [464, 171] on label "True" at bounding box center [446, 163] width 63 height 22
click at [427, 167] on input "True" at bounding box center [423, 163] width 7 height 6
radio input "true"
click at [453, 95] on label "True" at bounding box center [446, 85] width 63 height 22
click at [427, 88] on input "True" at bounding box center [423, 85] width 7 height 6
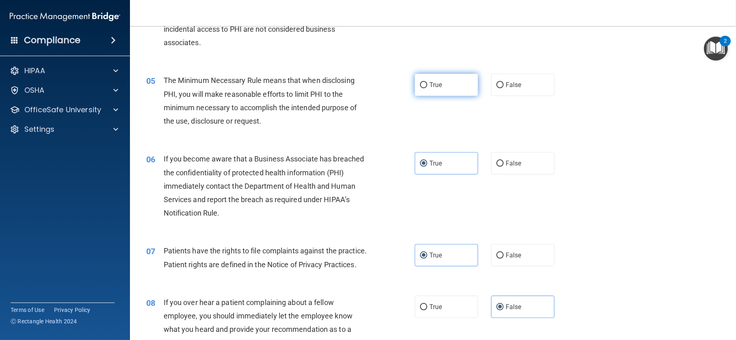
radio input "true"
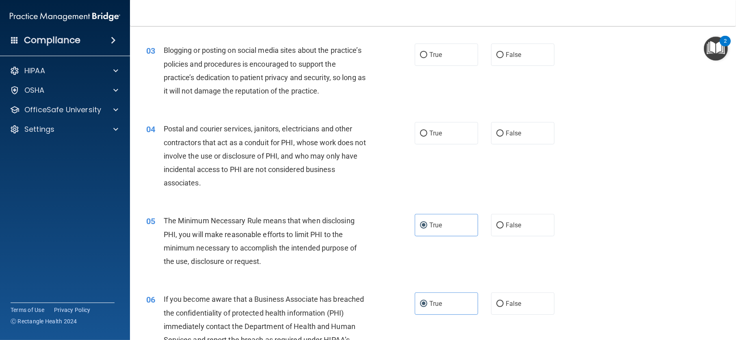
scroll to position [115, 0]
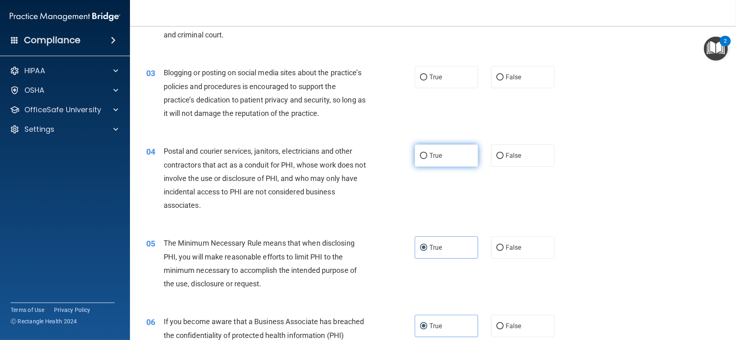
click at [438, 159] on span "True" at bounding box center [435, 155] width 13 height 8
click at [427, 159] on input "True" at bounding box center [423, 156] width 7 height 6
radio input "true"
click at [520, 87] on label "False" at bounding box center [522, 77] width 63 height 22
click at [504, 80] on input "False" at bounding box center [499, 77] width 7 height 6
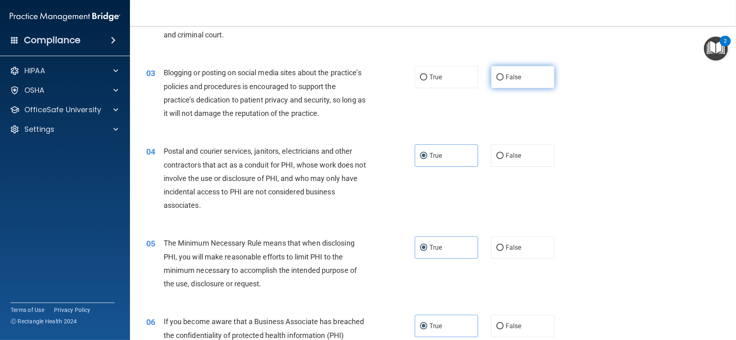
radio input "true"
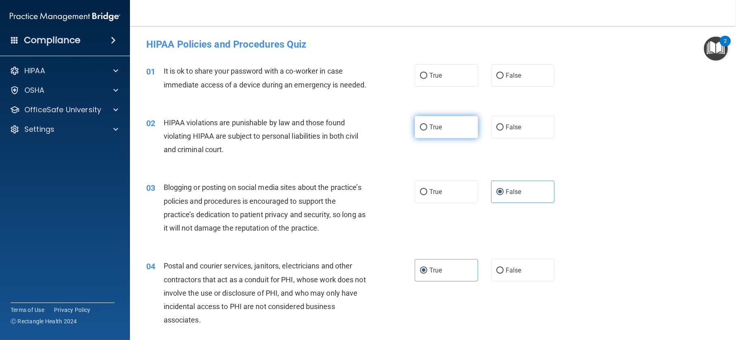
click at [456, 138] on label "True" at bounding box center [446, 127] width 63 height 22
click at [427, 130] on input "True" at bounding box center [423, 127] width 7 height 6
radio input "true"
click at [519, 71] on label "False" at bounding box center [522, 75] width 63 height 22
click at [504, 73] on input "False" at bounding box center [499, 76] width 7 height 6
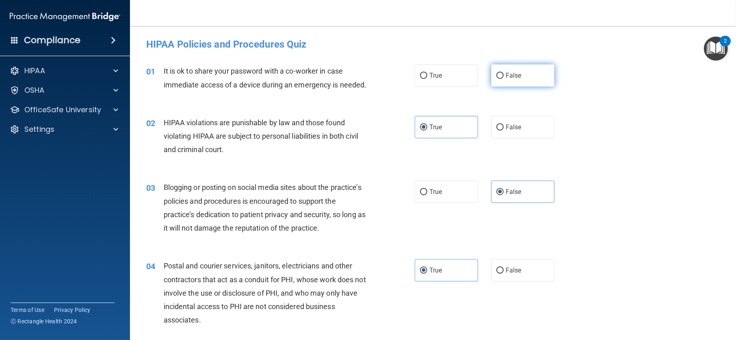
radio input "true"
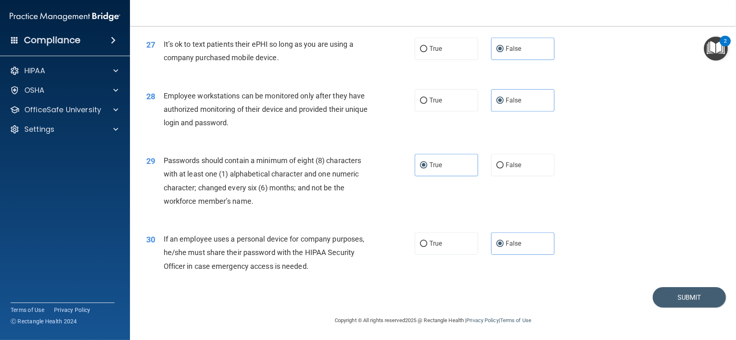
scroll to position [1780, 0]
click at [666, 289] on button "Submit" at bounding box center [689, 297] width 73 height 21
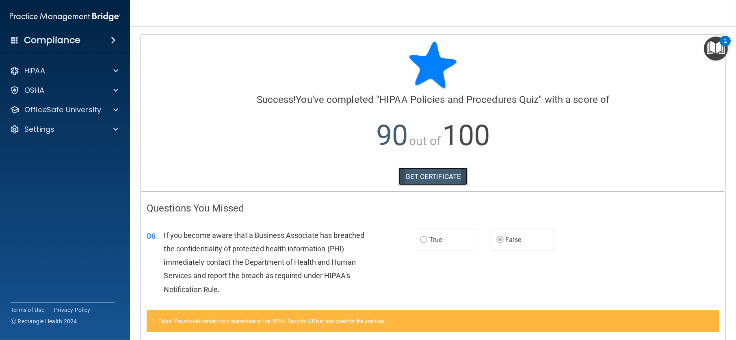
click at [438, 167] on link "GET CERTIFICATE" at bounding box center [432, 176] width 69 height 18
click at [102, 67] on div "HIPAA" at bounding box center [54, 71] width 101 height 10
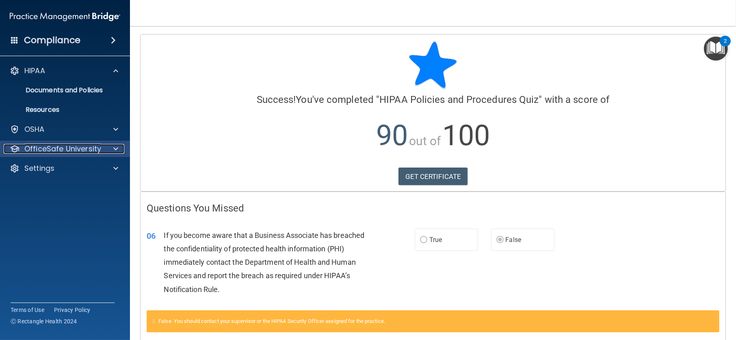
click at [108, 147] on div at bounding box center [114, 149] width 20 height 10
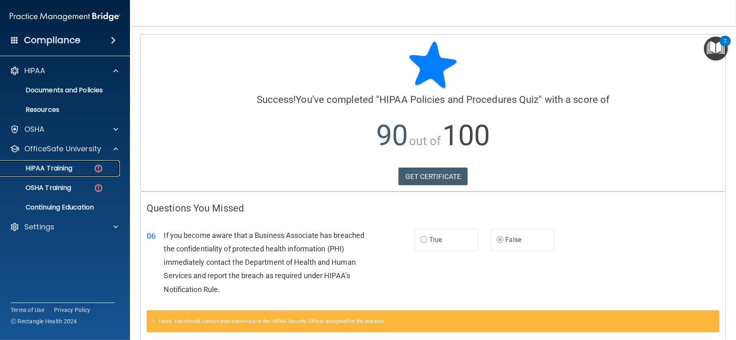
click at [88, 167] on div "HIPAA Training" at bounding box center [60, 168] width 111 height 8
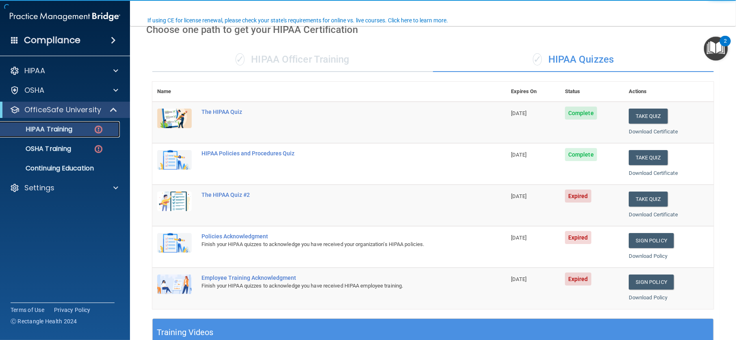
scroll to position [81, 0]
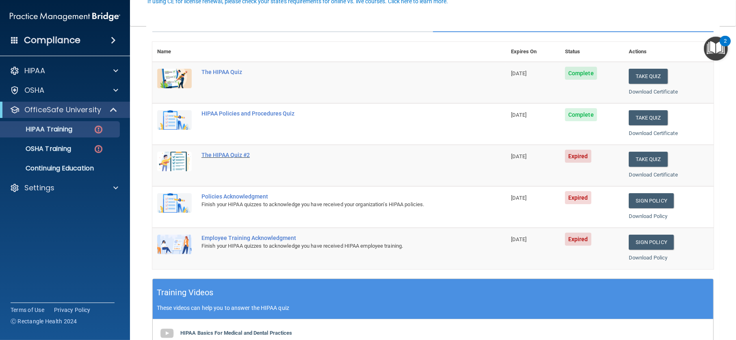
click at [238, 154] on div "The HIPAA Quiz #2" at bounding box center [333, 154] width 264 height 6
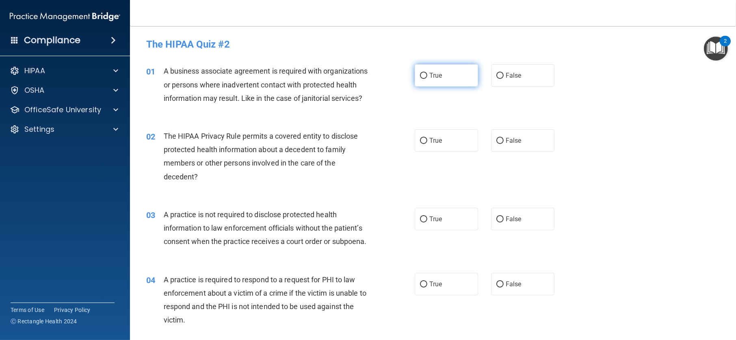
click at [423, 74] on input "True" at bounding box center [423, 76] width 7 height 6
radio input "true"
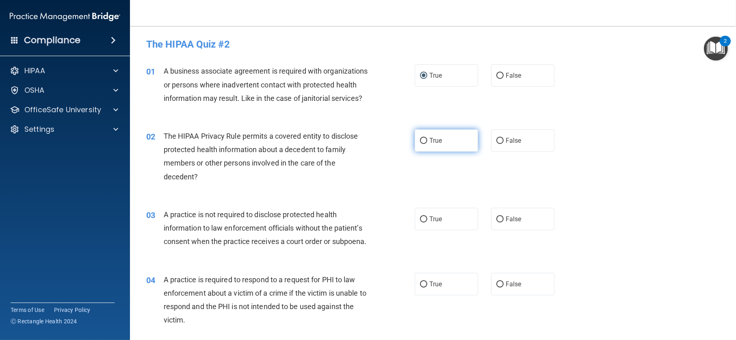
click at [422, 144] on input "True" at bounding box center [423, 141] width 7 height 6
radio input "true"
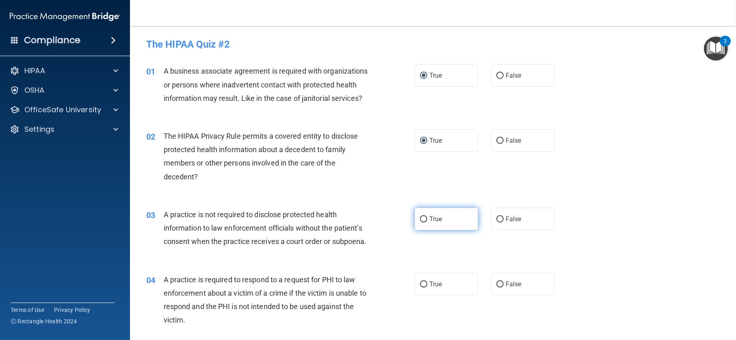
click at [422, 222] on input "True" at bounding box center [423, 219] width 7 height 6
radio input "true"
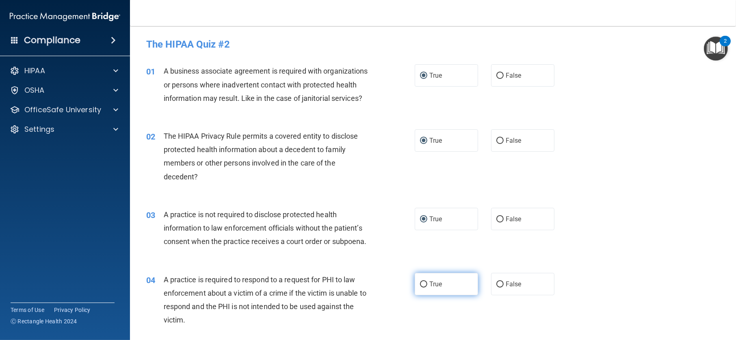
click at [420, 287] on input "True" at bounding box center [423, 284] width 7 height 6
radio input "true"
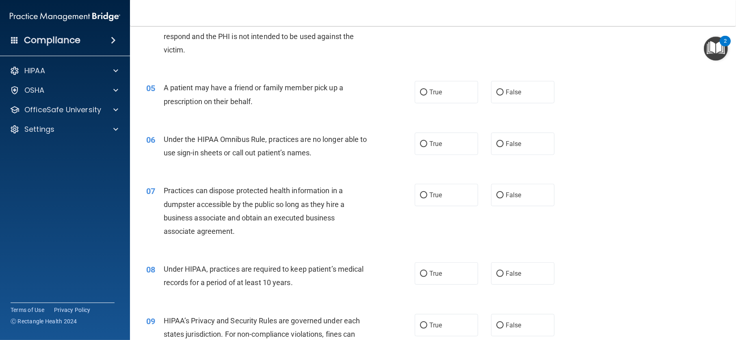
scroll to position [325, 0]
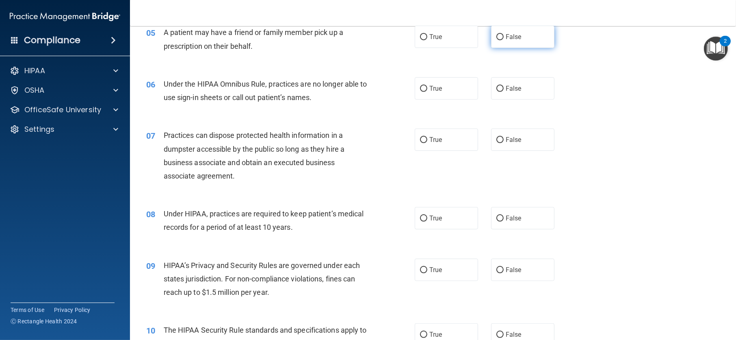
click at [506, 41] on span "False" at bounding box center [514, 37] width 16 height 8
click at [502, 40] on input "False" at bounding box center [499, 37] width 7 height 6
radio input "true"
click at [464, 48] on label "True" at bounding box center [446, 37] width 63 height 22
click at [427, 40] on input "True" at bounding box center [423, 37] width 7 height 6
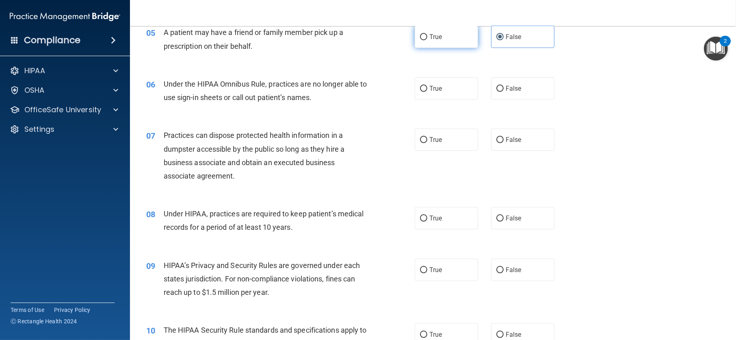
radio input "true"
radio input "false"
click at [446, 100] on label "True" at bounding box center [446, 88] width 63 height 22
click at [427, 92] on input "True" at bounding box center [423, 89] width 7 height 6
radio input "true"
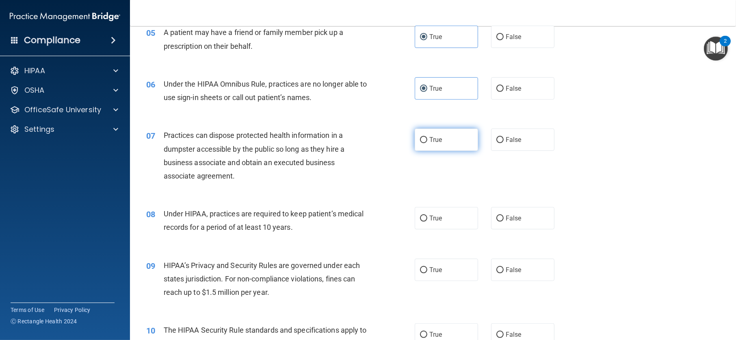
drag, startPoint x: 446, startPoint y: 169, endPoint x: 469, endPoint y: 177, distance: 24.5
click at [446, 151] on label "True" at bounding box center [446, 139] width 63 height 22
click at [427, 143] on input "True" at bounding box center [423, 140] width 7 height 6
radio input "true"
click at [511, 229] on label "False" at bounding box center [522, 218] width 63 height 22
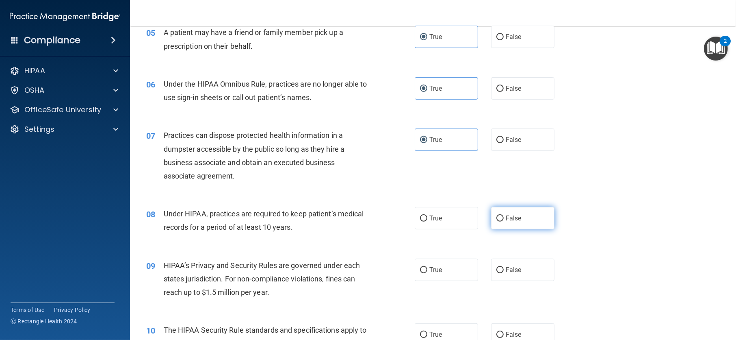
click at [504, 221] on input "False" at bounding box center [499, 218] width 7 height 6
radio input "true"
click at [450, 281] on label "True" at bounding box center [446, 269] width 63 height 22
click at [427, 273] on input "True" at bounding box center [423, 270] width 7 height 6
radio input "true"
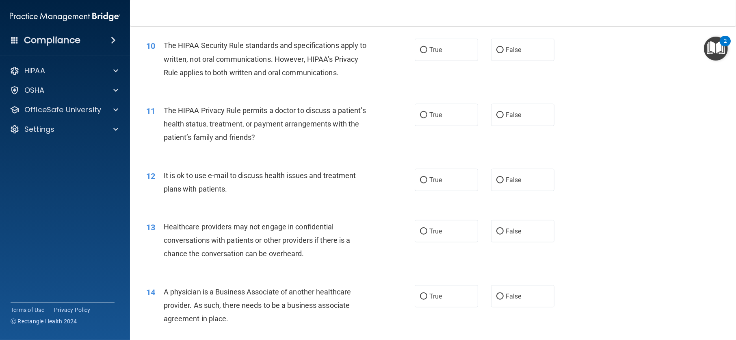
scroll to position [609, 0]
click at [458, 61] on label "True" at bounding box center [446, 50] width 63 height 22
click at [427, 53] on input "True" at bounding box center [423, 50] width 7 height 6
radio input "true"
drag, startPoint x: 452, startPoint y: 158, endPoint x: 469, endPoint y: 168, distance: 19.2
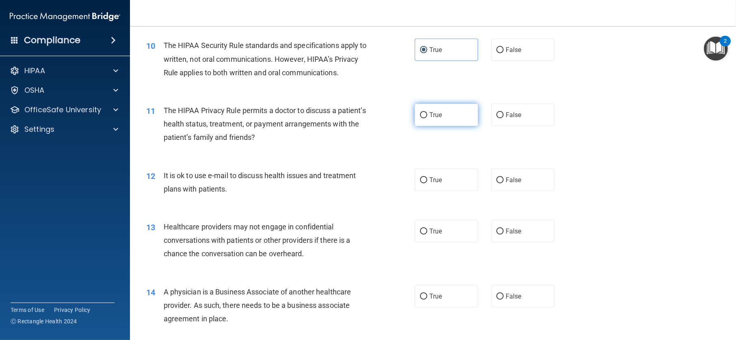
click at [452, 126] on label "True" at bounding box center [446, 115] width 63 height 22
click at [427, 118] on input "True" at bounding box center [423, 115] width 7 height 6
radio input "true"
click at [500, 191] on label "False" at bounding box center [522, 180] width 63 height 22
click at [500, 183] on input "False" at bounding box center [499, 180] width 7 height 6
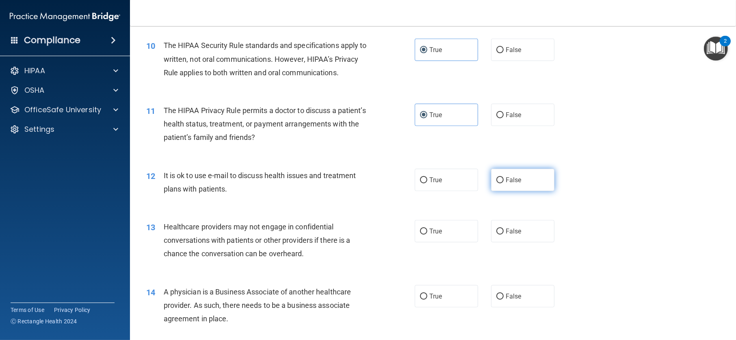
radio input "true"
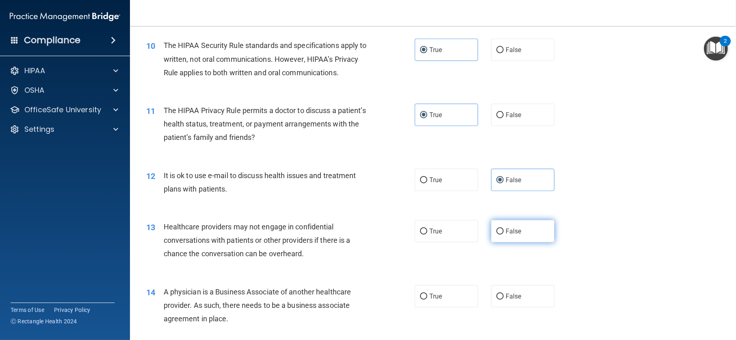
click at [506, 235] on span "False" at bounding box center [514, 231] width 16 height 8
click at [504, 234] on input "False" at bounding box center [499, 231] width 7 height 6
radio input "true"
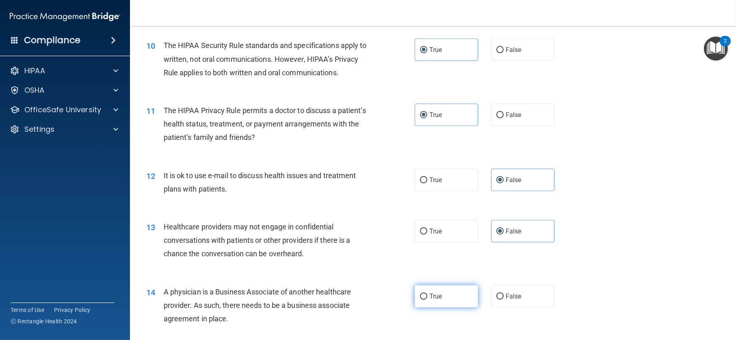
click at [448, 307] on label "True" at bounding box center [446, 296] width 63 height 22
click at [427, 299] on input "True" at bounding box center [423, 296] width 7 height 6
radio input "true"
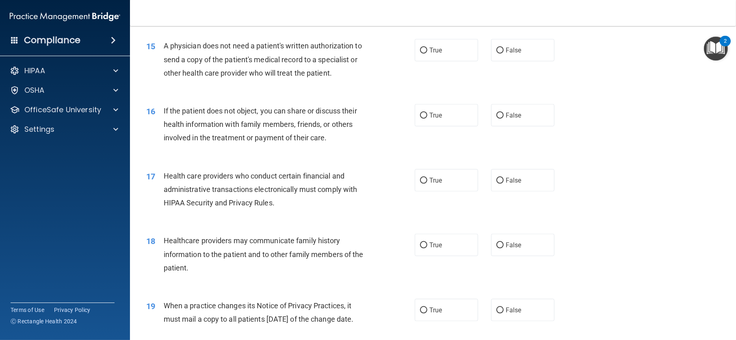
scroll to position [934, 0]
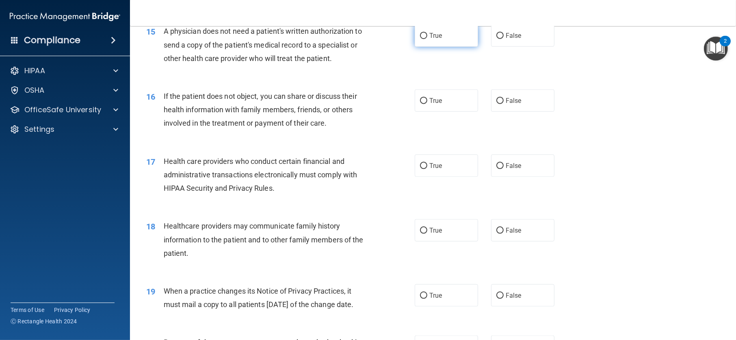
click at [429, 39] on span "True" at bounding box center [435, 36] width 13 height 8
click at [427, 39] on input "True" at bounding box center [423, 36] width 7 height 6
radio input "true"
click at [431, 104] on span "True" at bounding box center [435, 101] width 13 height 8
click at [427, 104] on input "True" at bounding box center [423, 101] width 7 height 6
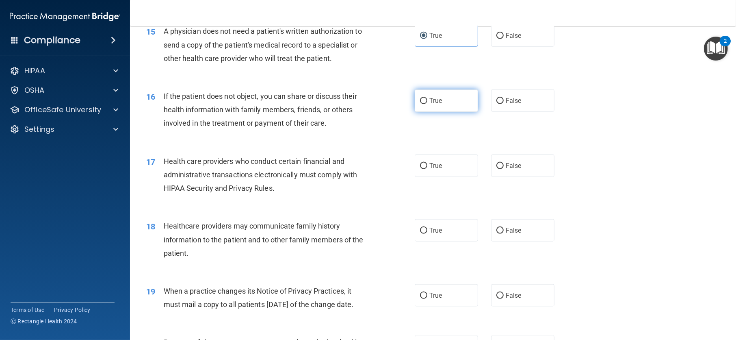
radio input "true"
click at [517, 209] on div "17 Health care providers who conduct certain financial and administrative trans…" at bounding box center [433, 176] width 586 height 65
click at [509, 169] on span "False" at bounding box center [514, 166] width 16 height 8
click at [504, 169] on input "False" at bounding box center [499, 166] width 7 height 6
radio input "true"
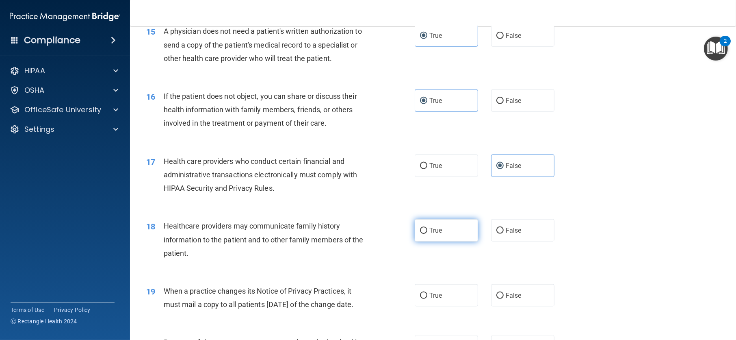
click at [457, 241] on label "True" at bounding box center [446, 230] width 63 height 22
click at [427, 234] on input "True" at bounding box center [423, 230] width 7 height 6
radio input "true"
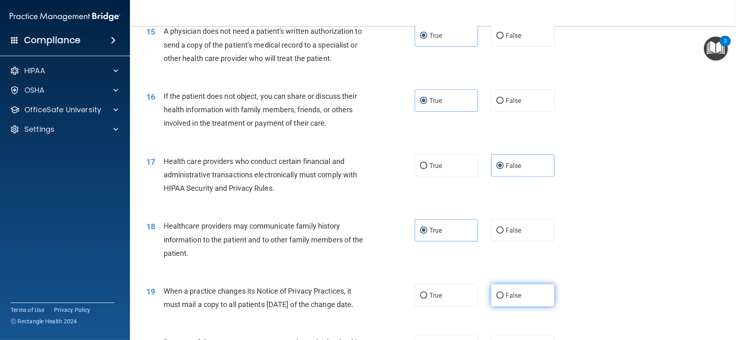
click at [509, 306] on label "False" at bounding box center [522, 295] width 63 height 22
click at [504, 299] on input "False" at bounding box center [499, 295] width 7 height 6
radio input "true"
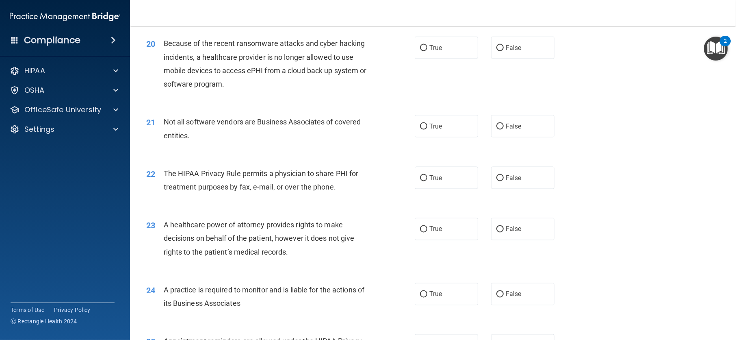
scroll to position [1259, 0]
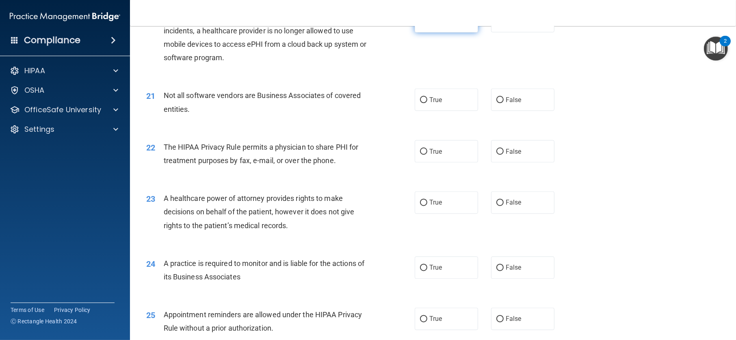
click at [455, 32] on label "True" at bounding box center [446, 21] width 63 height 22
click at [427, 25] on input "True" at bounding box center [423, 22] width 7 height 6
radio input "true"
click at [431, 111] on label "True" at bounding box center [446, 100] width 63 height 22
click at [427, 103] on input "True" at bounding box center [423, 100] width 7 height 6
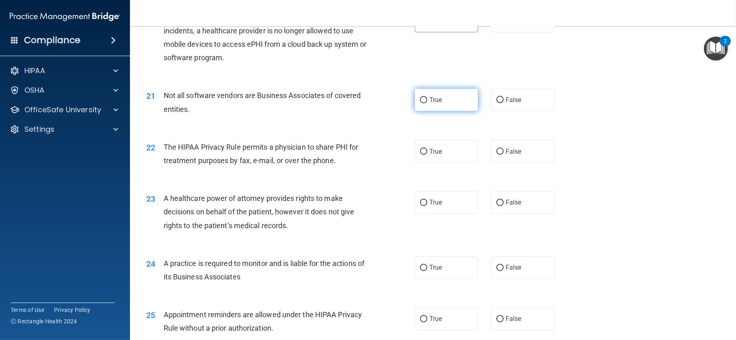
radio input "true"
drag, startPoint x: 436, startPoint y: 203, endPoint x: 447, endPoint y: 260, distance: 58.2
click at [436, 155] on span "True" at bounding box center [435, 151] width 13 height 8
click at [427, 155] on input "True" at bounding box center [423, 152] width 7 height 6
radio input "true"
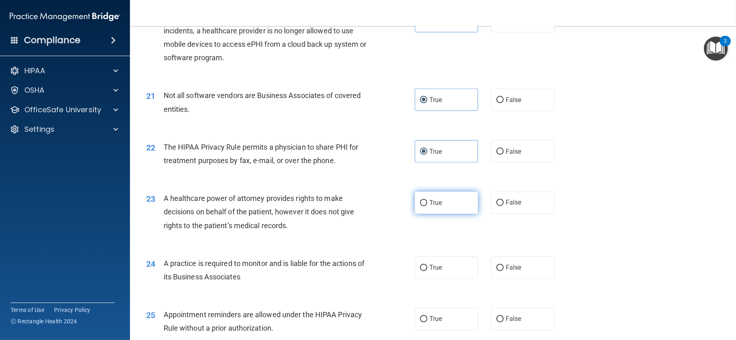
click at [447, 214] on label "True" at bounding box center [446, 202] width 63 height 22
click at [427, 206] on input "True" at bounding box center [423, 203] width 7 height 6
radio input "true"
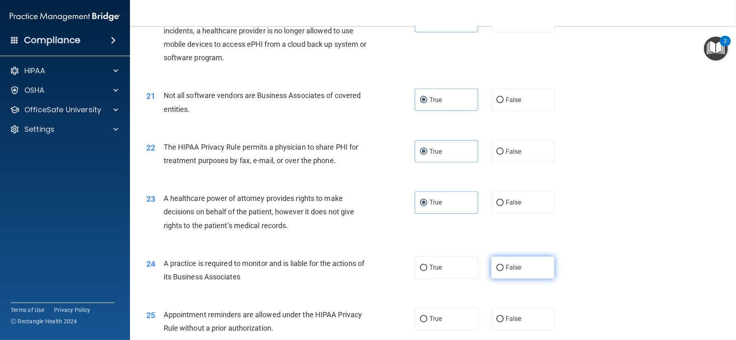
click at [508, 271] on span "False" at bounding box center [514, 268] width 16 height 8
click at [504, 271] on input "False" at bounding box center [499, 268] width 7 height 6
radio input "true"
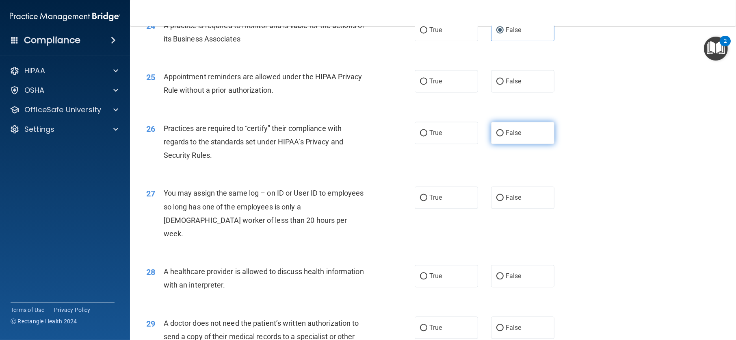
scroll to position [1543, 0]
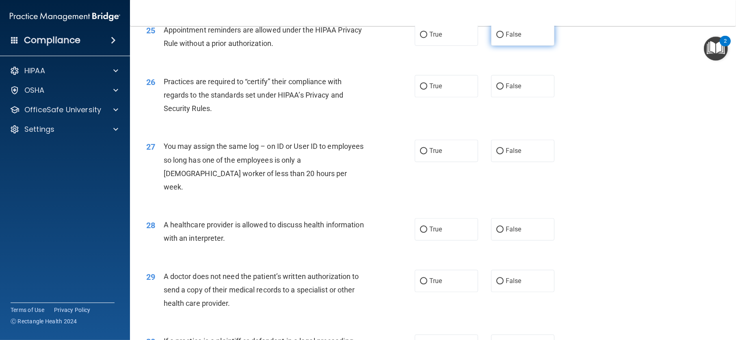
click at [519, 45] on label "False" at bounding box center [522, 34] width 63 height 22
click at [504, 38] on input "False" at bounding box center [499, 35] width 7 height 6
radio input "true"
click at [517, 97] on label "False" at bounding box center [522, 86] width 63 height 22
click at [504, 89] on input "False" at bounding box center [499, 86] width 7 height 6
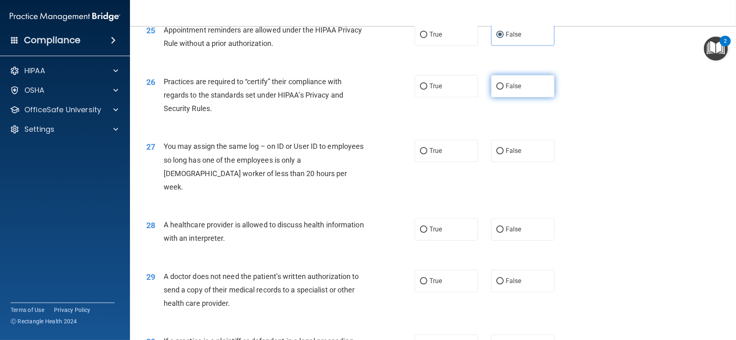
radio input "true"
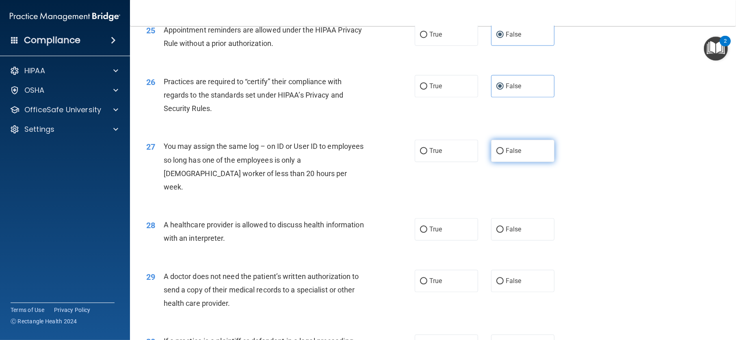
click at [517, 162] on label "False" at bounding box center [522, 150] width 63 height 22
click at [504, 154] on input "False" at bounding box center [499, 151] width 7 height 6
radio input "true"
click at [440, 240] on label "True" at bounding box center [446, 229] width 63 height 22
click at [427, 232] on input "True" at bounding box center [423, 229] width 7 height 6
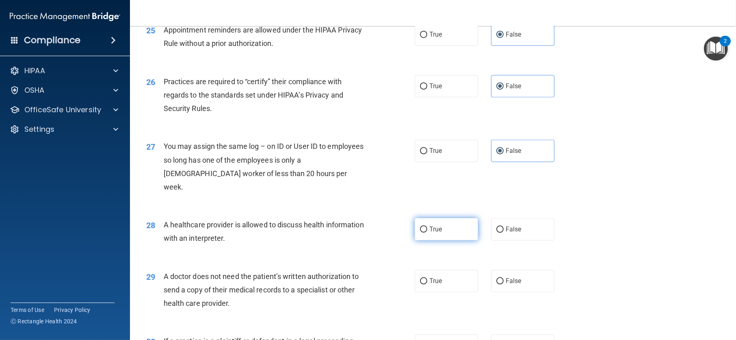
radio input "true"
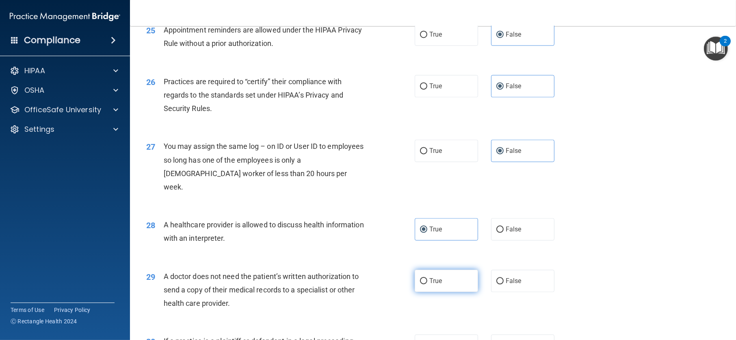
click at [436, 284] on span "True" at bounding box center [435, 281] width 13 height 8
click at [427, 284] on input "True" at bounding box center [423, 281] width 7 height 6
radio input "true"
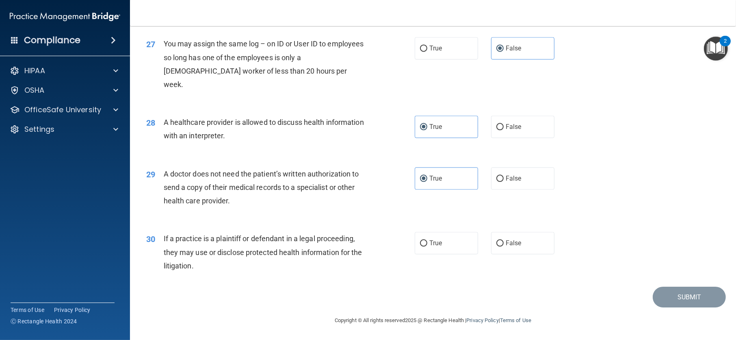
scroll to position [1685, 0]
click at [511, 234] on label "False" at bounding box center [522, 243] width 63 height 22
click at [504, 240] on input "False" at bounding box center [499, 243] width 7 height 6
radio input "true"
click at [688, 300] on button "Submit" at bounding box center [689, 296] width 73 height 21
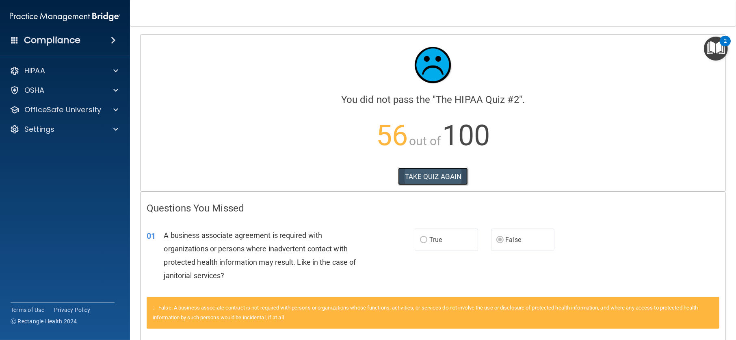
click at [437, 176] on button "TAKE QUIZ AGAIN" at bounding box center [433, 176] width 70 height 18
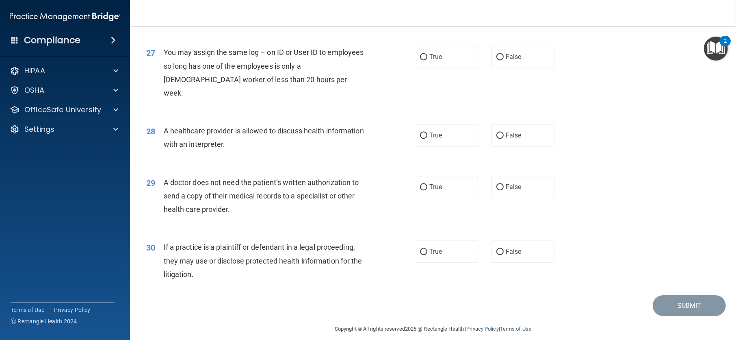
scroll to position [1685, 0]
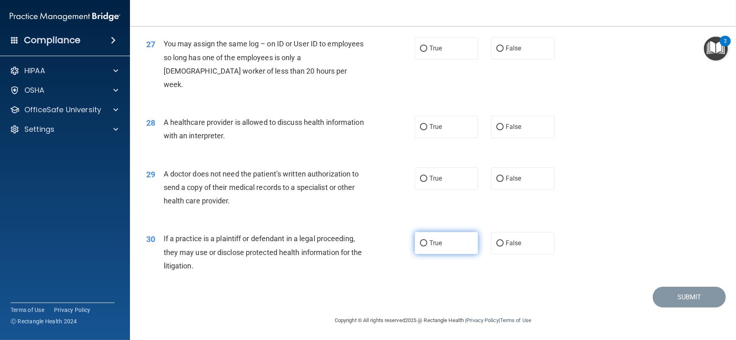
click at [449, 240] on label "True" at bounding box center [446, 243] width 63 height 22
click at [427, 240] on input "True" at bounding box center [423, 243] width 7 height 6
radio input "true"
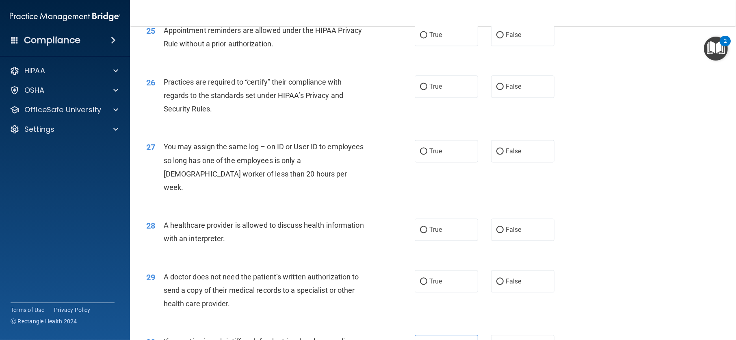
scroll to position [1523, 0]
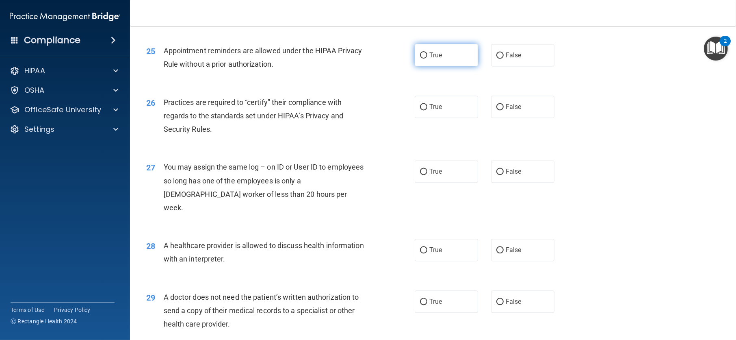
click at [433, 59] on span "True" at bounding box center [435, 55] width 13 height 8
click at [427, 58] on input "True" at bounding box center [423, 55] width 7 height 6
radio input "true"
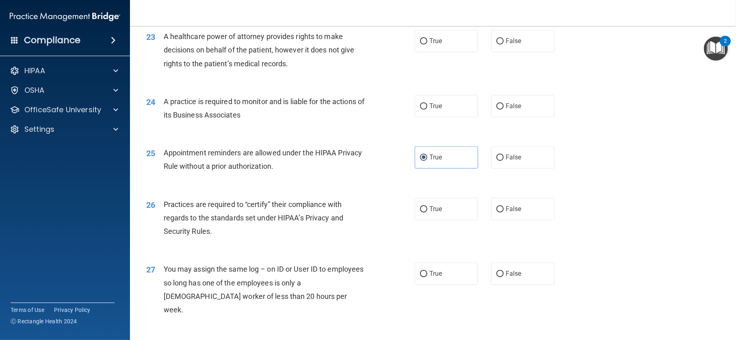
scroll to position [1401, 0]
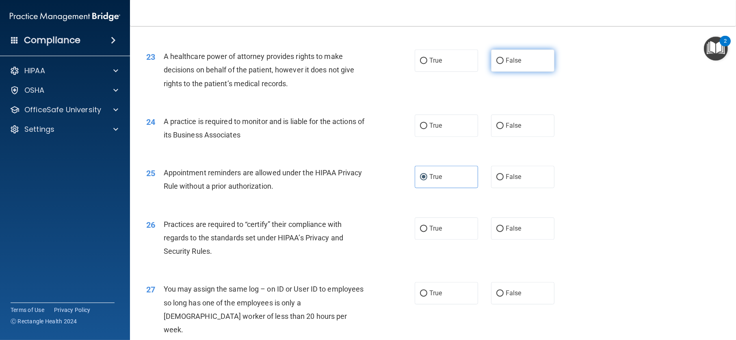
click at [501, 72] on label "False" at bounding box center [522, 61] width 63 height 22
click at [501, 64] on input "False" at bounding box center [499, 61] width 7 height 6
radio input "true"
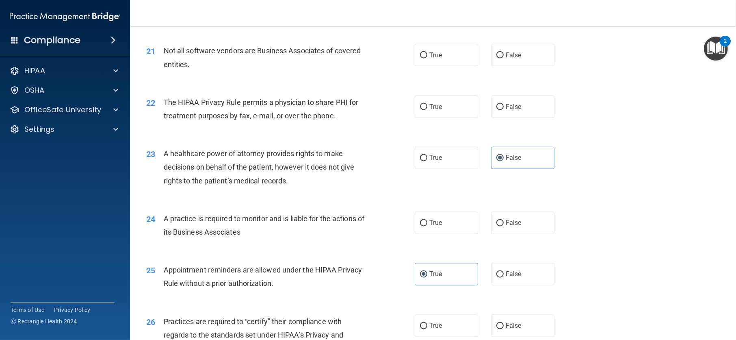
scroll to position [1279, 0]
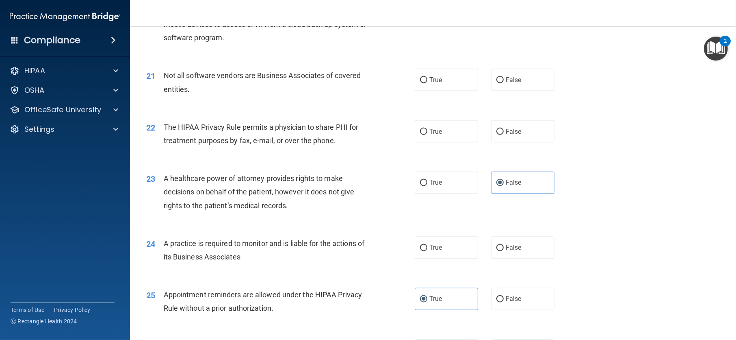
click at [523, 13] on label "False" at bounding box center [522, 1] width 63 height 22
click at [504, 5] on input "False" at bounding box center [499, 2] width 7 height 6
radio input "true"
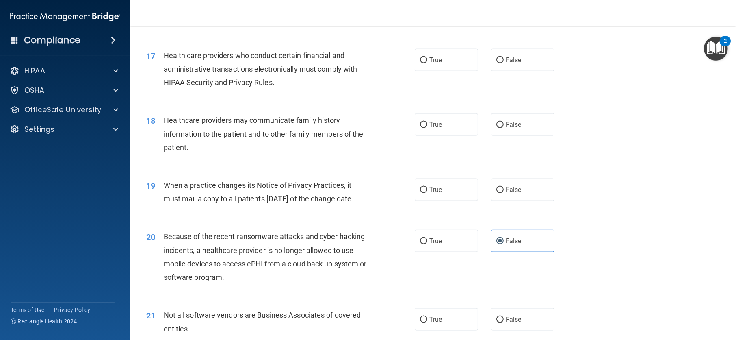
scroll to position [1035, 0]
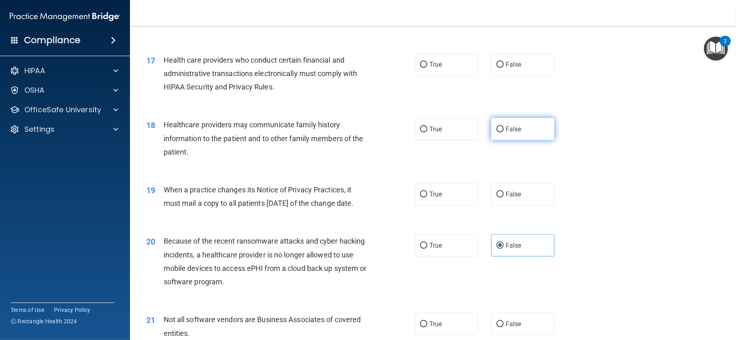
click at [501, 140] on label "False" at bounding box center [522, 129] width 63 height 22
click at [501, 132] on input "False" at bounding box center [499, 129] width 7 height 6
radio input "true"
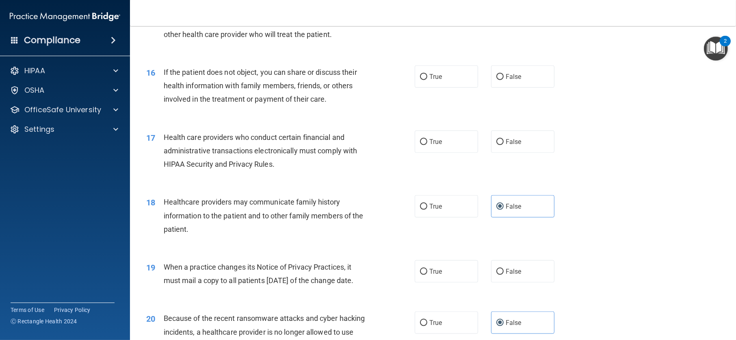
scroll to position [954, 0]
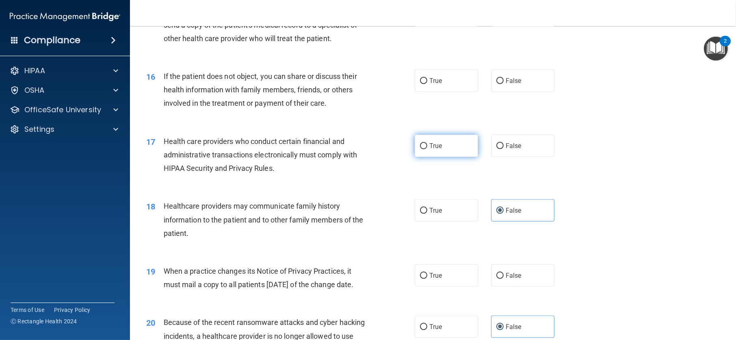
click at [453, 157] on label "True" at bounding box center [446, 145] width 63 height 22
click at [427, 149] on input "True" at bounding box center [423, 146] width 7 height 6
radio input "true"
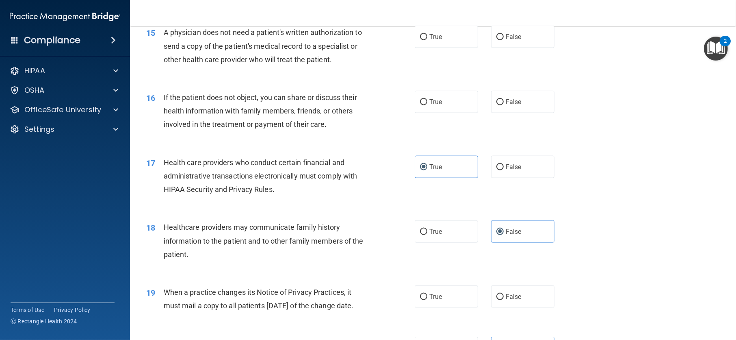
scroll to position [913, 0]
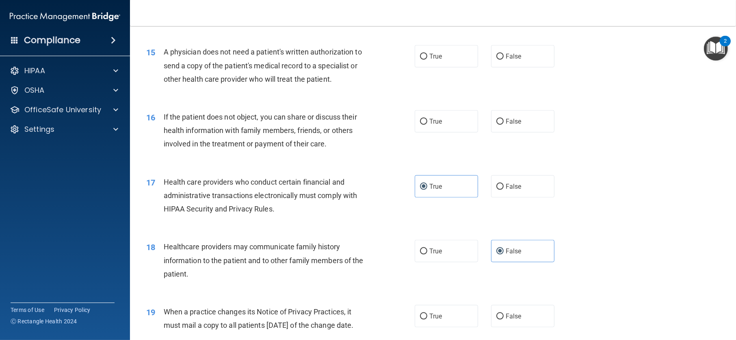
radio input "true"
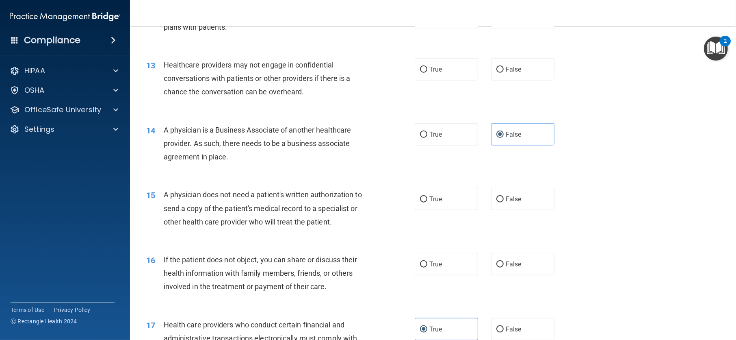
scroll to position [751, 0]
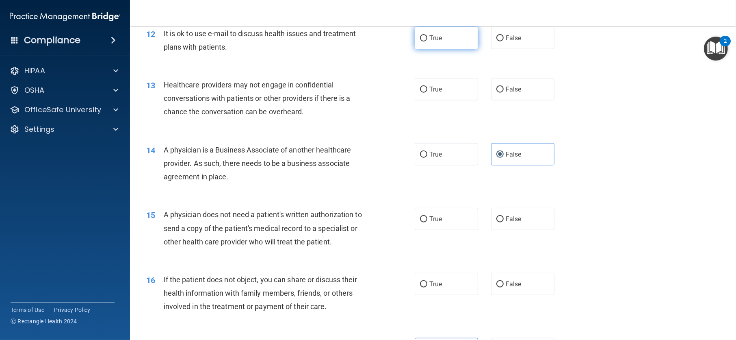
click at [426, 49] on label "True" at bounding box center [446, 38] width 63 height 22
click at [426, 41] on input "True" at bounding box center [423, 38] width 7 height 6
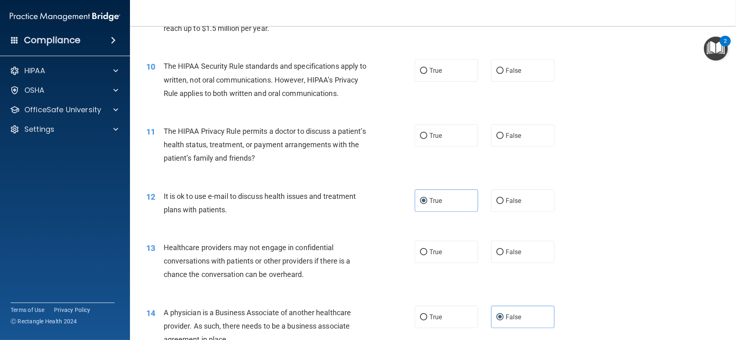
scroll to position [548, 0]
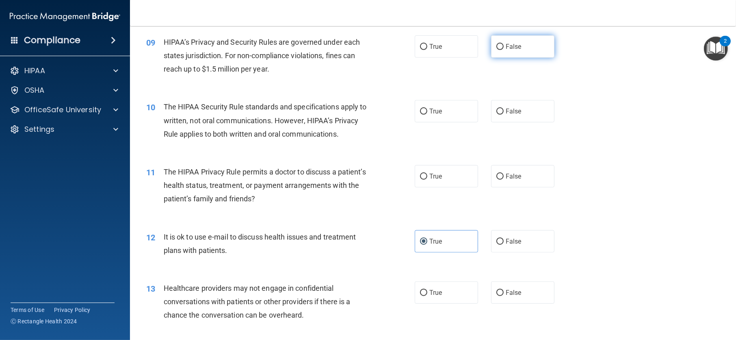
click at [542, 58] on label "False" at bounding box center [522, 46] width 63 height 22
click at [504, 50] on input "False" at bounding box center [499, 47] width 7 height 6
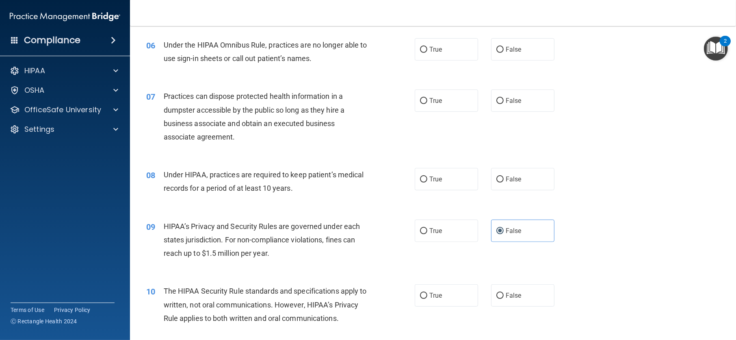
scroll to position [345, 0]
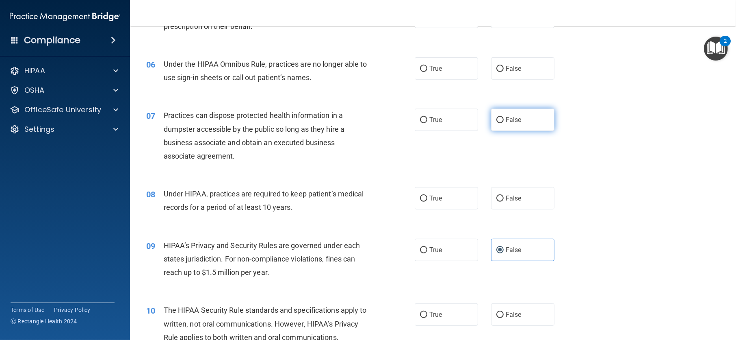
click at [527, 131] on label "False" at bounding box center [522, 119] width 63 height 22
click at [504, 123] on input "False" at bounding box center [499, 120] width 7 height 6
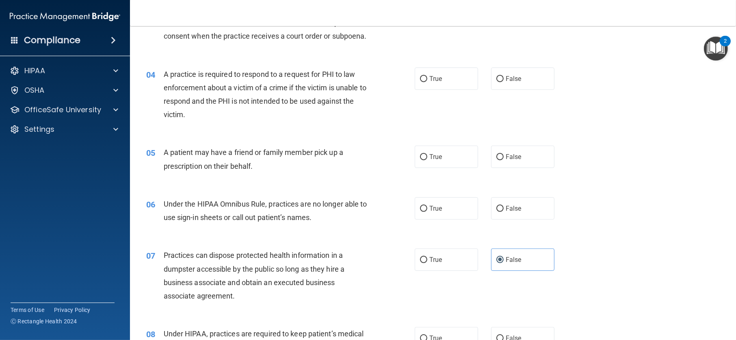
scroll to position [182, 0]
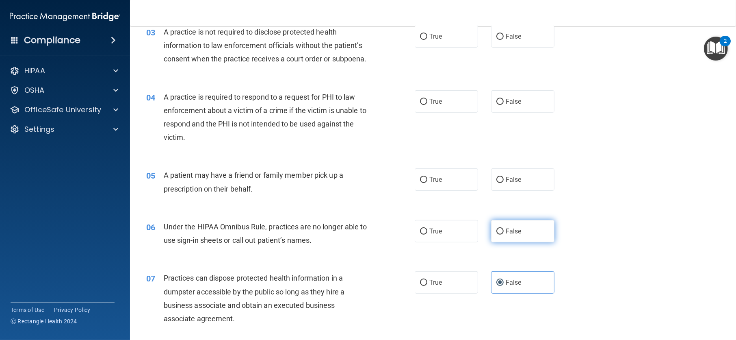
click at [508, 235] on span "False" at bounding box center [514, 231] width 16 height 8
click at [504, 234] on input "False" at bounding box center [499, 231] width 7 height 6
click at [501, 48] on label "False" at bounding box center [522, 36] width 63 height 22
click at [501, 40] on input "False" at bounding box center [499, 37] width 7 height 6
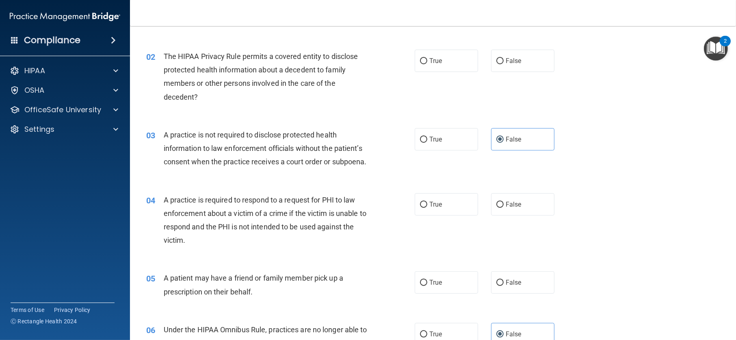
scroll to position [61, 0]
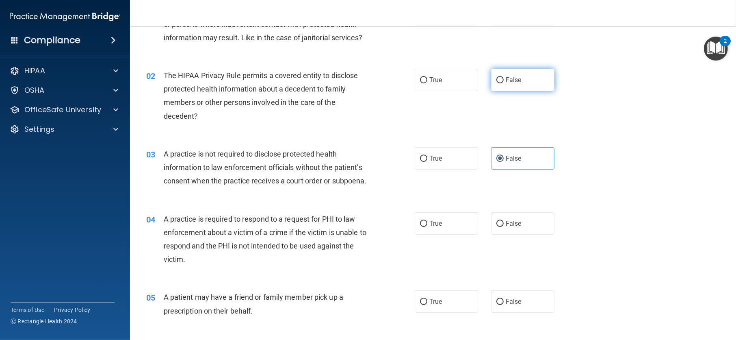
click at [548, 91] on label "False" at bounding box center [522, 80] width 63 height 22
click at [504, 83] on input "False" at bounding box center [499, 80] width 7 height 6
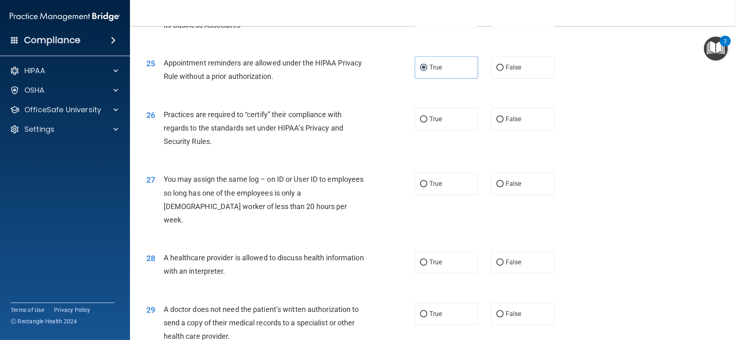
scroll to position [1685, 0]
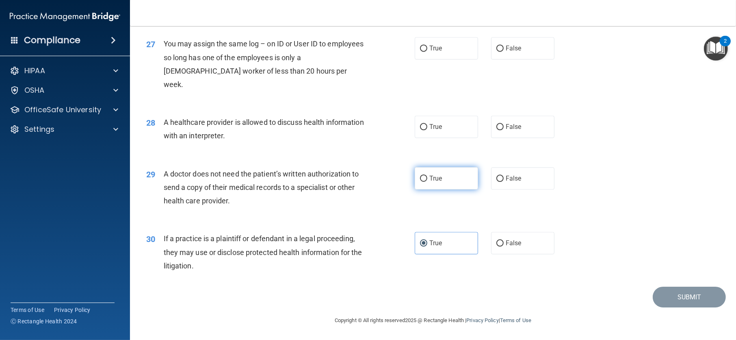
click at [435, 173] on label "True" at bounding box center [446, 178] width 63 height 22
click at [427, 175] on input "True" at bounding box center [423, 178] width 7 height 6
click at [441, 126] on label "True" at bounding box center [446, 126] width 63 height 22
click at [427, 126] on input "True" at bounding box center [423, 127] width 7 height 6
click at [506, 57] on label "False" at bounding box center [522, 48] width 63 height 22
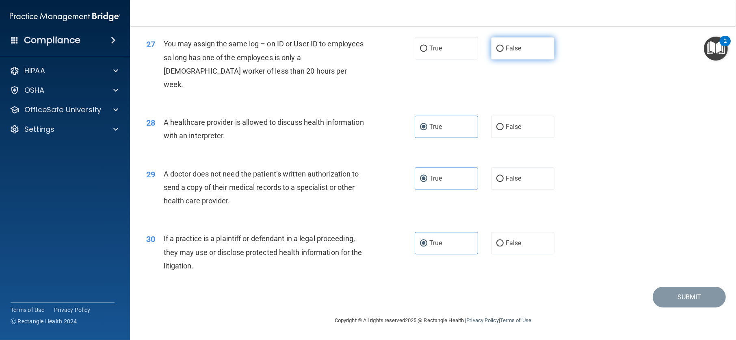
click at [504, 52] on input "False" at bounding box center [499, 48] width 7 height 6
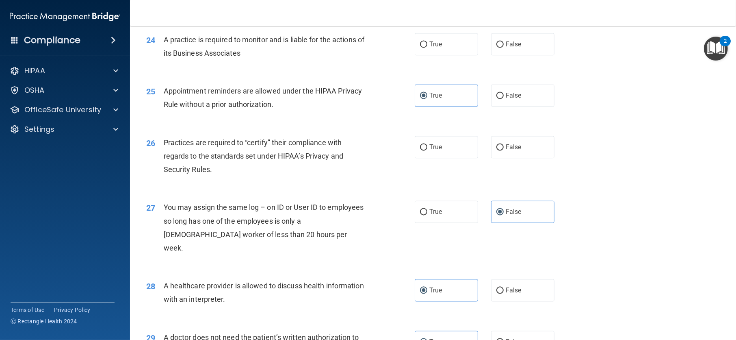
scroll to position [1482, 0]
click at [511, 158] on label "False" at bounding box center [522, 147] width 63 height 22
click at [504, 151] on input "False" at bounding box center [499, 148] width 7 height 6
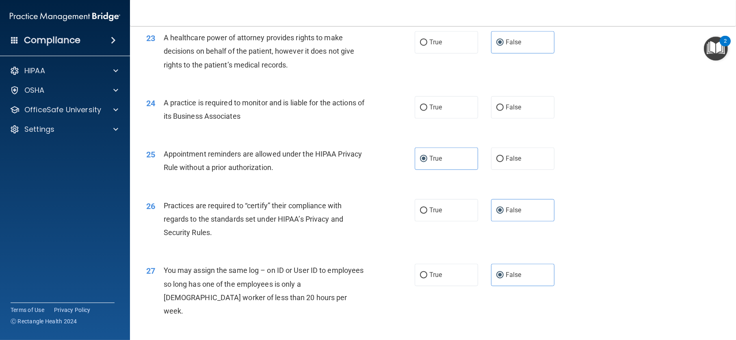
scroll to position [1401, 0]
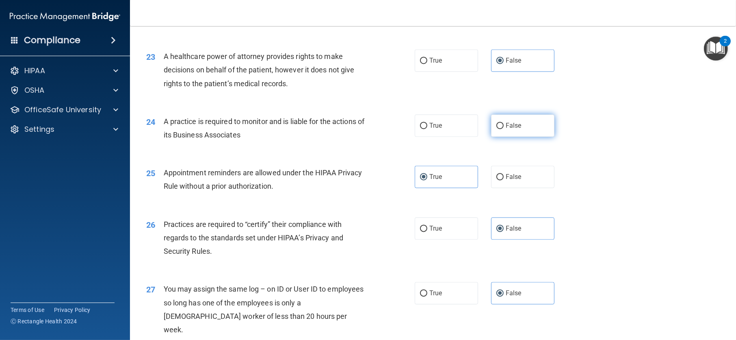
click at [500, 129] on input "False" at bounding box center [499, 126] width 7 height 6
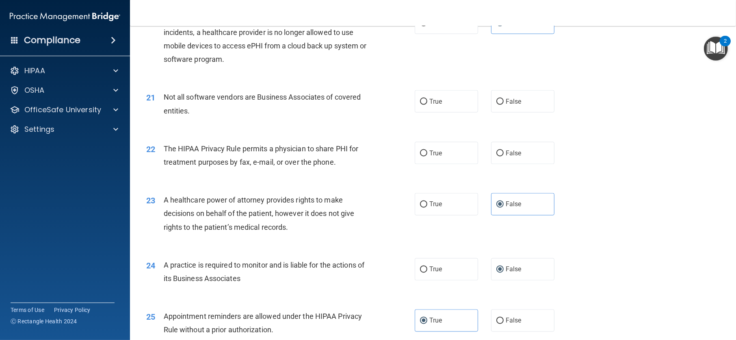
scroll to position [1238, 0]
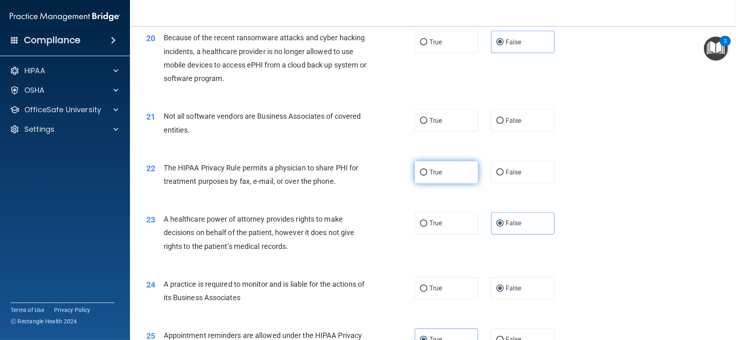
click at [438, 176] on span "True" at bounding box center [435, 172] width 13 height 8
click at [427, 175] on input "True" at bounding box center [423, 172] width 7 height 6
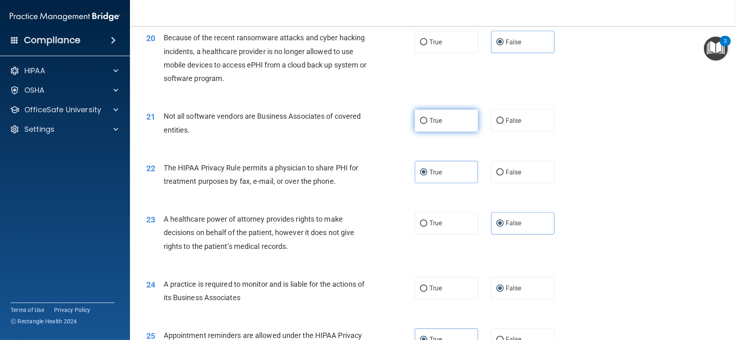
click at [446, 132] on label "True" at bounding box center [446, 120] width 63 height 22
click at [427, 124] on input "True" at bounding box center [423, 121] width 7 height 6
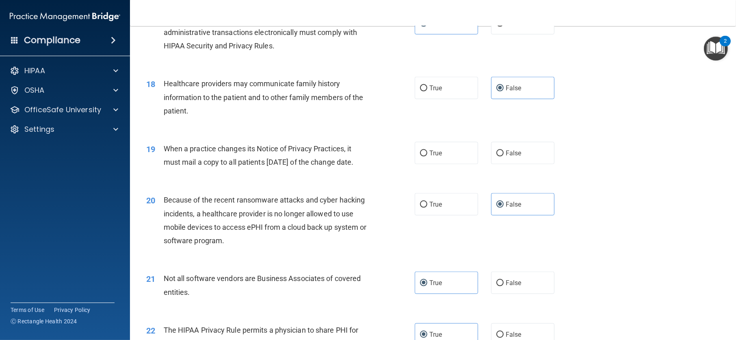
scroll to position [1076, 0]
click at [530, 164] on label "False" at bounding box center [522, 153] width 63 height 22
click at [504, 157] on input "False" at bounding box center [499, 154] width 7 height 6
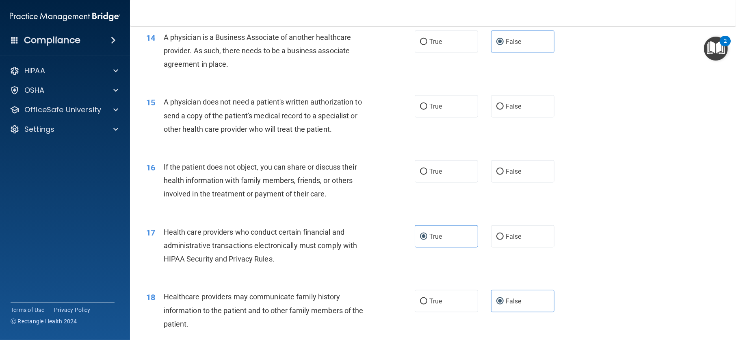
scroll to position [792, 0]
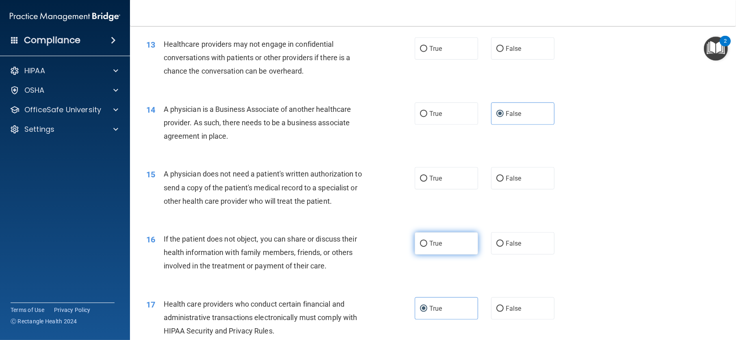
click at [432, 254] on label "True" at bounding box center [446, 243] width 63 height 22
click at [427, 247] on input "True" at bounding box center [423, 243] width 7 height 6
click at [436, 182] on span "True" at bounding box center [435, 178] width 13 height 8
click at [427, 182] on input "True" at bounding box center [423, 178] width 7 height 6
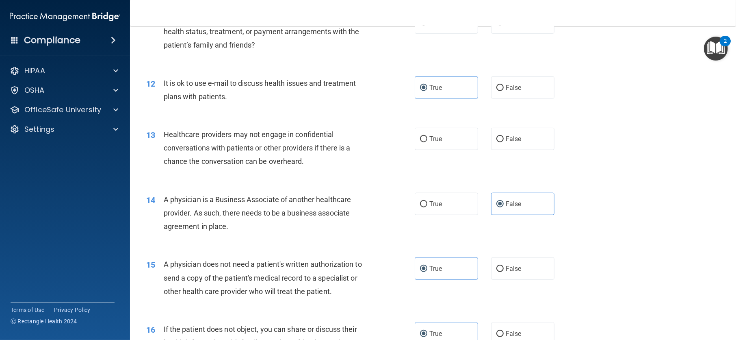
scroll to position [670, 0]
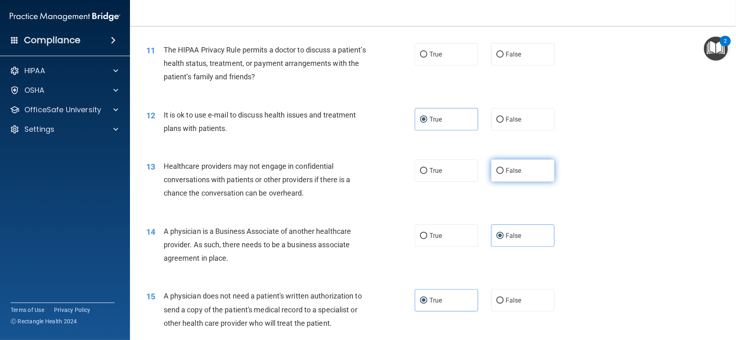
click at [521, 182] on label "False" at bounding box center [522, 170] width 63 height 22
click at [504, 174] on input "False" at bounding box center [499, 171] width 7 height 6
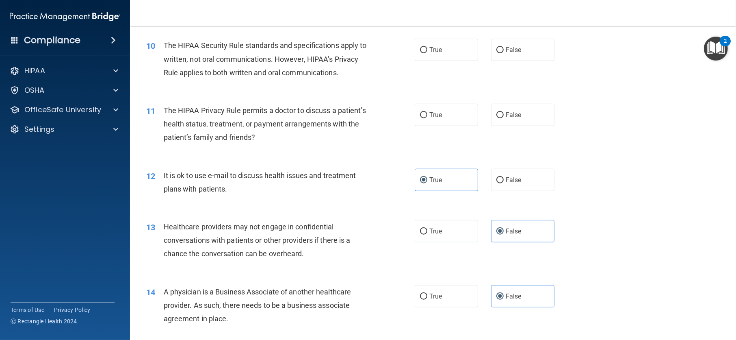
scroll to position [548, 0]
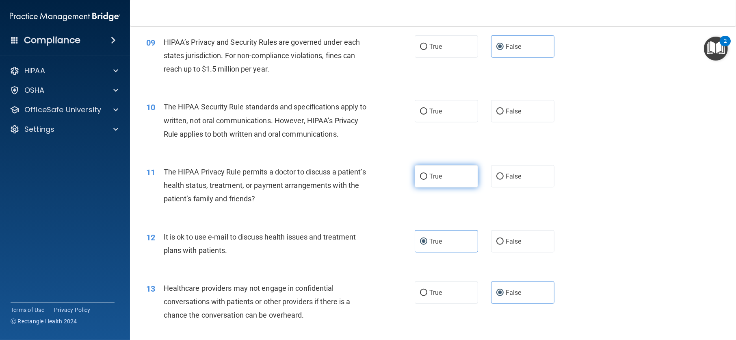
click at [447, 187] on label "True" at bounding box center [446, 176] width 63 height 22
click at [427, 180] on input "True" at bounding box center [423, 176] width 7 height 6
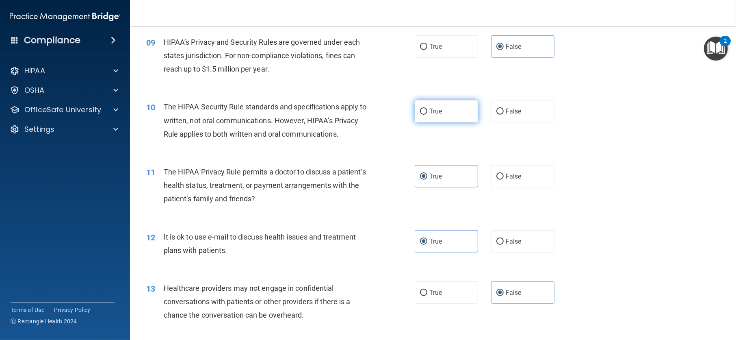
click at [463, 122] on label "True" at bounding box center [446, 111] width 63 height 22
click at [427, 115] on input "True" at bounding box center [423, 111] width 7 height 6
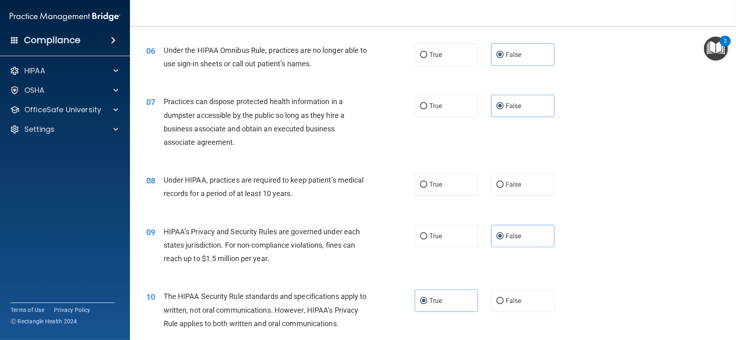
scroll to position [345, 0]
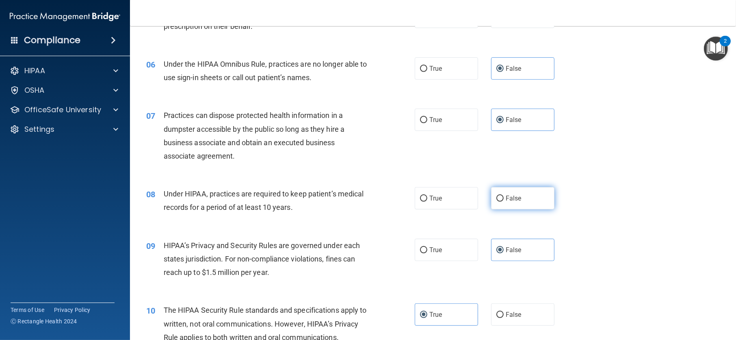
click at [520, 209] on label "False" at bounding box center [522, 198] width 63 height 22
click at [504, 201] on input "False" at bounding box center [499, 198] width 7 height 6
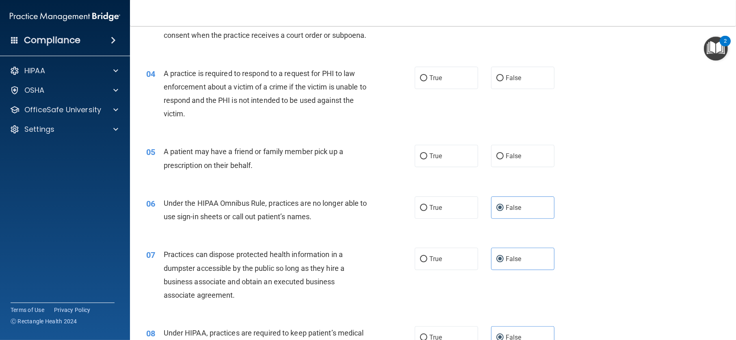
scroll to position [182, 0]
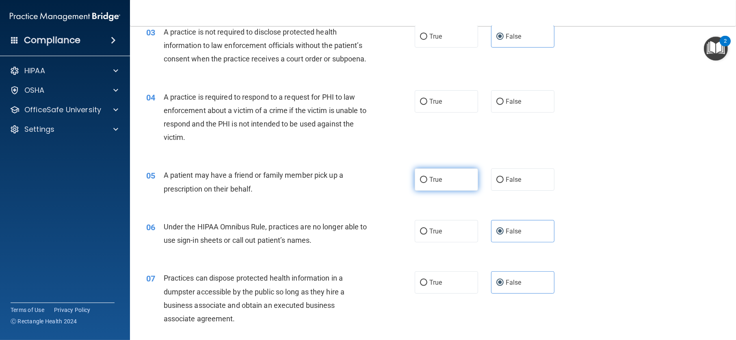
click at [446, 190] on label "True" at bounding box center [446, 179] width 63 height 22
click at [427, 183] on input "True" at bounding box center [423, 180] width 7 height 6
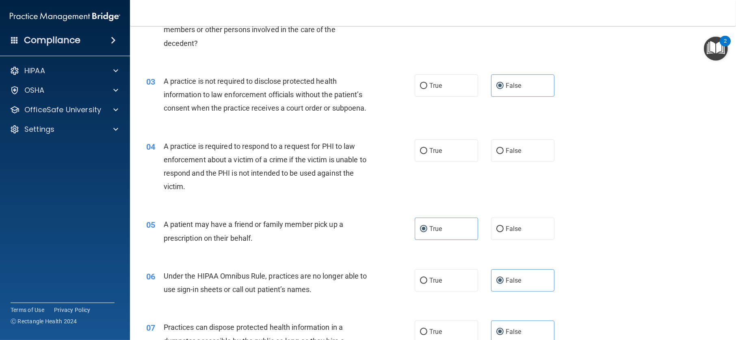
scroll to position [101, 0]
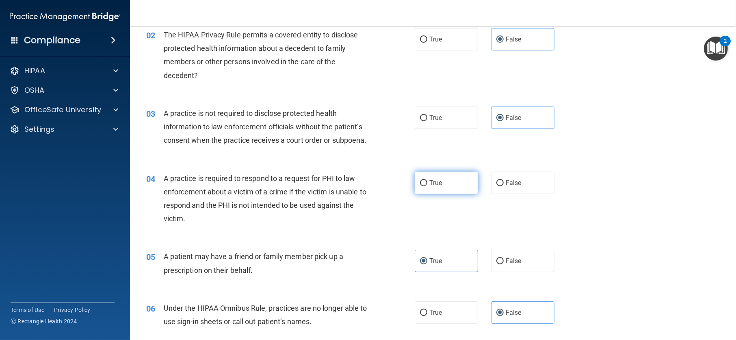
click at [441, 194] on label "True" at bounding box center [446, 182] width 63 height 22
click at [427, 186] on input "True" at bounding box center [423, 183] width 7 height 6
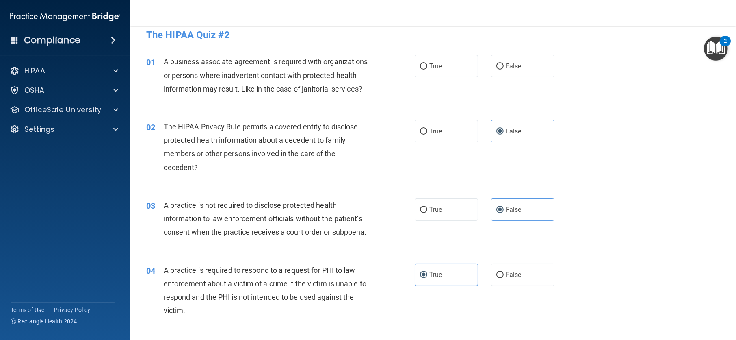
scroll to position [0, 0]
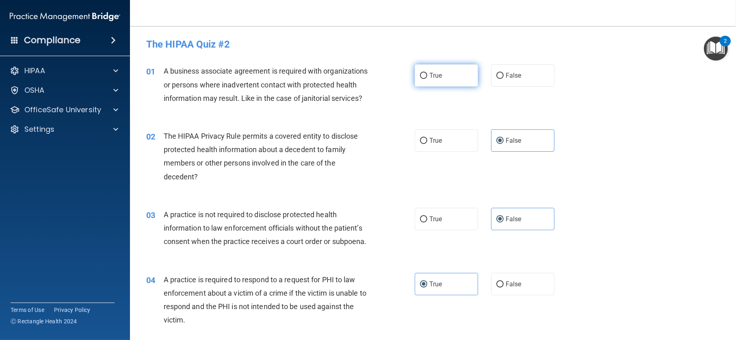
click at [439, 75] on label "True" at bounding box center [446, 75] width 63 height 22
click at [427, 75] on input "True" at bounding box center [423, 76] width 7 height 6
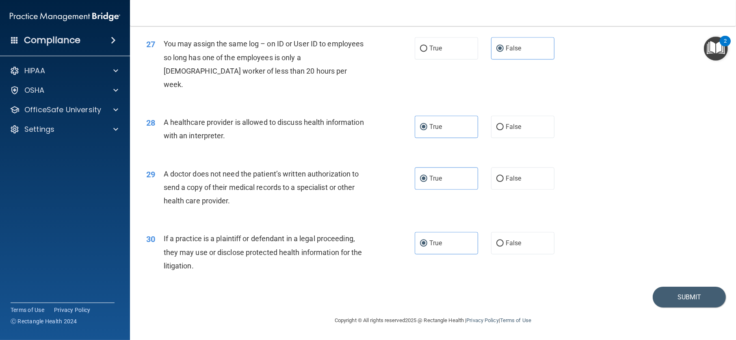
scroll to position [1685, 0]
click at [677, 290] on button "Submit" at bounding box center [689, 296] width 73 height 21
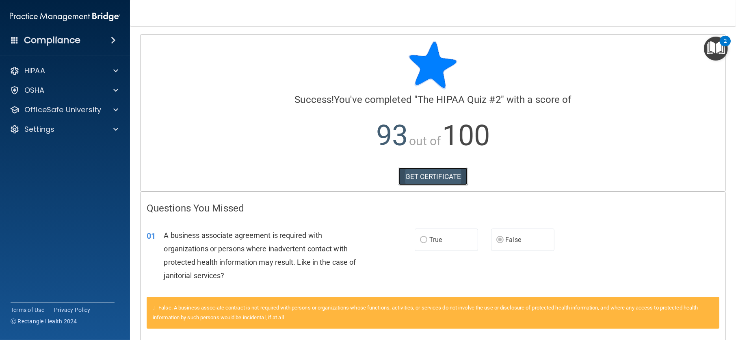
click at [408, 176] on link "GET CERTIFICATE" at bounding box center [432, 176] width 69 height 18
click at [117, 104] on div "OfficeSafe University" at bounding box center [65, 110] width 130 height 16
click at [116, 108] on span at bounding box center [115, 110] width 5 height 10
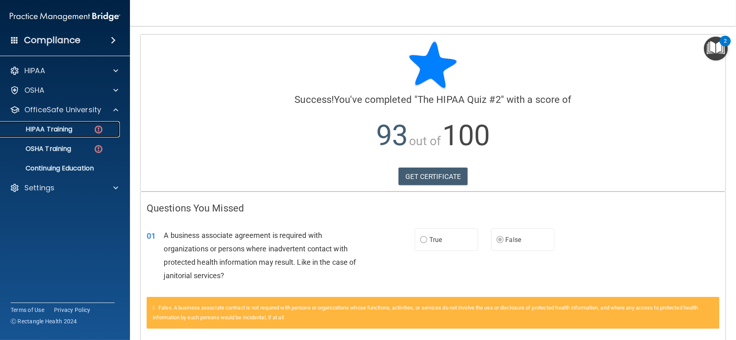
click at [84, 130] on div "HIPAA Training" at bounding box center [60, 129] width 111 height 8
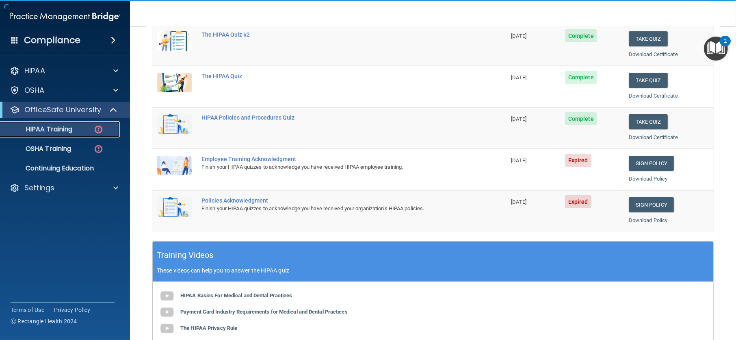
scroll to position [122, 0]
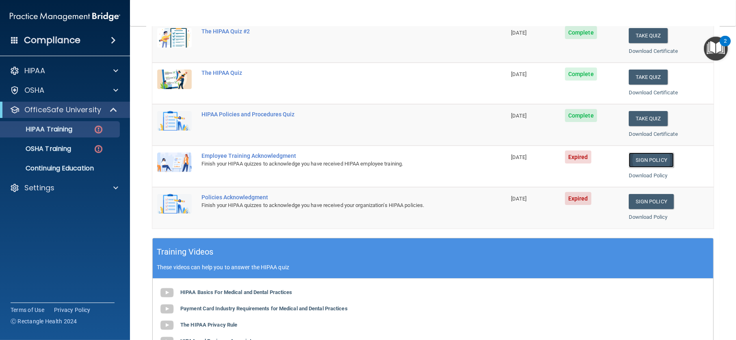
click at [638, 158] on link "Sign Policy" at bounding box center [651, 159] width 45 height 15
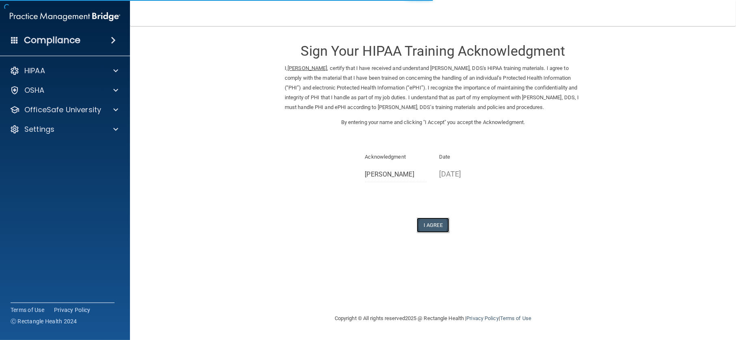
click at [446, 230] on button "I Agree" at bounding box center [433, 224] width 32 height 15
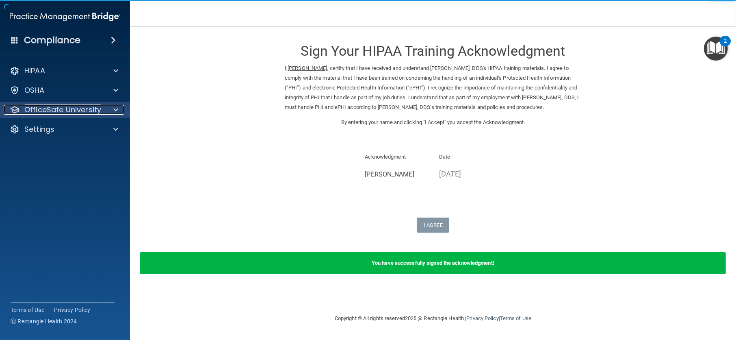
click at [106, 105] on div at bounding box center [114, 110] width 20 height 10
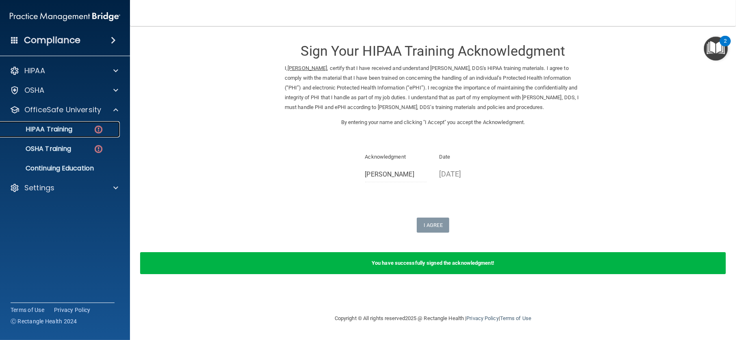
click at [86, 135] on link "HIPAA Training" at bounding box center [56, 129] width 128 height 16
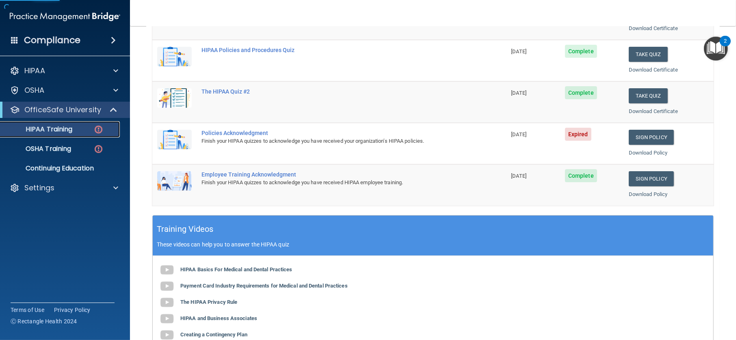
scroll to position [162, 0]
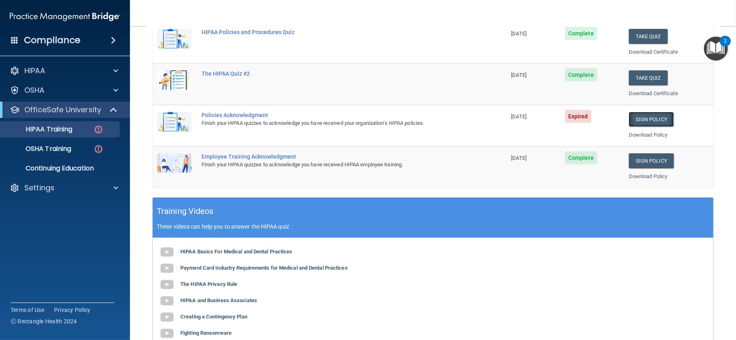
click at [644, 120] on link "Sign Policy" at bounding box center [651, 119] width 45 height 15
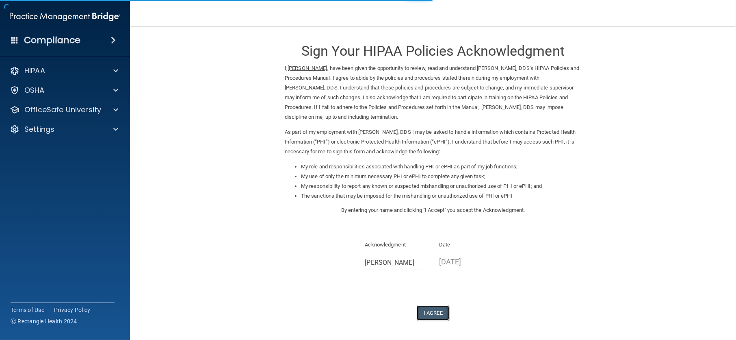
click at [431, 312] on button "I Agree" at bounding box center [433, 312] width 32 height 15
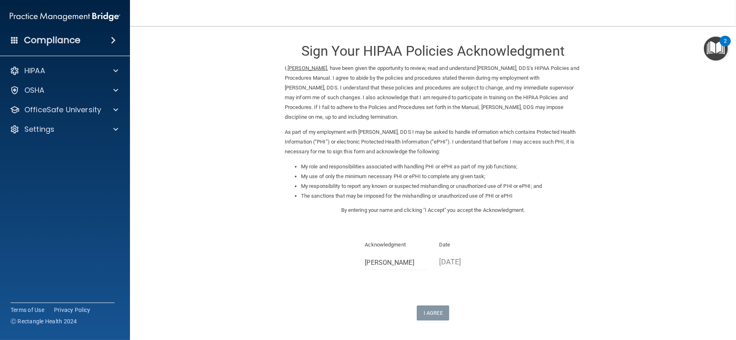
click at [444, 241] on p "Date" at bounding box center [470, 245] width 62 height 10
click at [449, 258] on p "08/27/2025" at bounding box center [470, 261] width 62 height 13
click at [109, 110] on div at bounding box center [114, 110] width 20 height 10
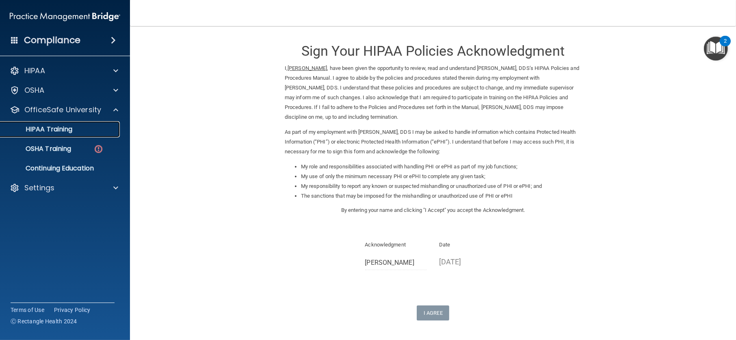
click at [94, 131] on div "HIPAA Training" at bounding box center [60, 129] width 111 height 8
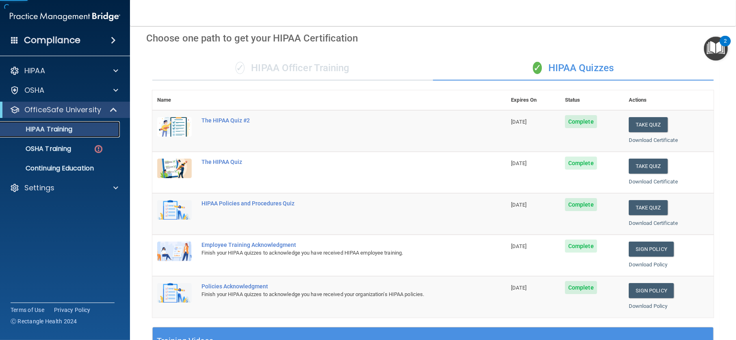
scroll to position [162, 0]
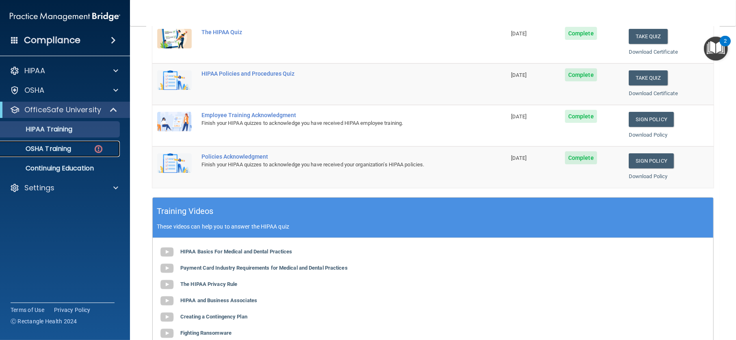
click at [87, 145] on div "OSHA Training" at bounding box center [60, 149] width 111 height 8
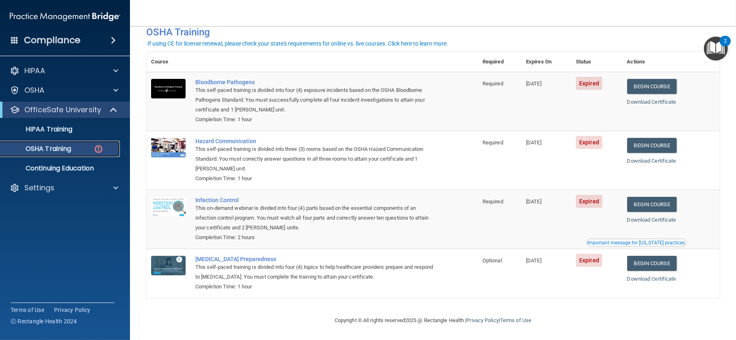
scroll to position [43, 0]
click at [80, 127] on div "HIPAA Training" at bounding box center [60, 129] width 111 height 8
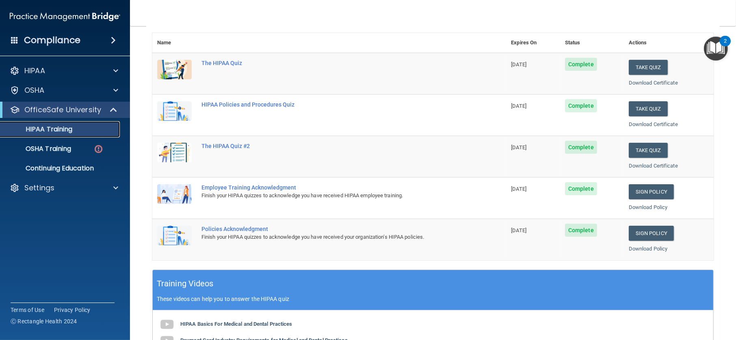
scroll to position [68, 0]
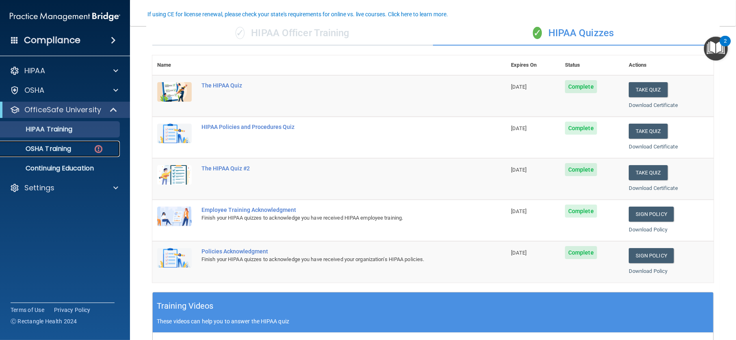
click at [84, 147] on div "OSHA Training" at bounding box center [60, 149] width 111 height 8
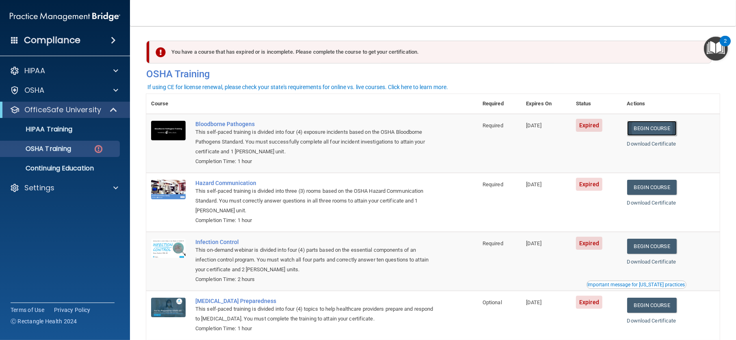
click at [649, 128] on link "Begin Course" at bounding box center [652, 128] width 50 height 15
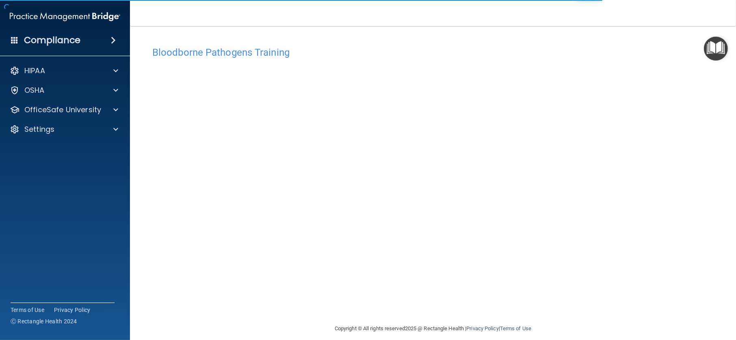
scroll to position [8, 0]
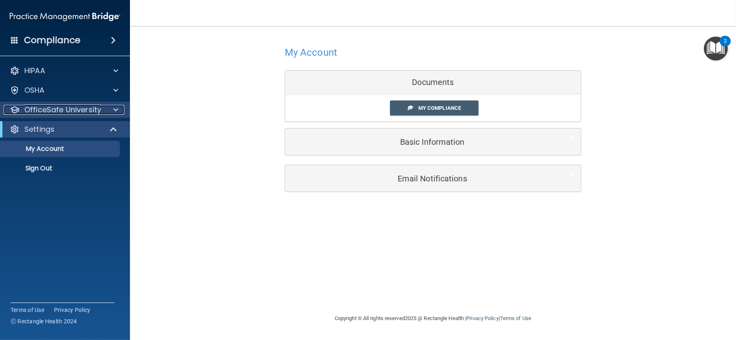
click at [114, 110] on span at bounding box center [115, 110] width 5 height 10
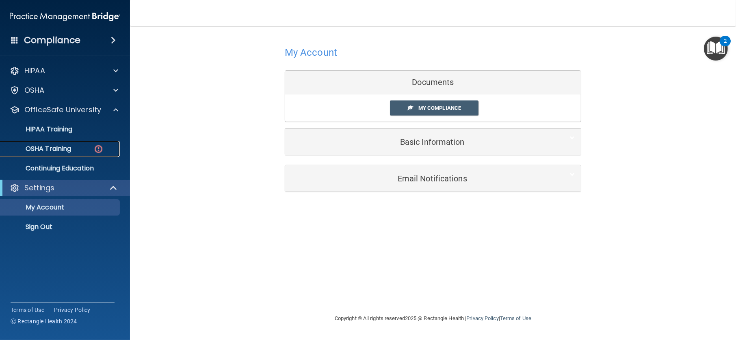
click at [81, 141] on link "OSHA Training" at bounding box center [56, 149] width 128 height 16
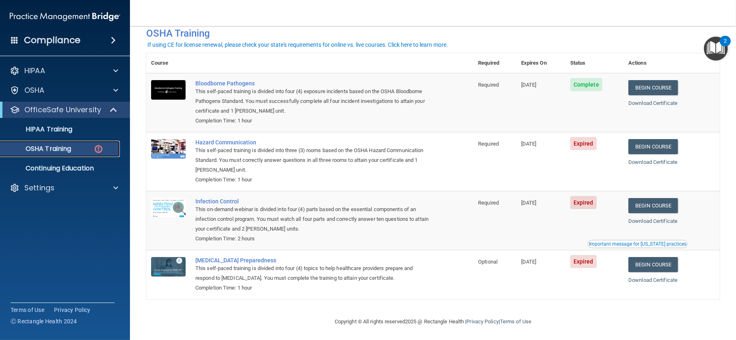
scroll to position [43, 0]
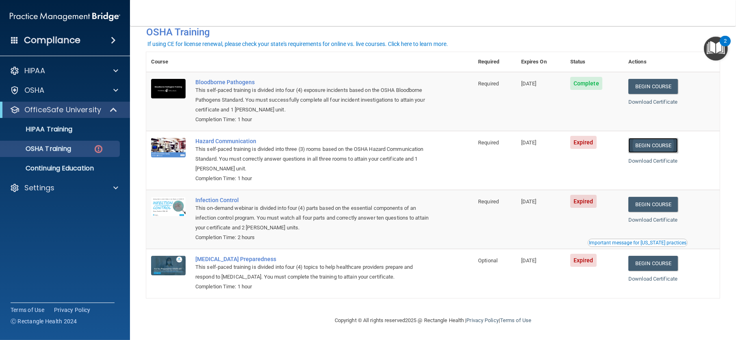
click at [639, 140] on link "Begin Course" at bounding box center [653, 145] width 50 height 15
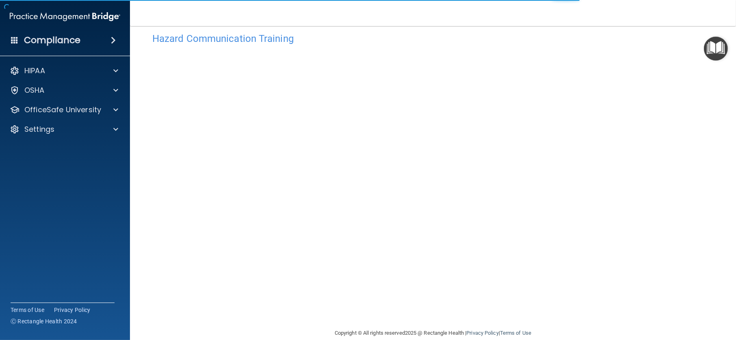
scroll to position [26, 0]
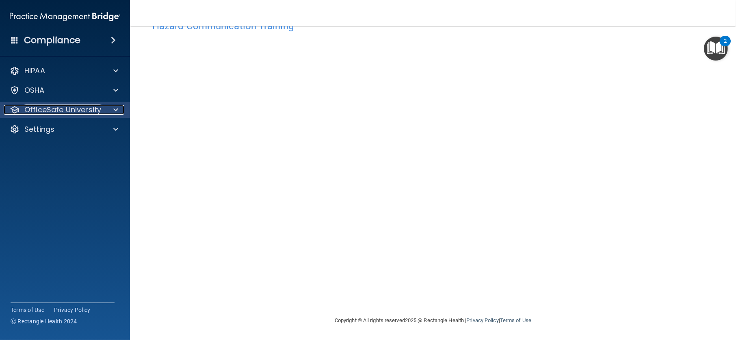
click at [99, 108] on p "OfficeSafe University" at bounding box center [62, 110] width 77 height 10
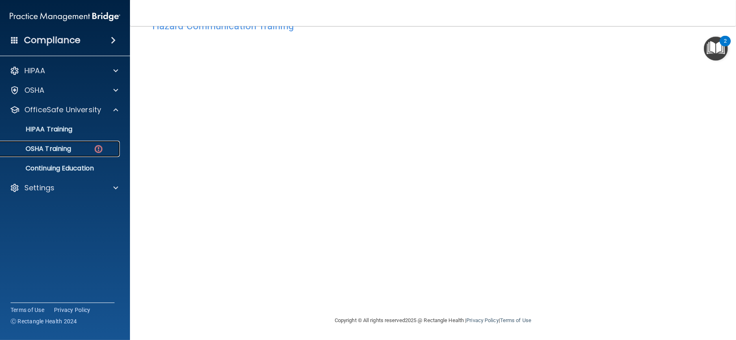
click at [86, 148] on div "OSHA Training" at bounding box center [60, 149] width 111 height 8
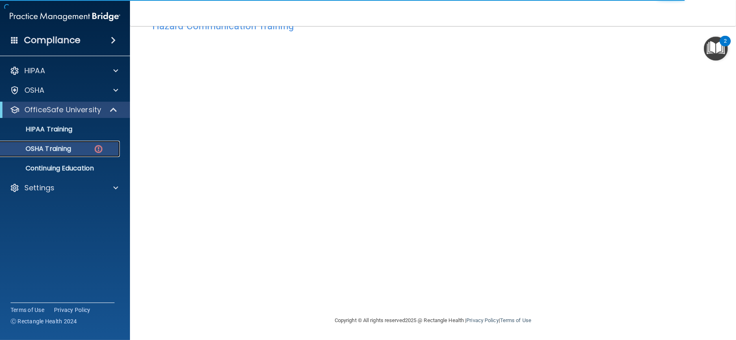
scroll to position [43, 0]
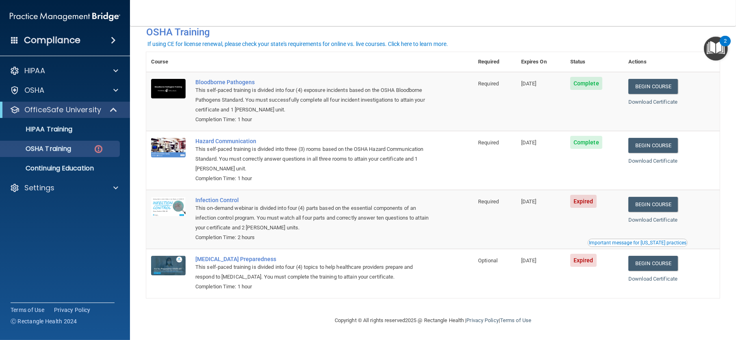
click at [237, 194] on td "Infection Control This on-demand webinar is divided into four (4) parts based o…" at bounding box center [331, 219] width 283 height 59
click at [229, 203] on div "This on-demand webinar is divided into four (4) parts based on the essential co…" at bounding box center [313, 217] width 237 height 29
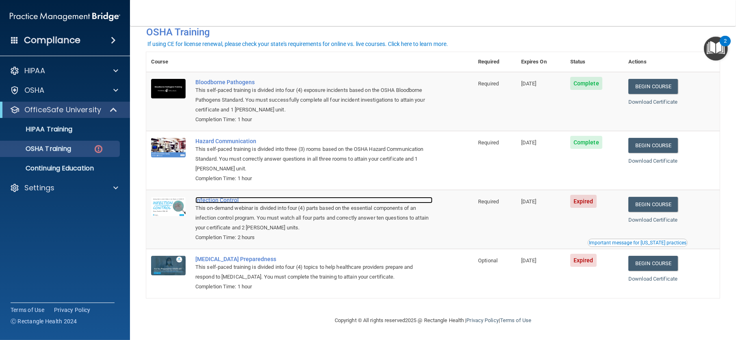
click at [229, 200] on div "Infection Control" at bounding box center [313, 200] width 237 height 6
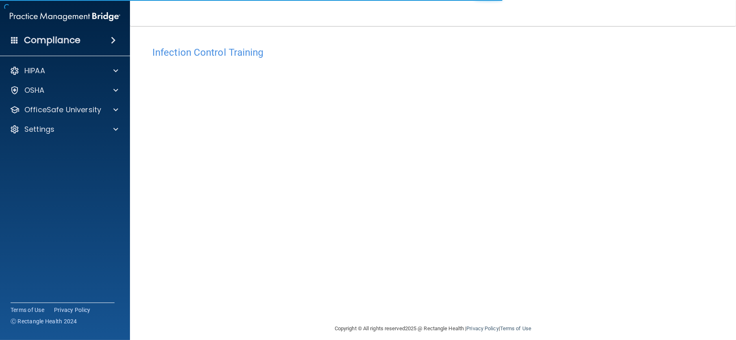
scroll to position [8, 0]
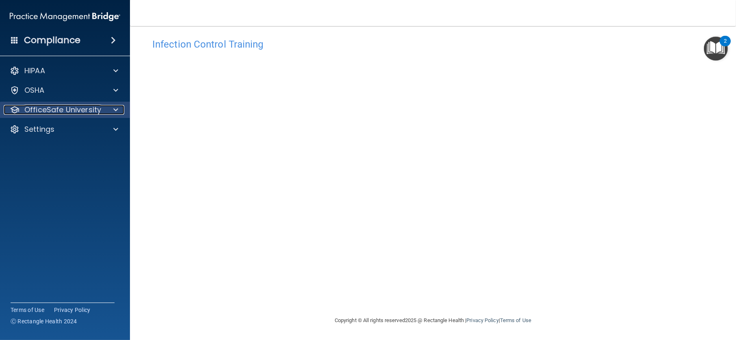
click at [97, 113] on p "OfficeSafe University" at bounding box center [62, 110] width 77 height 10
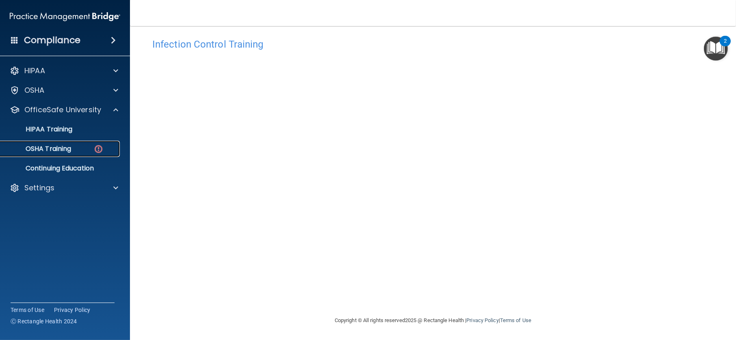
click at [82, 154] on link "OSHA Training" at bounding box center [56, 149] width 128 height 16
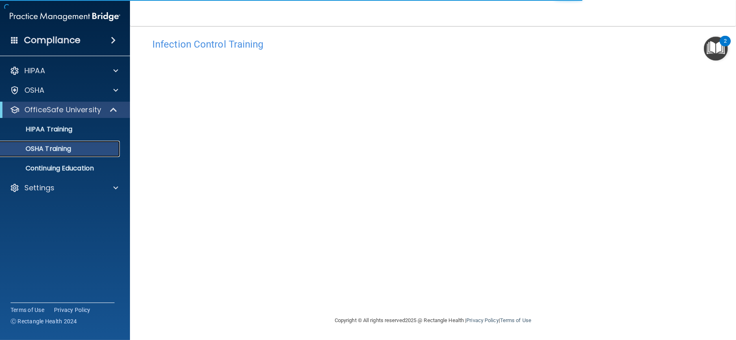
scroll to position [20, 0]
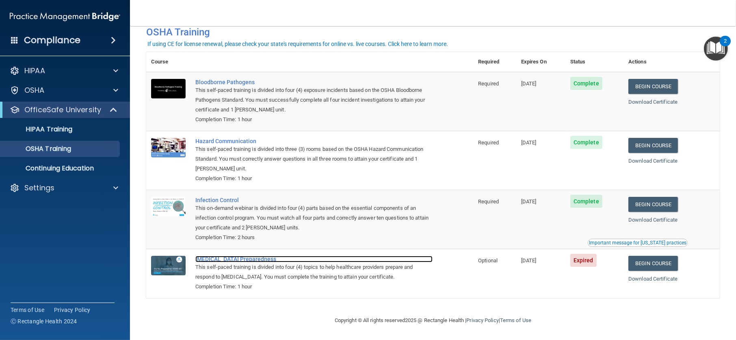
click at [237, 258] on div "[MEDICAL_DATA] Preparedness" at bounding box center [313, 258] width 237 height 6
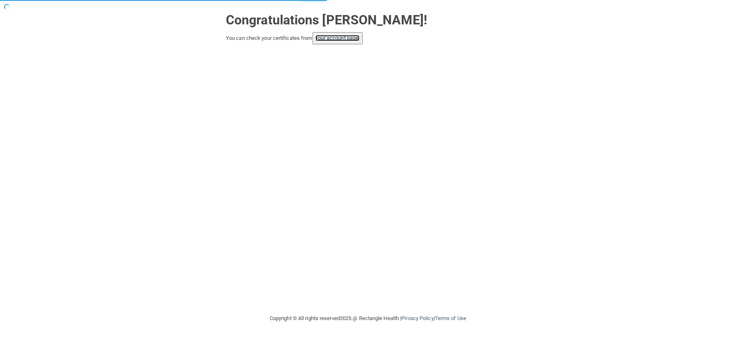
click at [359, 38] on link "your account page!" at bounding box center [338, 38] width 44 height 6
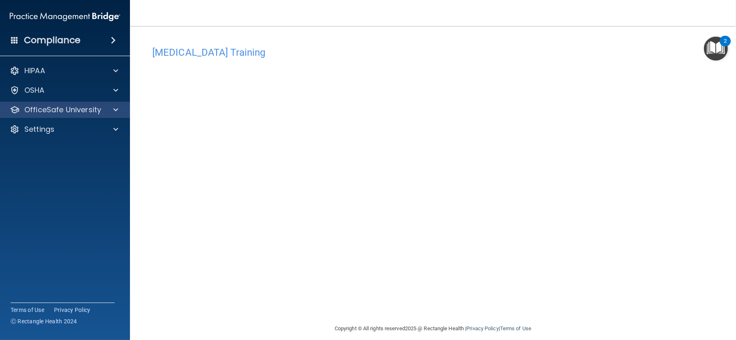
click at [82, 115] on div "OfficeSafe University" at bounding box center [65, 110] width 130 height 16
click at [114, 106] on span at bounding box center [115, 110] width 5 height 10
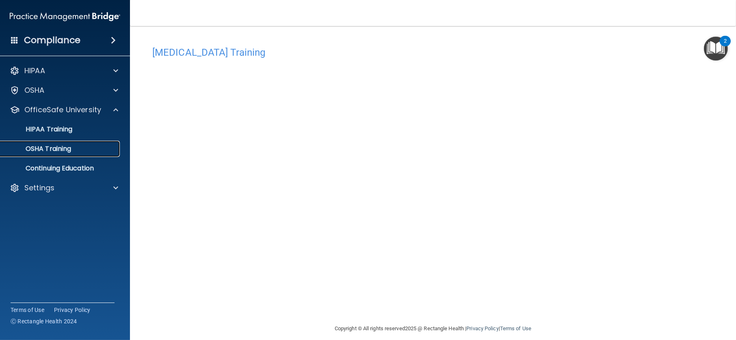
click at [84, 149] on div "OSHA Training" at bounding box center [60, 149] width 111 height 8
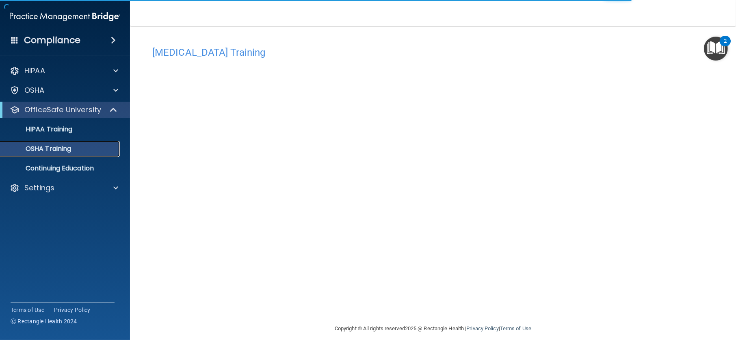
click at [74, 147] on div "OSHA Training" at bounding box center [60, 149] width 111 height 8
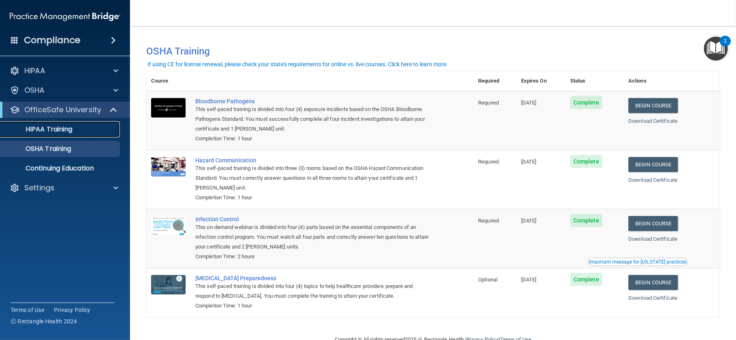
click at [58, 123] on link "HIPAA Training" at bounding box center [56, 129] width 128 height 16
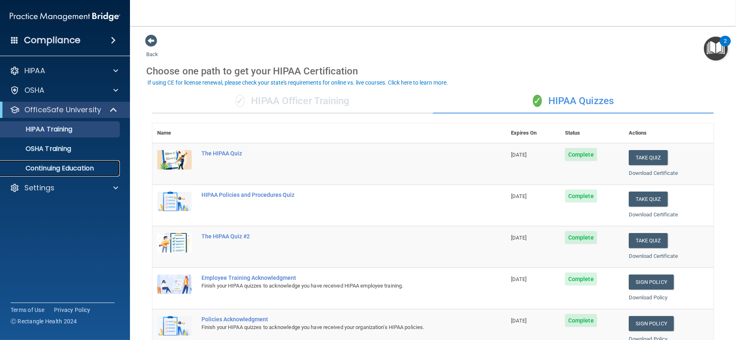
click at [26, 168] on p "Continuing Education" at bounding box center [60, 168] width 111 height 8
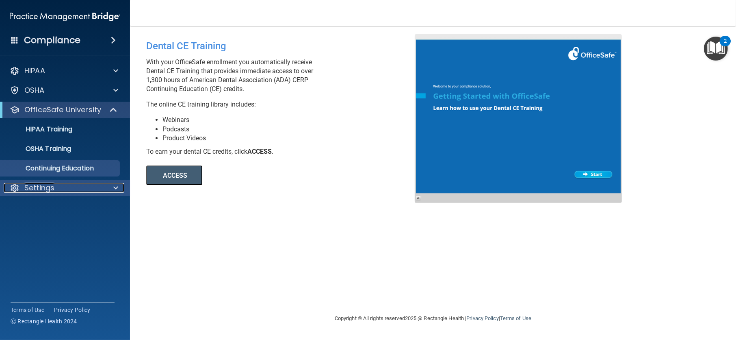
click at [104, 192] on div at bounding box center [114, 188] width 20 height 10
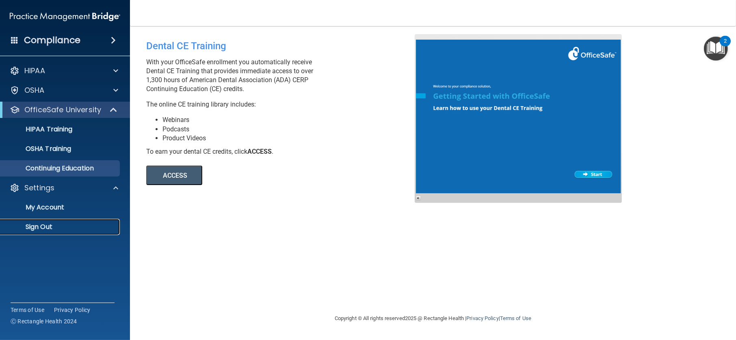
click at [50, 224] on p "Sign Out" at bounding box center [60, 227] width 111 height 8
